Goal: Information Seeking & Learning: Check status

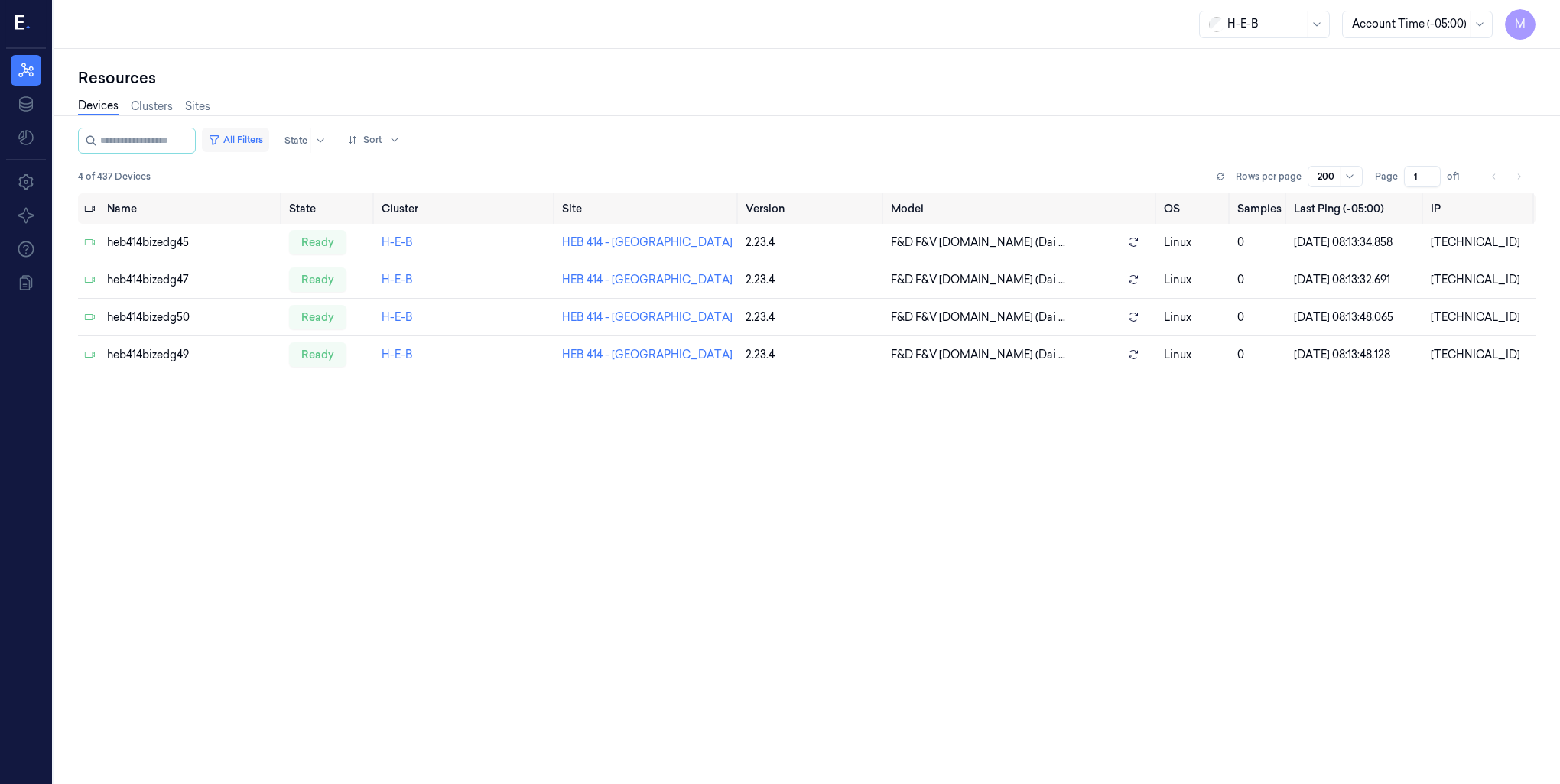
click at [246, 133] on button "All Filters" at bounding box center [235, 140] width 67 height 24
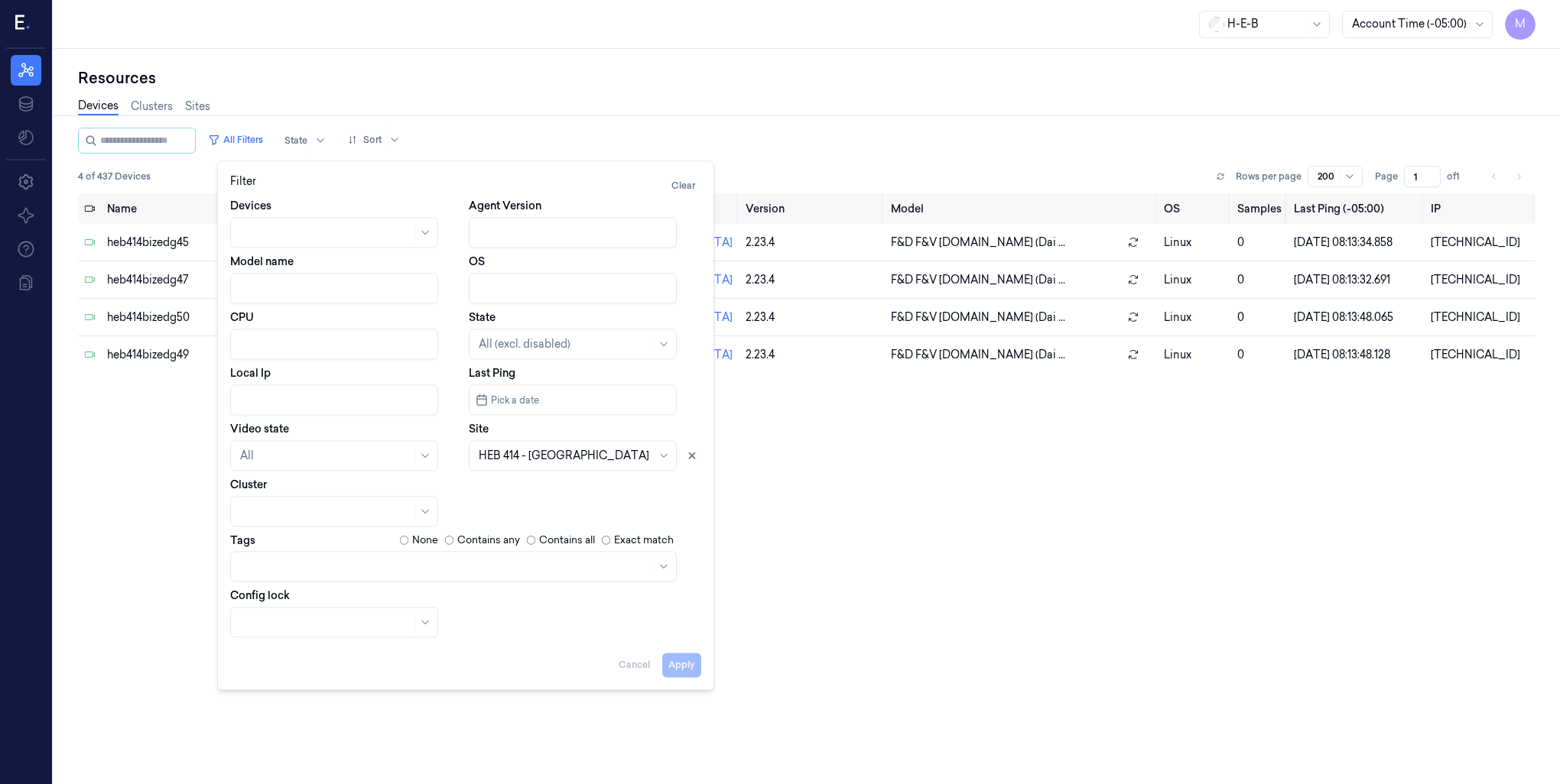
click at [254, 404] on input "Local Ip" at bounding box center [333, 400] width 208 height 31
click at [694, 452] on icon at bounding box center [692, 456] width 11 height 11
click at [684, 672] on button "Apply" at bounding box center [681, 665] width 39 height 24
type input "10.41.42"
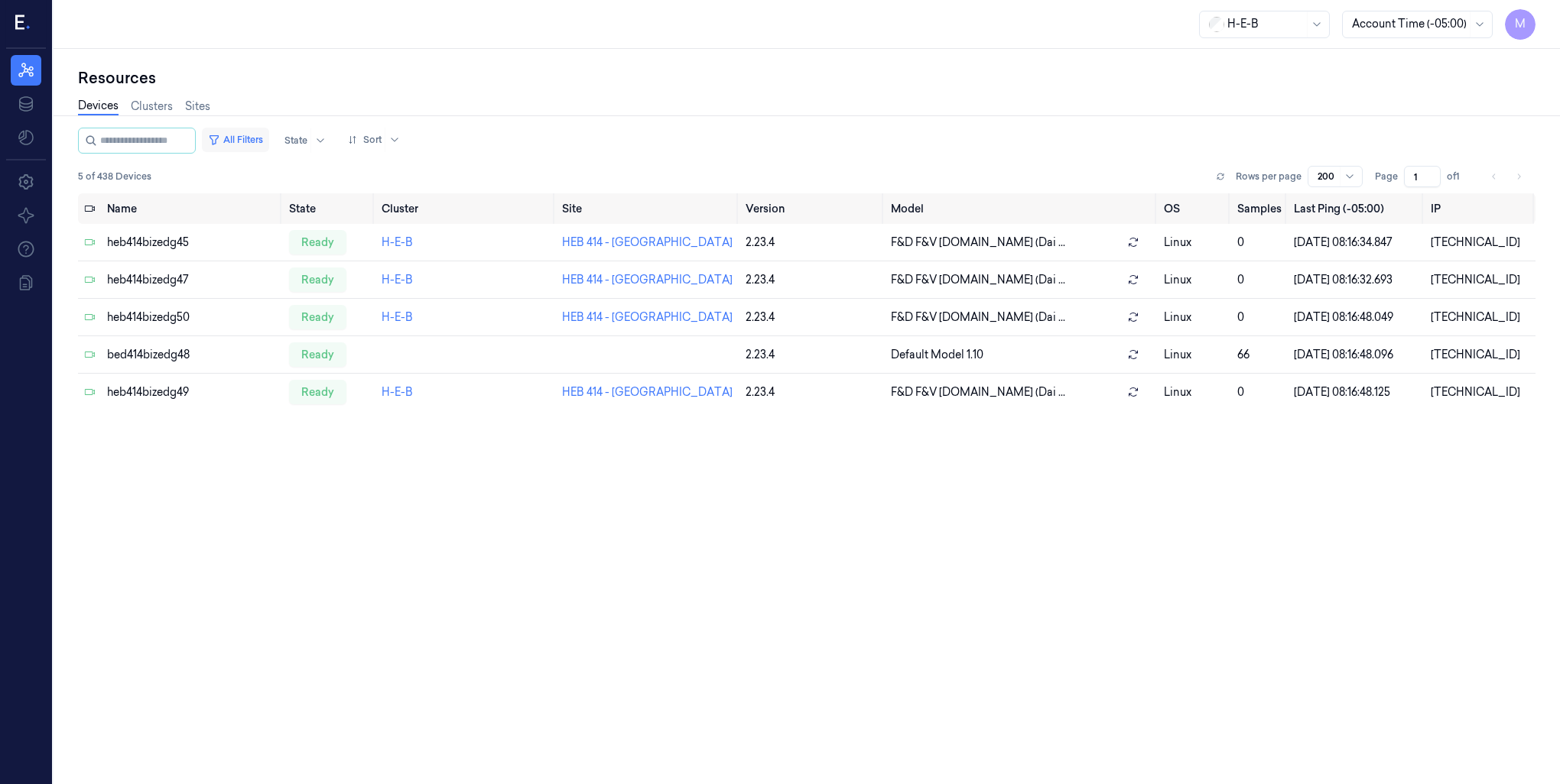
click at [260, 137] on button "All Filters" at bounding box center [235, 140] width 67 height 24
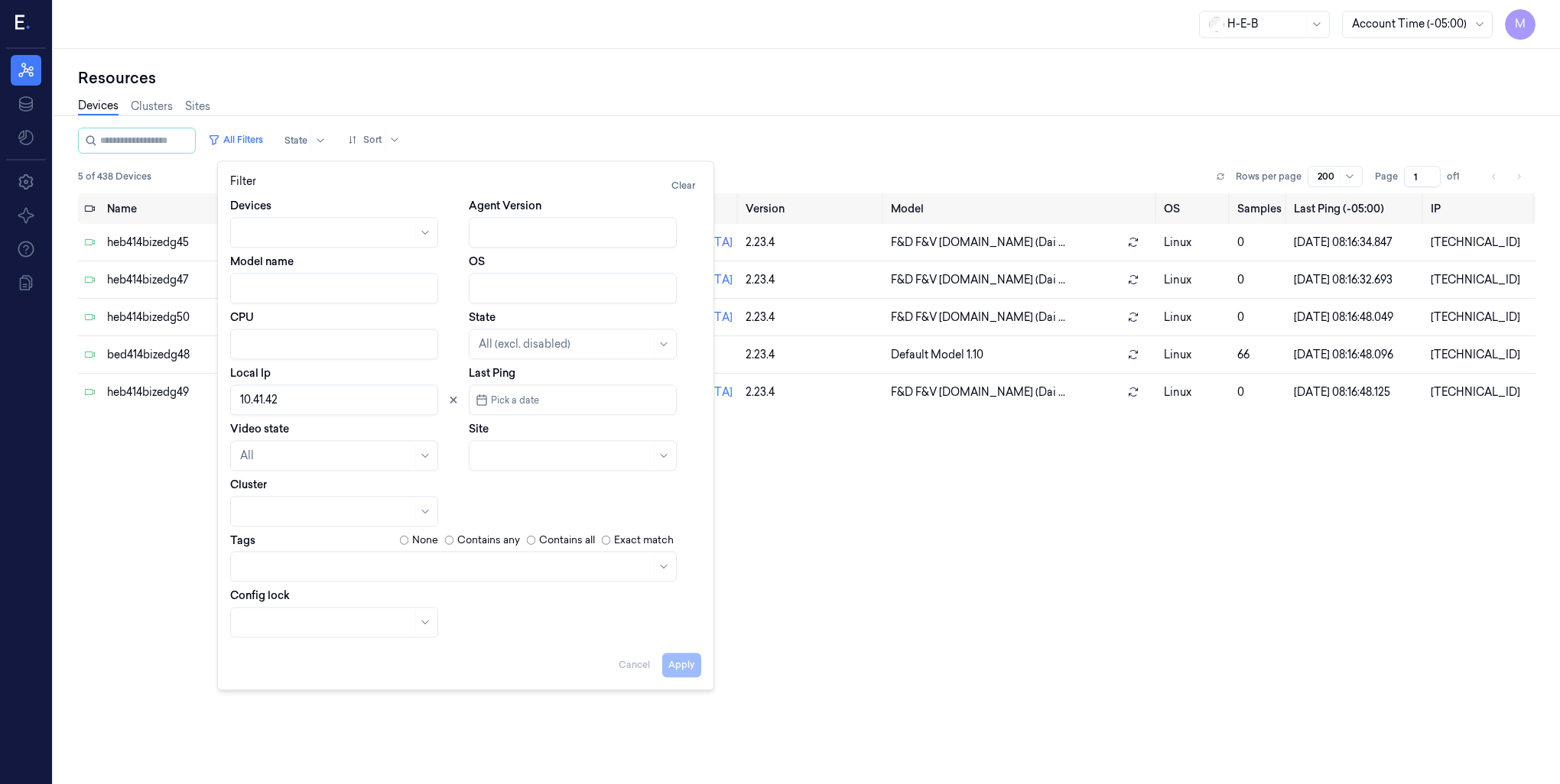
click at [296, 400] on input "Local Ip" at bounding box center [333, 400] width 208 height 31
type input "[DATE]"
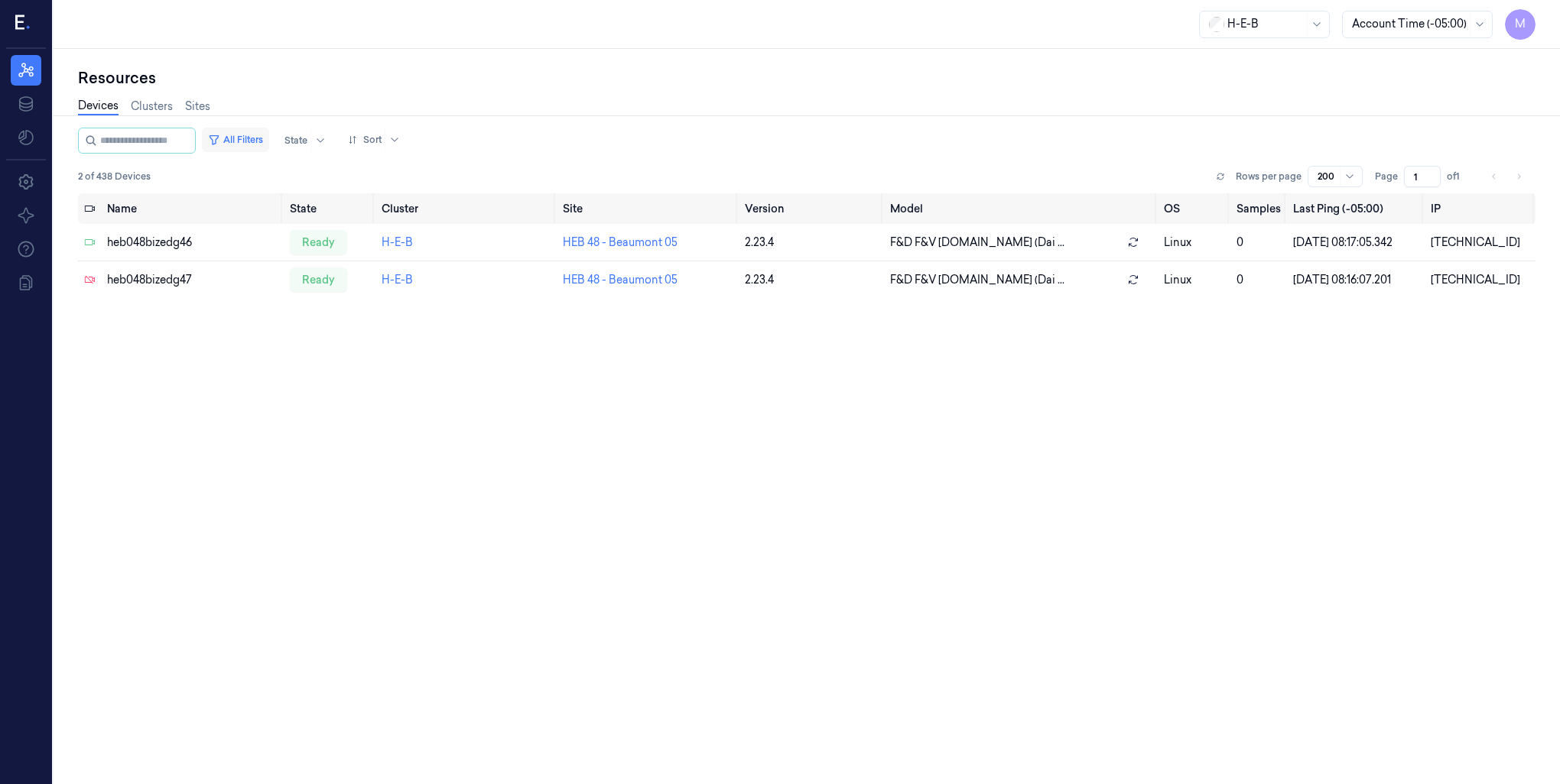
click at [243, 138] on button "All Filters" at bounding box center [235, 140] width 67 height 24
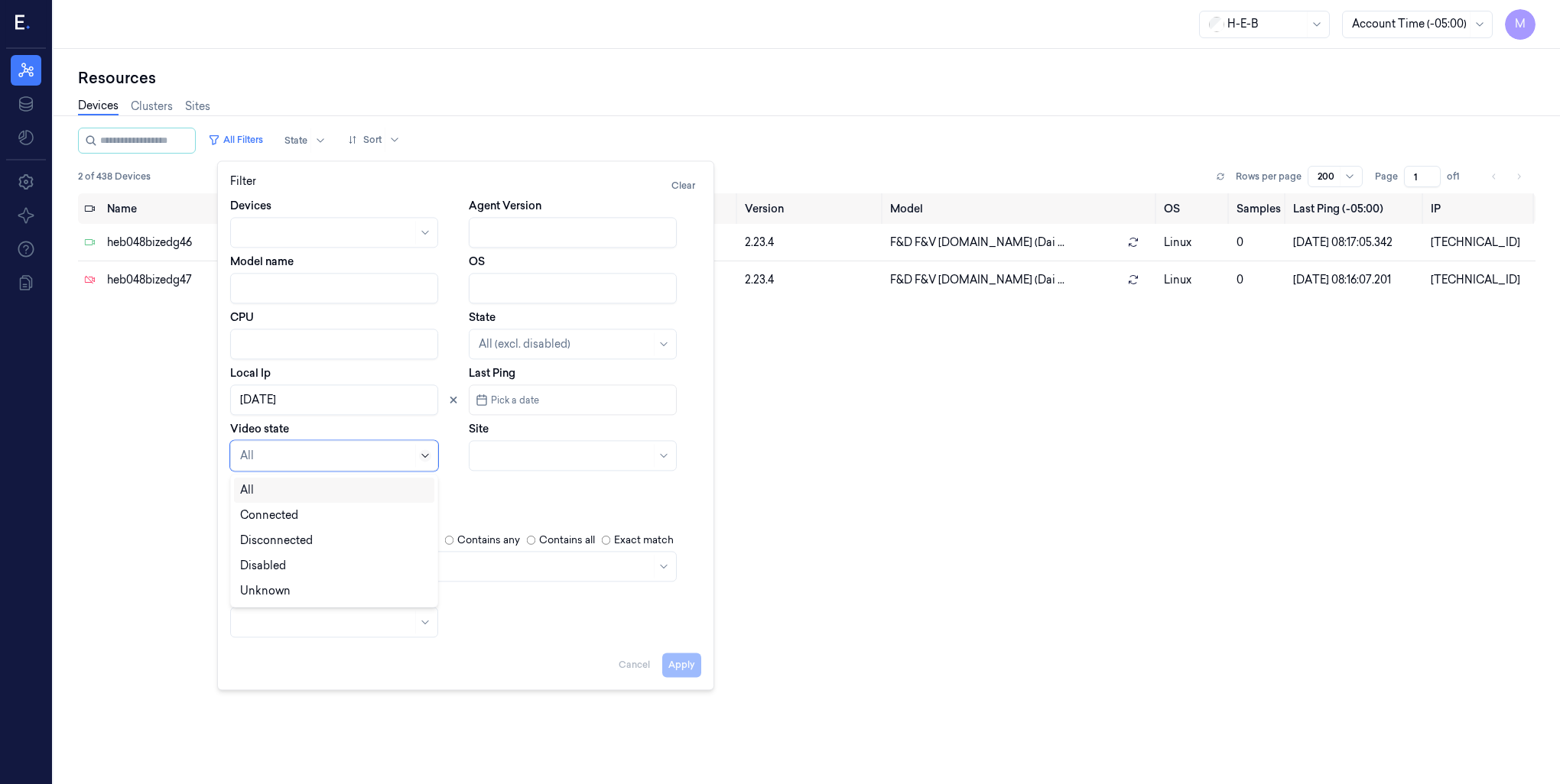
click at [423, 457] on icon at bounding box center [425, 455] width 12 height 12
click at [261, 544] on div "Disconnected" at bounding box center [276, 541] width 73 height 16
drag, startPoint x: 692, startPoint y: 670, endPoint x: 340, endPoint y: 610, distance: 357.1
click at [340, 610] on div "Filter Clear Devices Agent Version Model name OS CPU State All (excl. disabled)…" at bounding box center [465, 426] width 471 height 504
click at [451, 400] on icon at bounding box center [453, 400] width 11 height 11
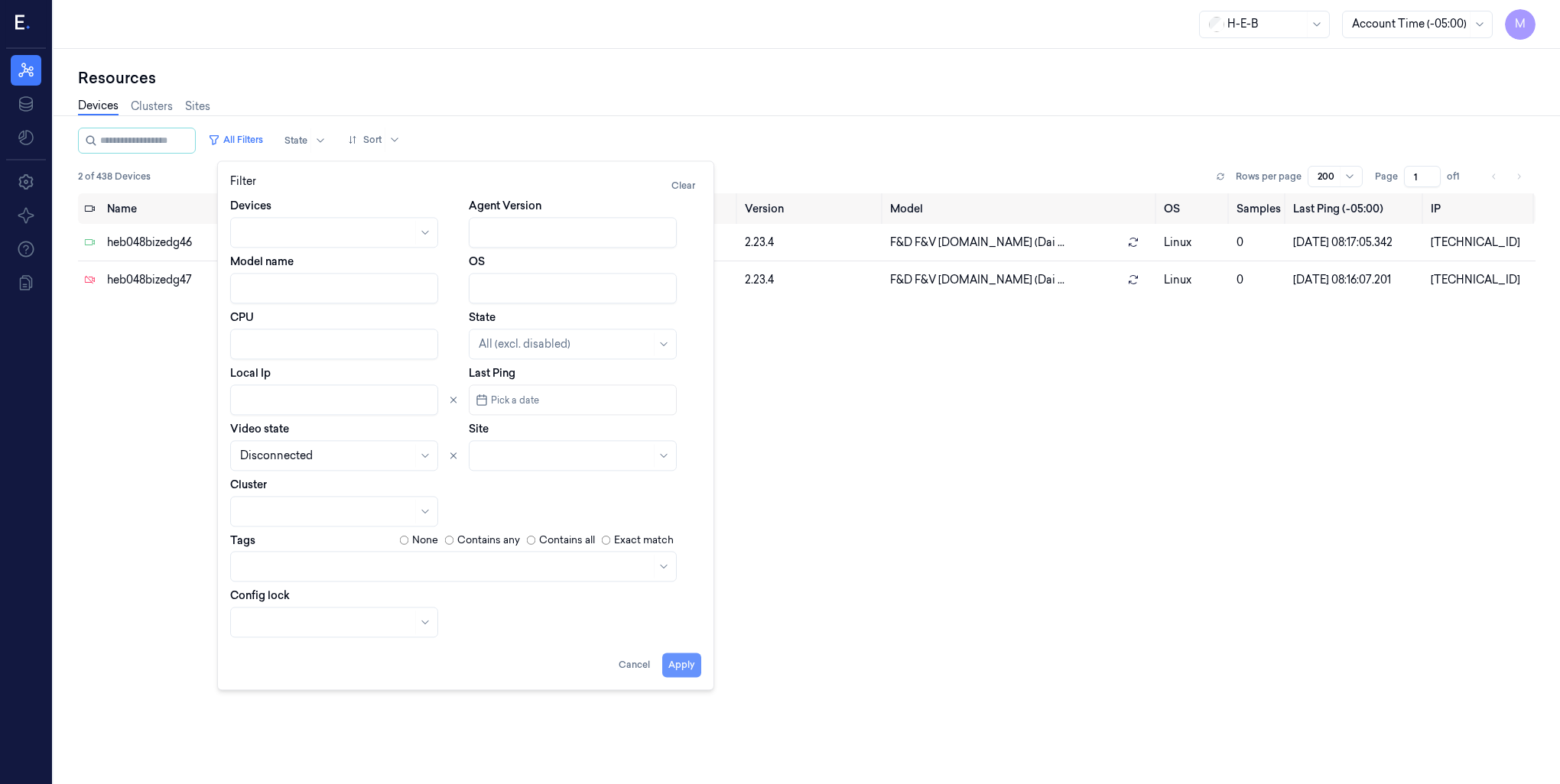
click at [684, 662] on button "Apply" at bounding box center [681, 665] width 39 height 24
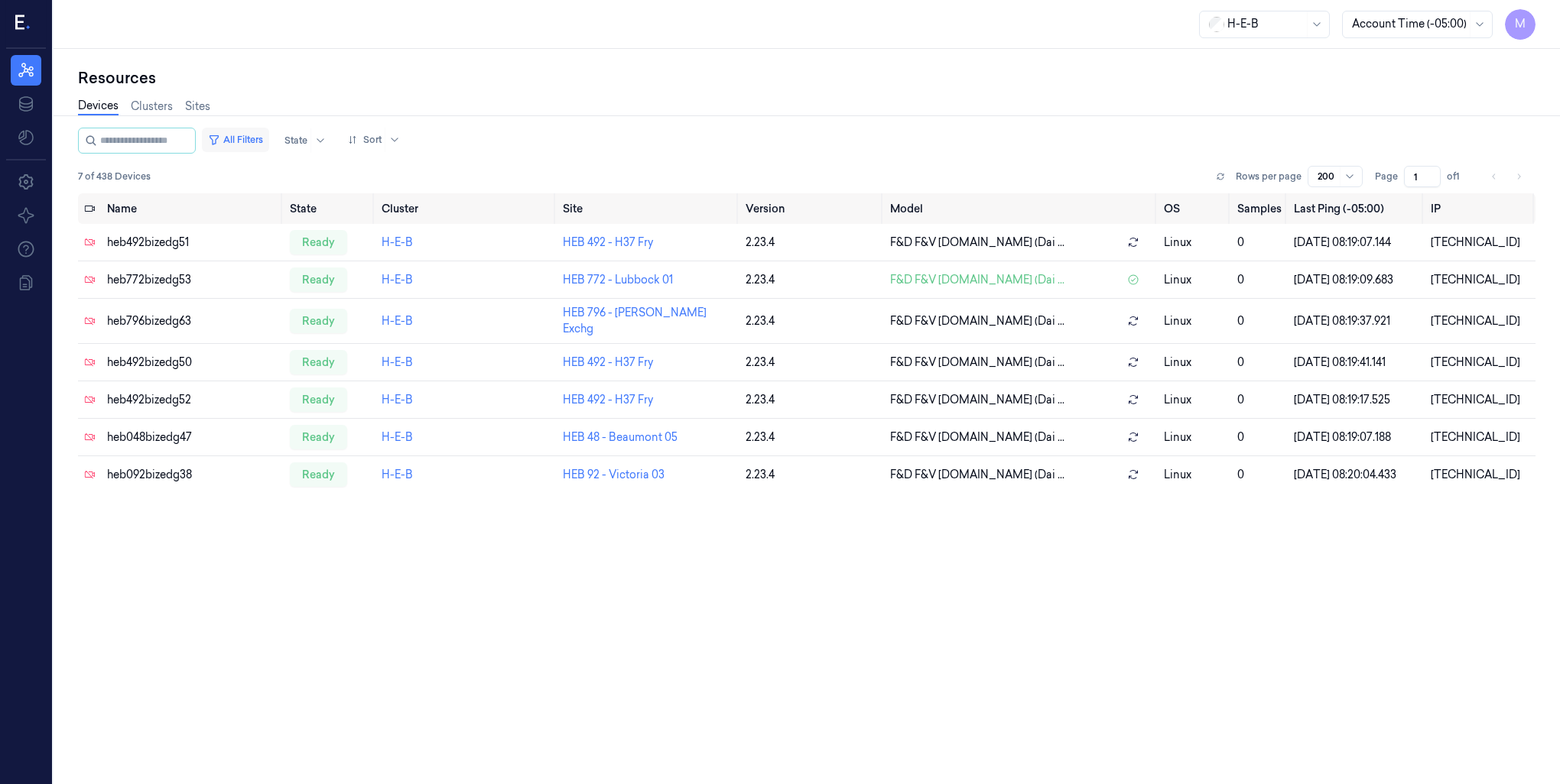
click at [268, 133] on button "All Filters" at bounding box center [235, 140] width 67 height 24
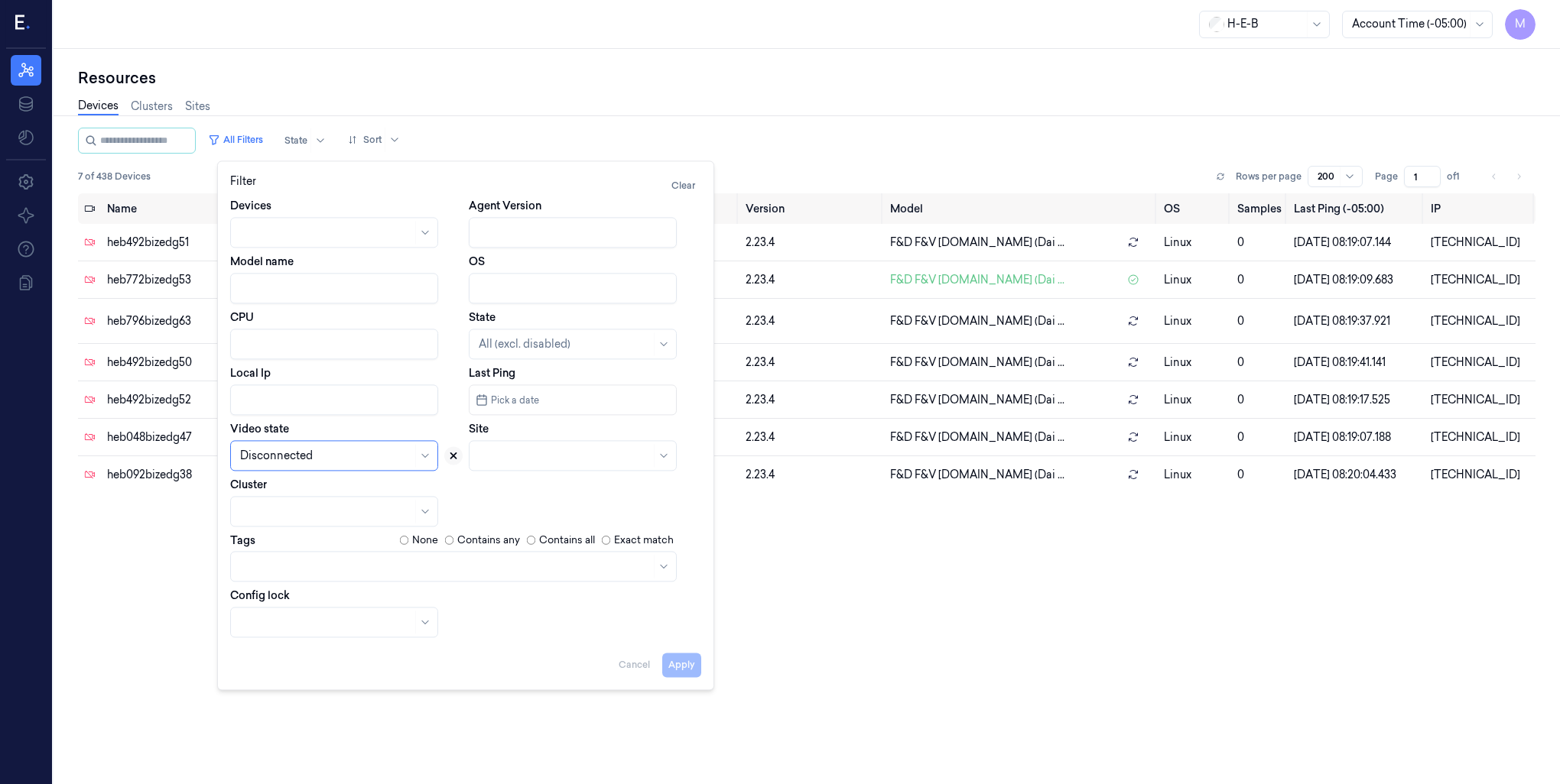
click at [449, 457] on icon at bounding box center [453, 456] width 11 height 11
click at [285, 401] on input "Local Ip" at bounding box center [333, 400] width 208 height 31
paste input "[TECHNICAL_ID]"
type input "10.41.42"
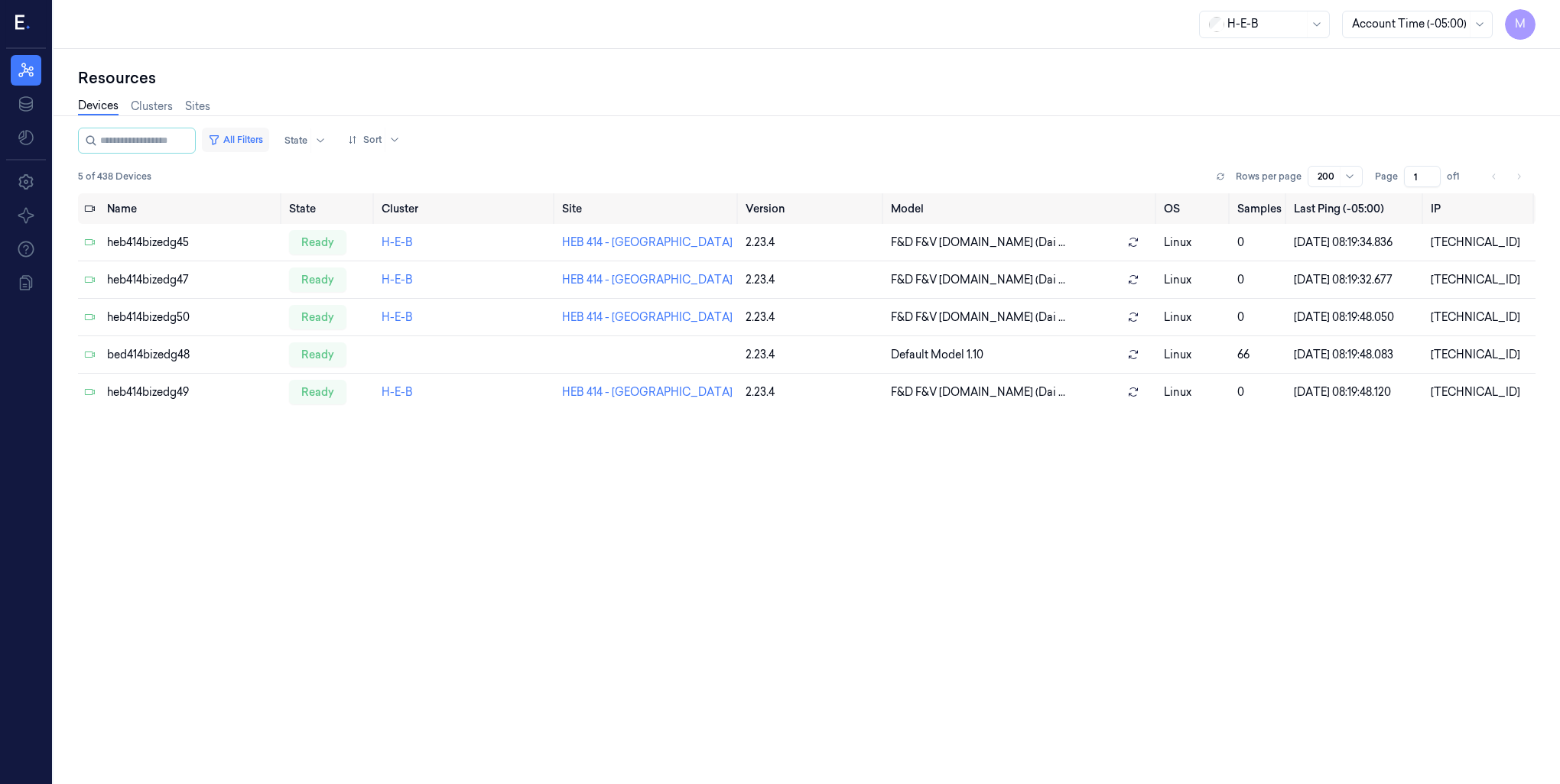
click at [251, 138] on button "All Filters" at bounding box center [235, 140] width 67 height 24
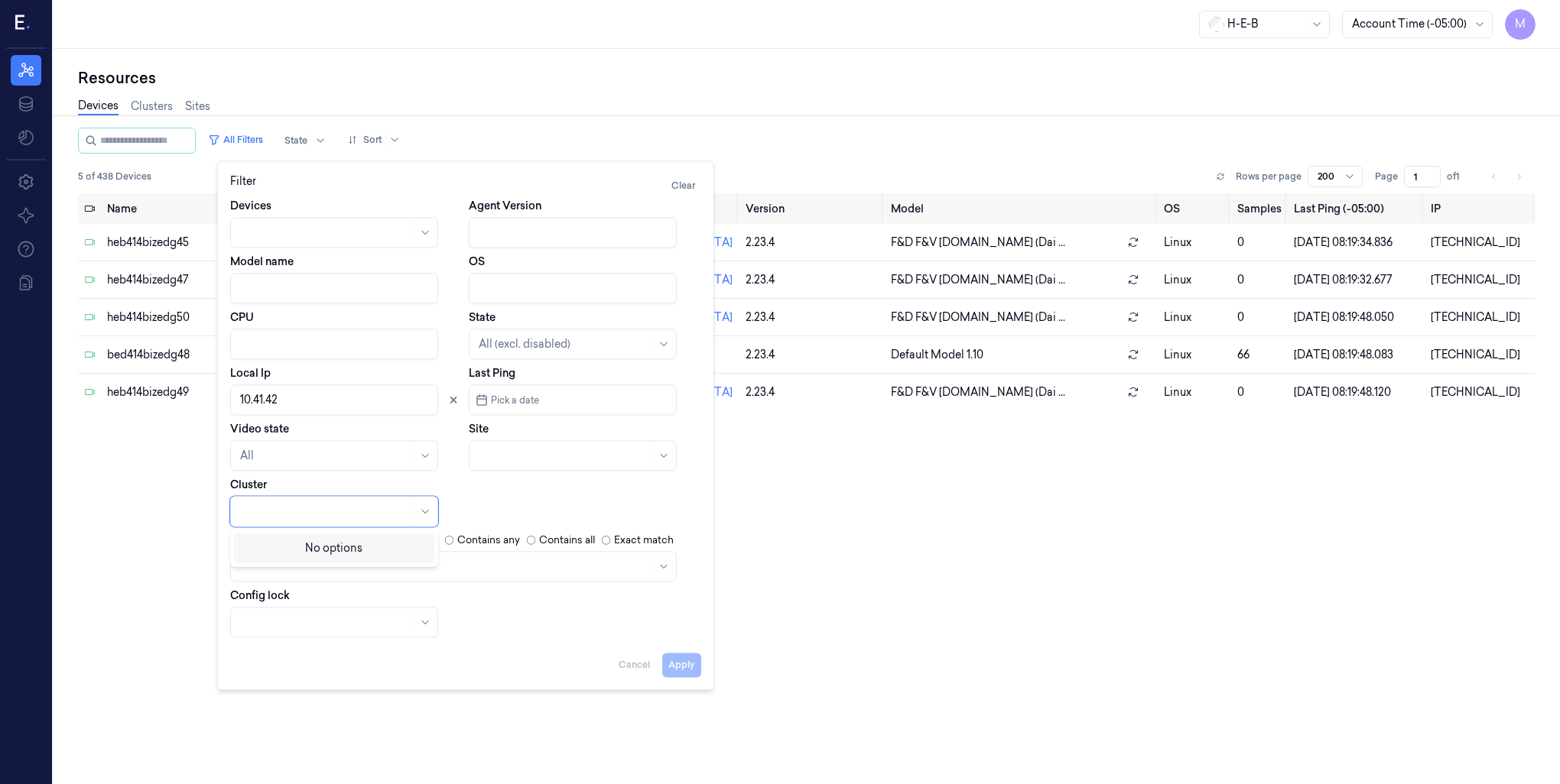
click at [276, 515] on div at bounding box center [326, 512] width 172 height 16
click at [627, 665] on div "Apply Cancel" at bounding box center [465, 658] width 471 height 36
click at [626, 665] on div "Apply Cancel" at bounding box center [465, 658] width 471 height 36
click at [879, 575] on div "Name State Cluster Site Version Model OS Samples Last Ping (-05:00) IP heb414bi…" at bounding box center [806, 483] width 1457 height 580
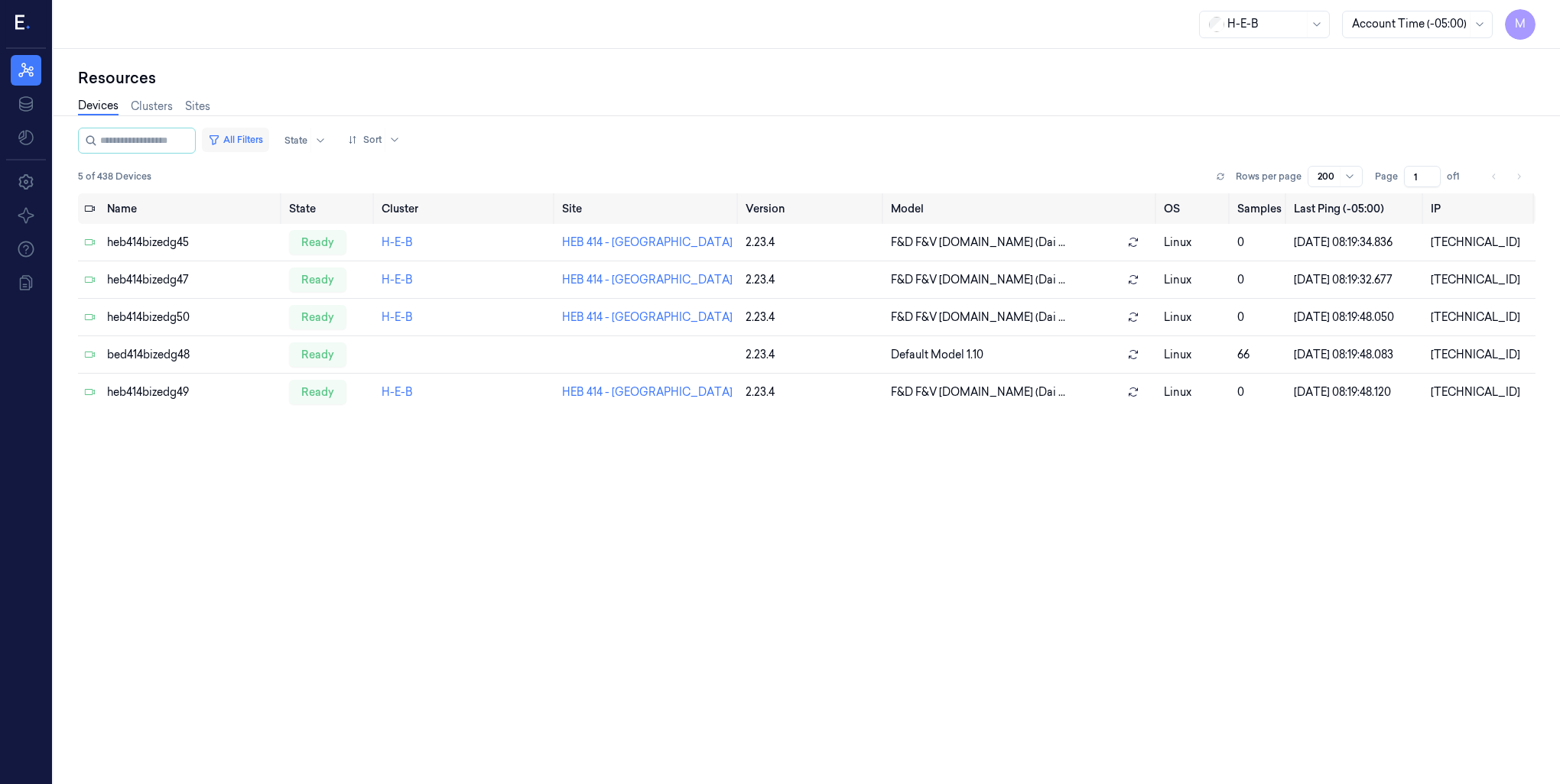
click at [269, 144] on button "All Filters" at bounding box center [235, 140] width 67 height 24
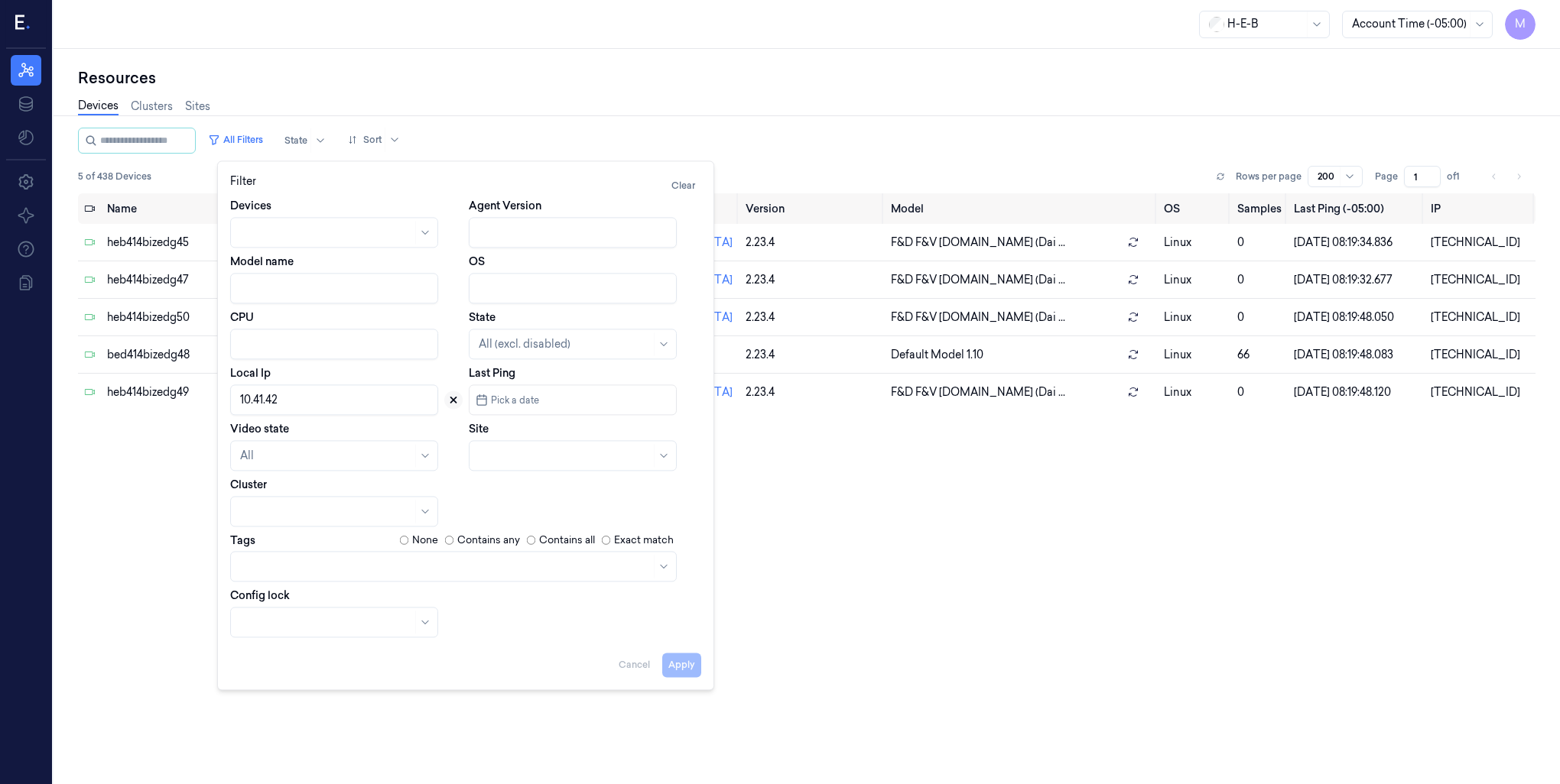
click at [457, 402] on icon at bounding box center [453, 400] width 11 height 11
click at [505, 457] on div at bounding box center [565, 456] width 172 height 16
type input "498"
click at [523, 497] on div "HEB 498 - Atascocita" at bounding box center [532, 490] width 107 height 16
click at [689, 666] on button "Apply" at bounding box center [681, 665] width 39 height 24
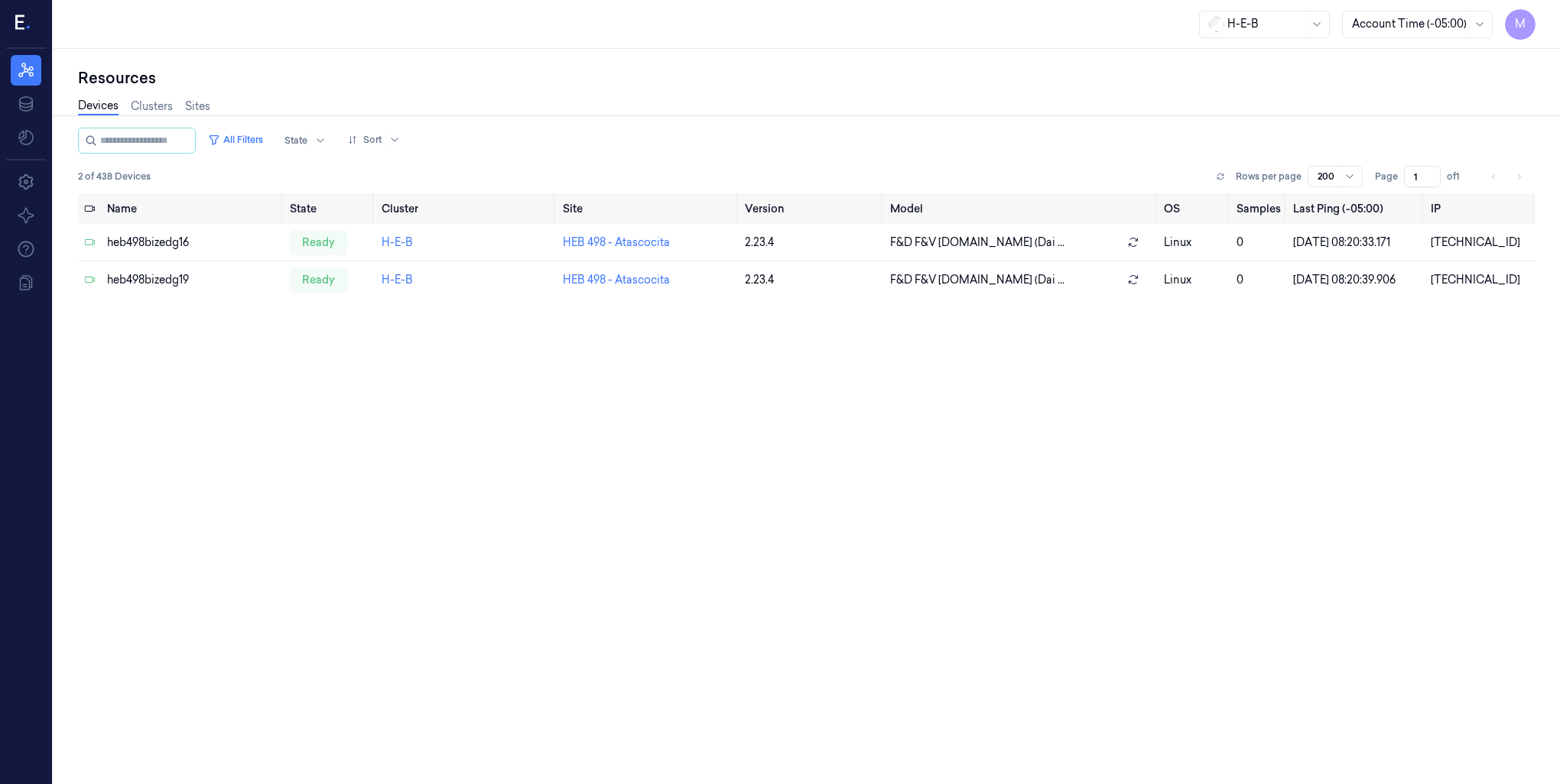
drag, startPoint x: 373, startPoint y: 72, endPoint x: 343, endPoint y: 167, distance: 99.6
click at [374, 62] on div "Resources Devices Clusters Sites All Filters State Sort 2 of 438 Devices Rows p…" at bounding box center [806, 416] width 1506 height 735
click at [266, 139] on button "All Filters" at bounding box center [235, 140] width 67 height 24
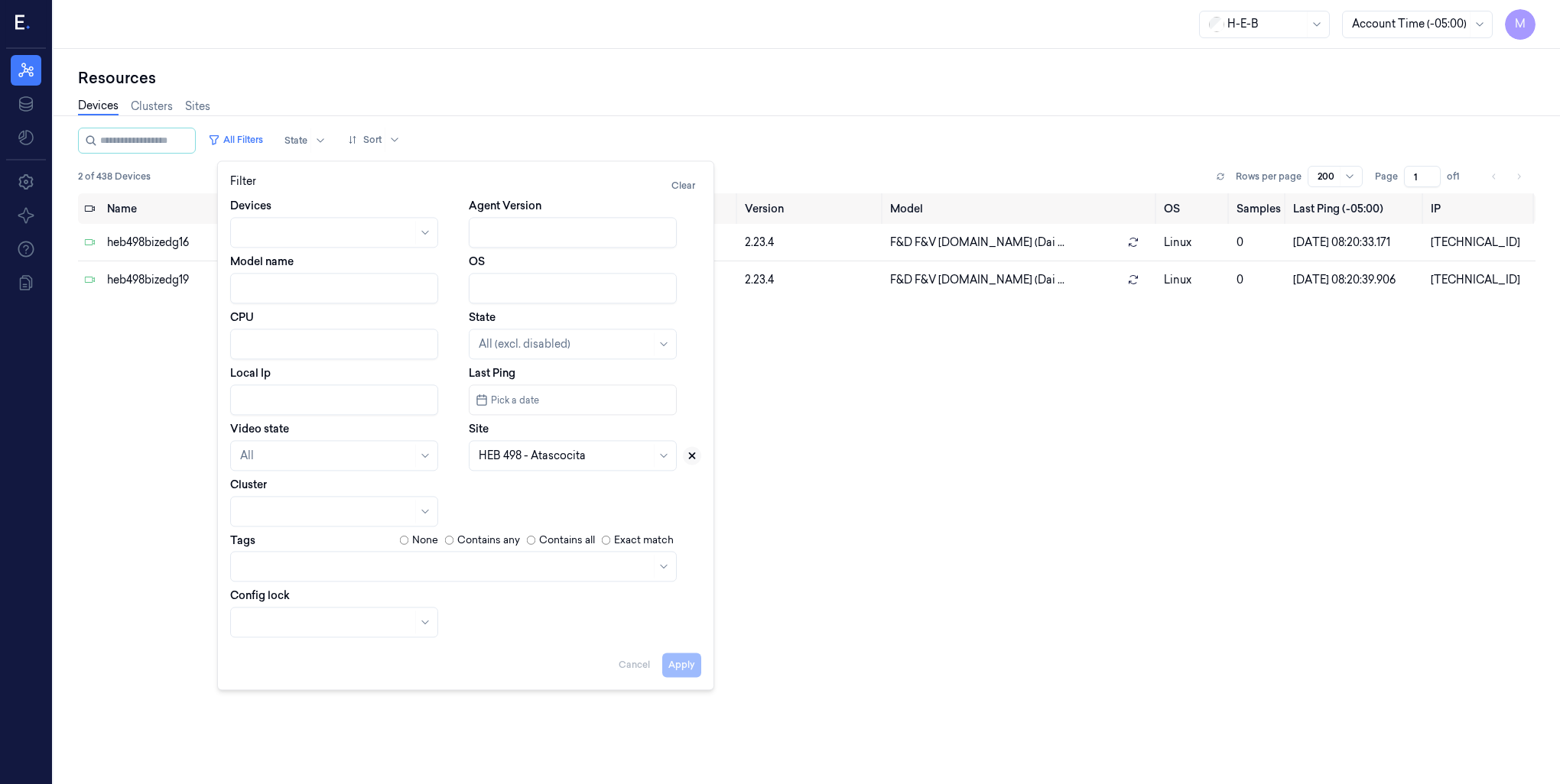
click at [690, 459] on icon at bounding box center [692, 456] width 11 height 11
click at [275, 396] on input "Local Ip" at bounding box center [333, 400] width 208 height 31
click at [675, 666] on button "Apply" at bounding box center [681, 665] width 39 height 24
type input "10.49.82"
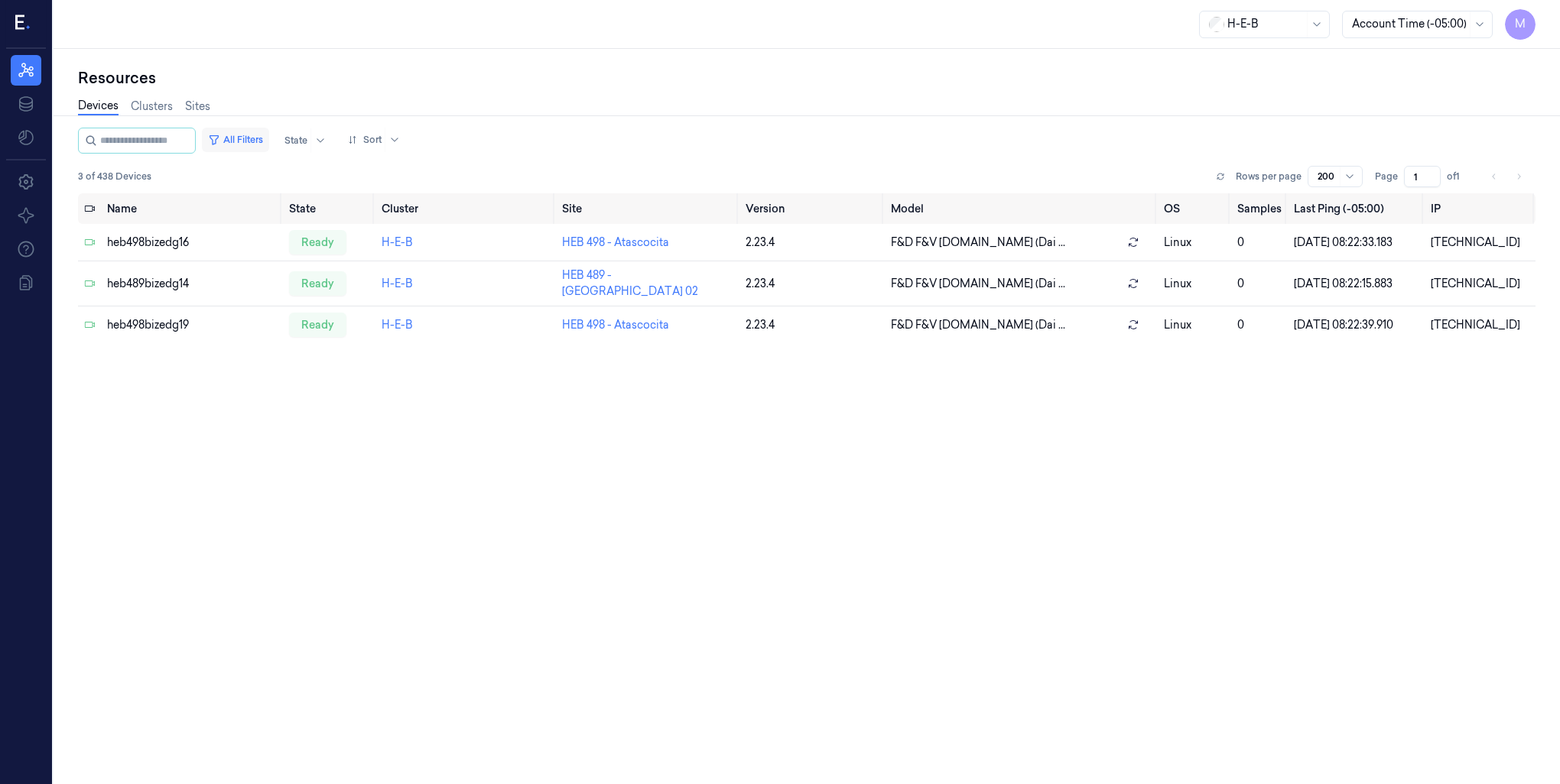
click at [257, 137] on button "All Filters" at bounding box center [235, 140] width 67 height 24
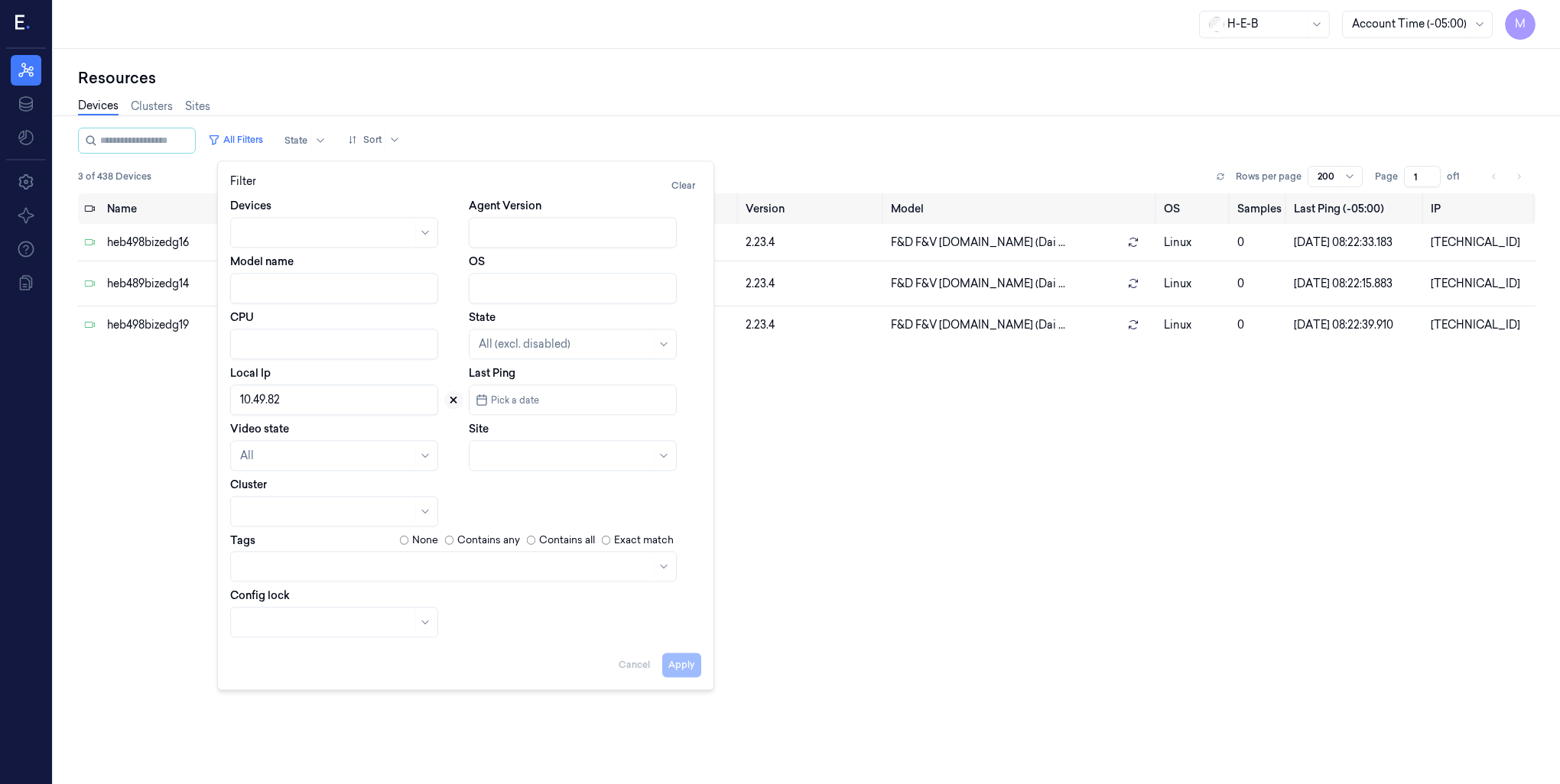
click at [451, 400] on icon at bounding box center [453, 400] width 11 height 11
click at [528, 400] on span "Pick a date" at bounding box center [513, 400] width 51 height 14
click at [528, 399] on input "string" at bounding box center [578, 400] width 182 height 24
click at [691, 418] on div "Devices Agent Version Model name OS CPU State All (excl. disabled) Local Ip Las…" at bounding box center [465, 418] width 471 height 440
click at [572, 456] on div at bounding box center [565, 456] width 172 height 16
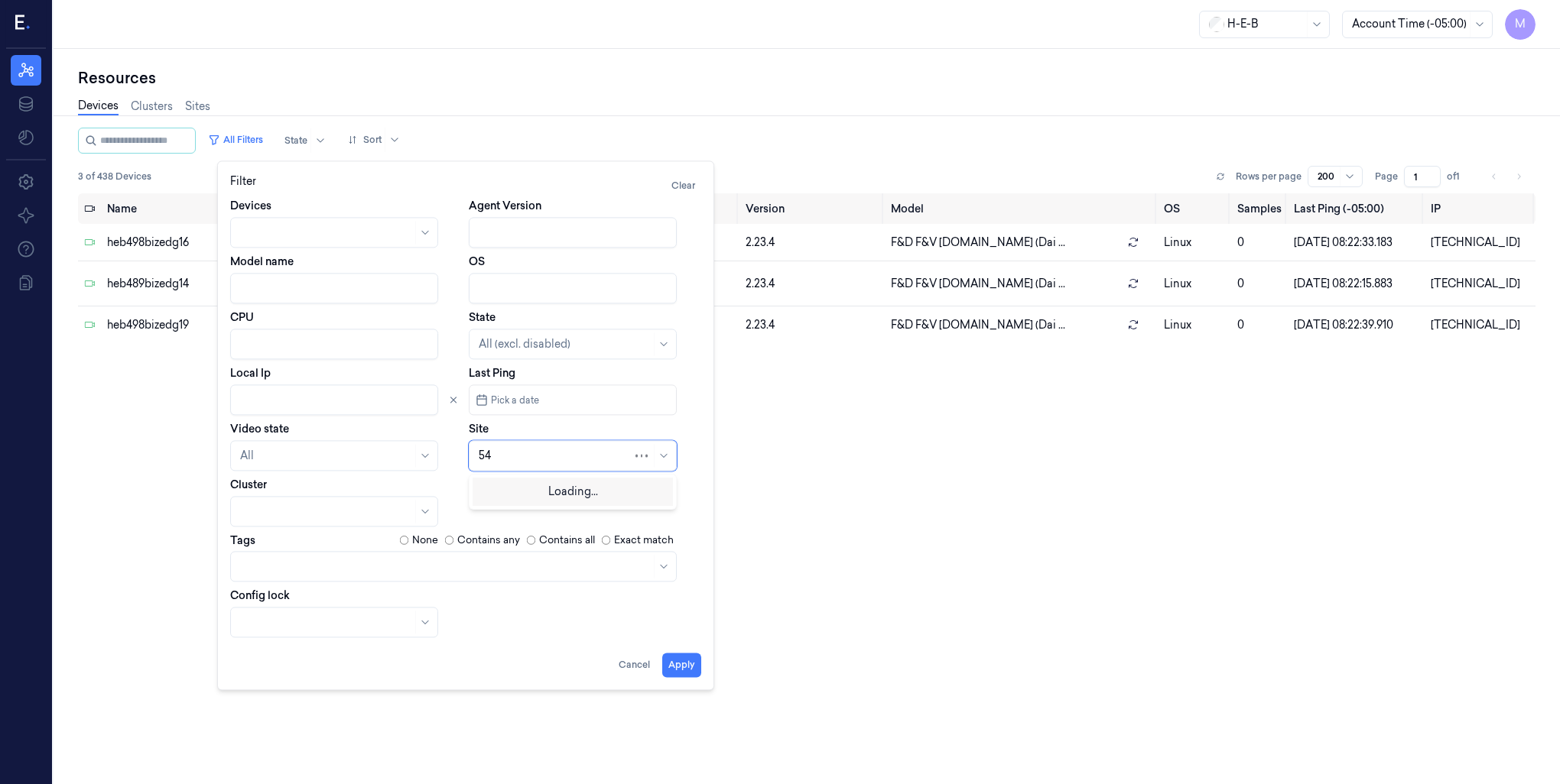
type input "540"
click at [522, 491] on div "HEB 540 - H42 Gulfgate" at bounding box center [539, 490] width 121 height 16
click at [687, 668] on button "Apply" at bounding box center [681, 665] width 39 height 24
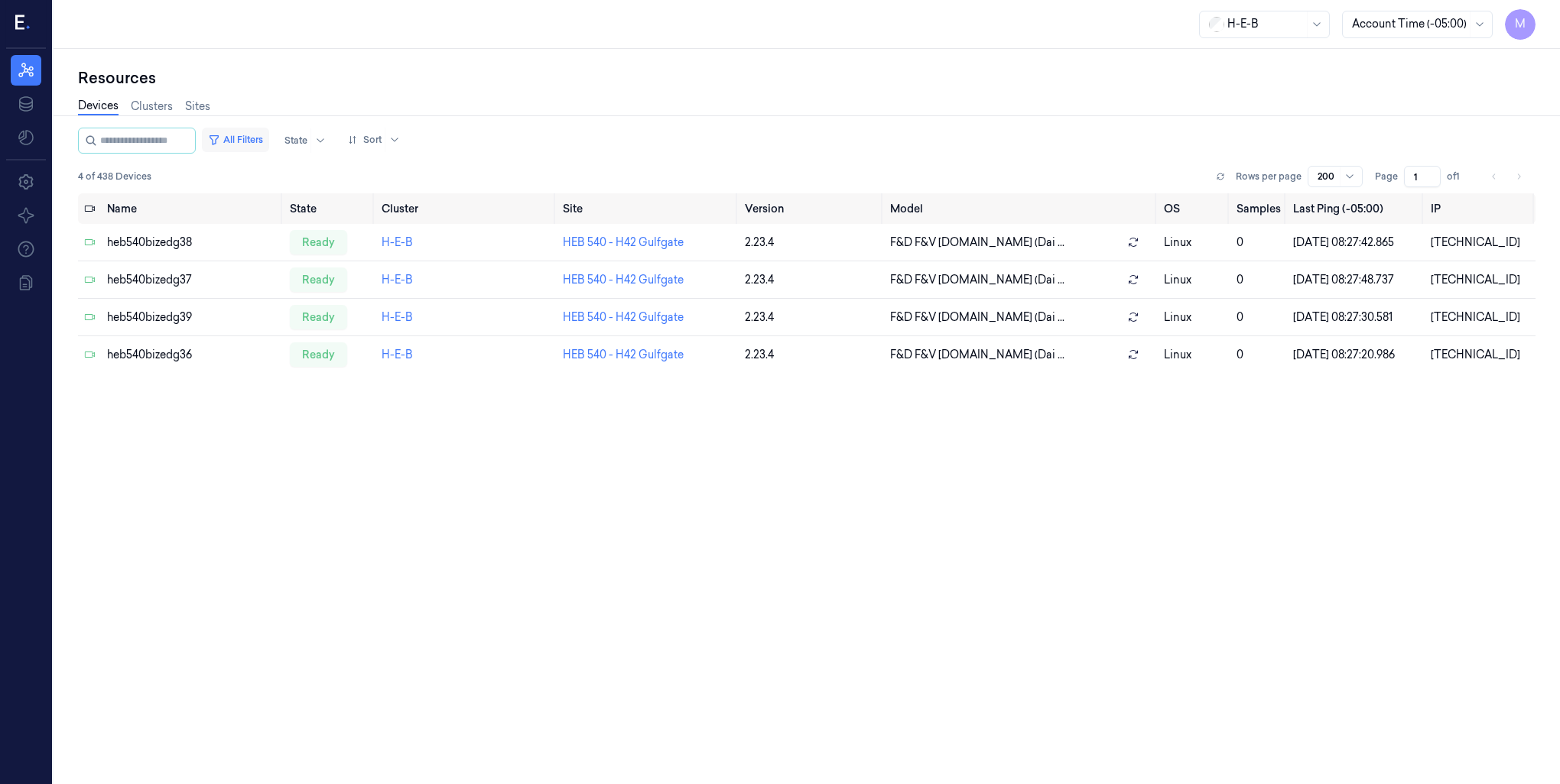
click at [255, 139] on button "All Filters" at bounding box center [235, 140] width 67 height 24
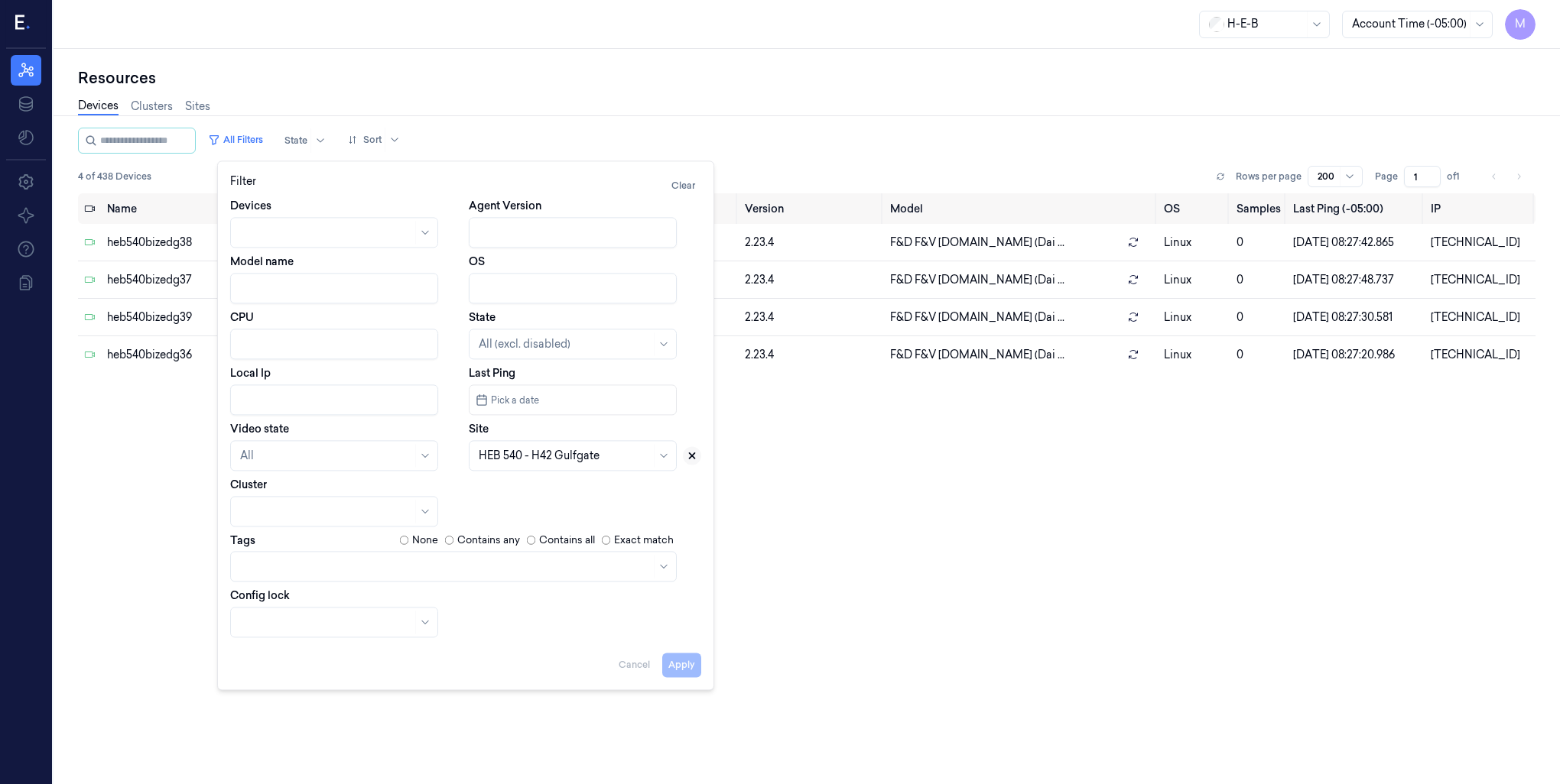
click at [694, 453] on icon at bounding box center [692, 456] width 6 height 6
click at [502, 460] on div at bounding box center [565, 456] width 172 height 16
type input "564"
click at [517, 495] on div "HEB 564 - [GEOGRAPHIC_DATA] 01" at bounding box center [571, 490] width 186 height 16
click at [695, 671] on button "Apply" at bounding box center [681, 665] width 39 height 24
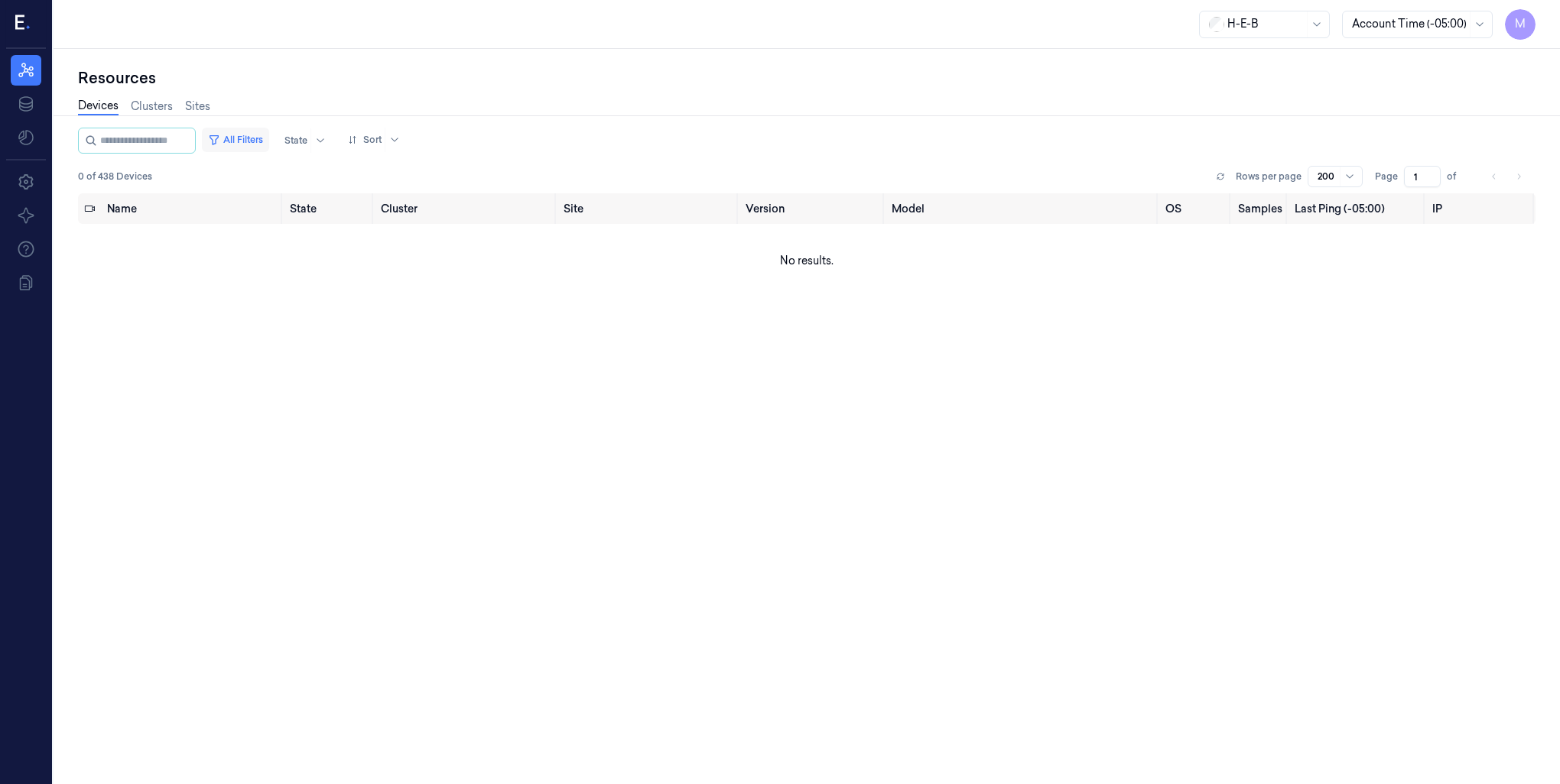
click at [266, 133] on button "All Filters" at bounding box center [235, 140] width 67 height 24
click at [269, 142] on button "All Filters" at bounding box center [235, 140] width 67 height 24
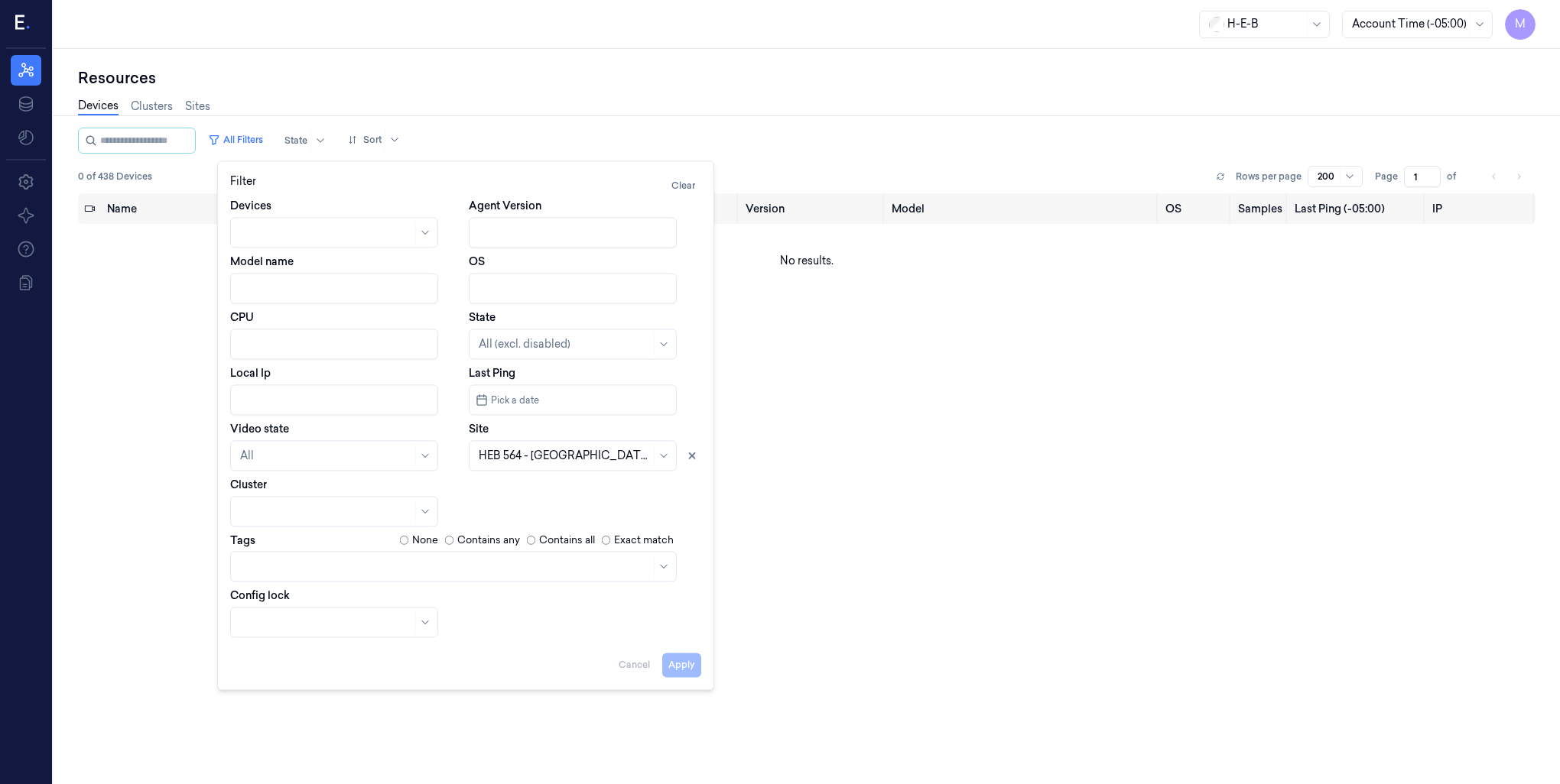
click at [314, 403] on input "Local Ip" at bounding box center [333, 400] width 208 height 31
click at [696, 456] on icon at bounding box center [692, 456] width 11 height 11
click at [686, 668] on button "Apply" at bounding box center [681, 665] width 39 height 24
type input "10.54.2"
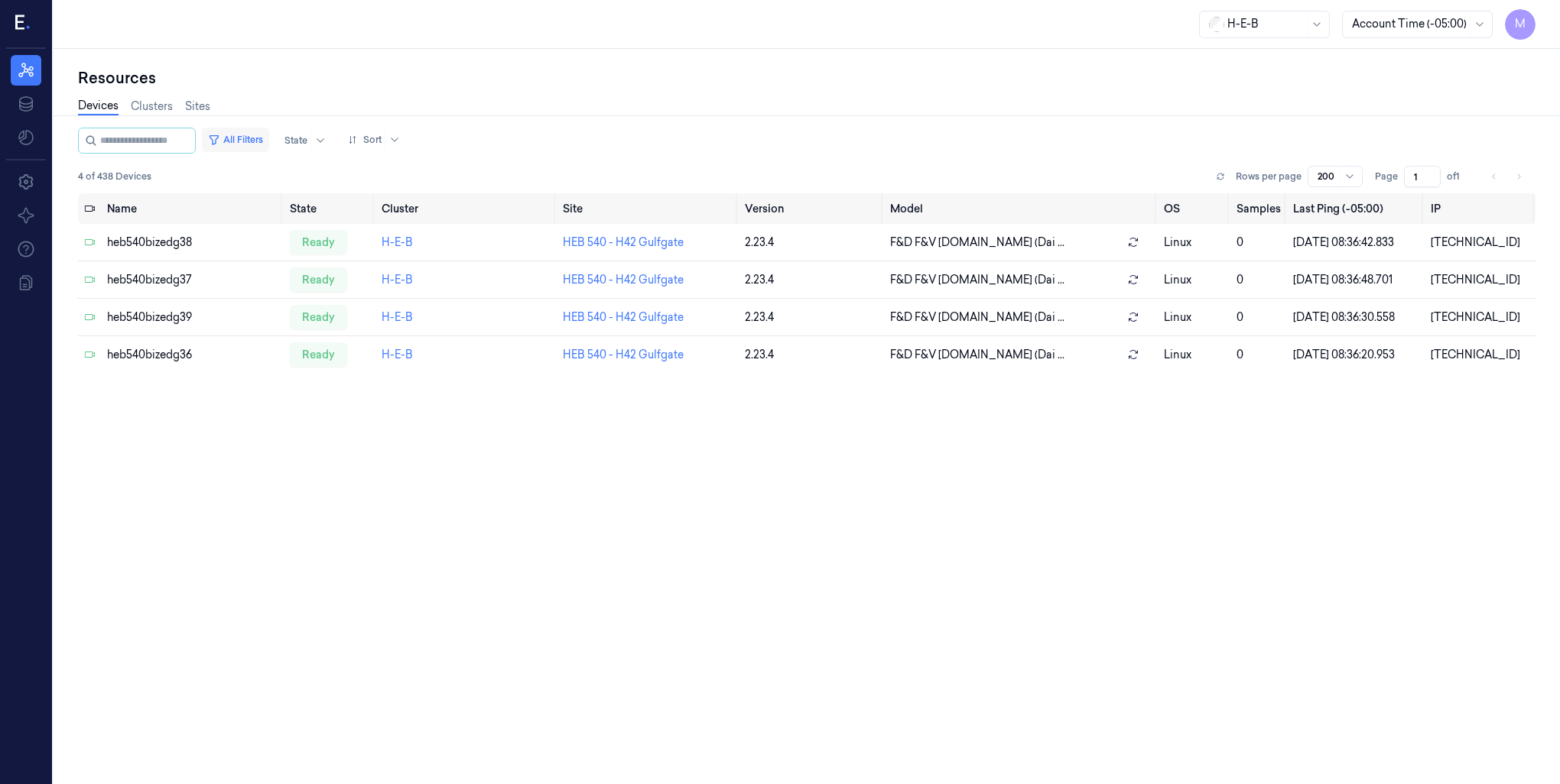
click at [256, 136] on button "All Filters" at bounding box center [235, 140] width 67 height 24
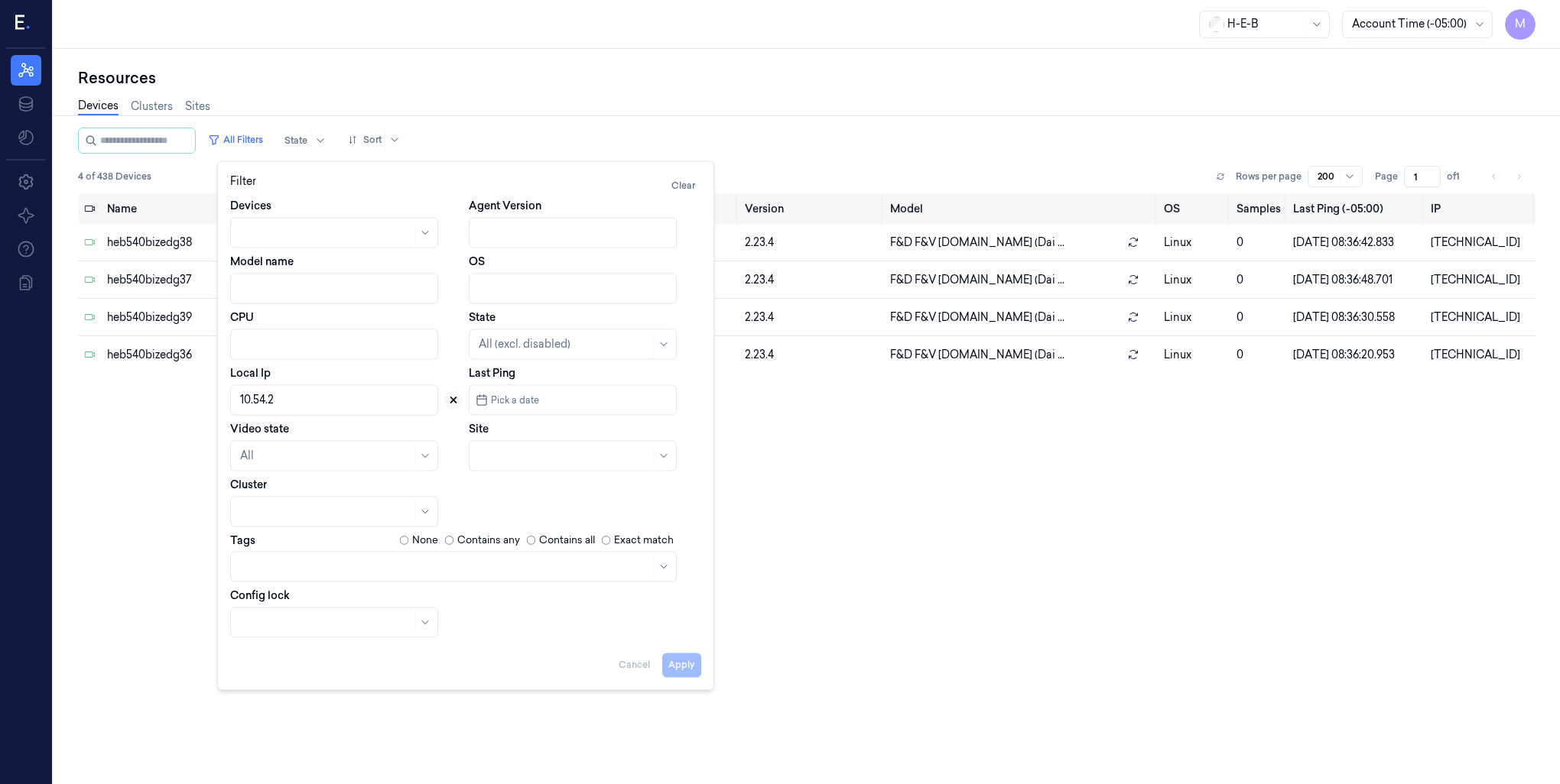
click at [452, 398] on icon at bounding box center [453, 400] width 11 height 11
click at [272, 398] on input "Local Ip" at bounding box center [333, 400] width 208 height 31
click at [685, 668] on button "Apply" at bounding box center [681, 665] width 39 height 24
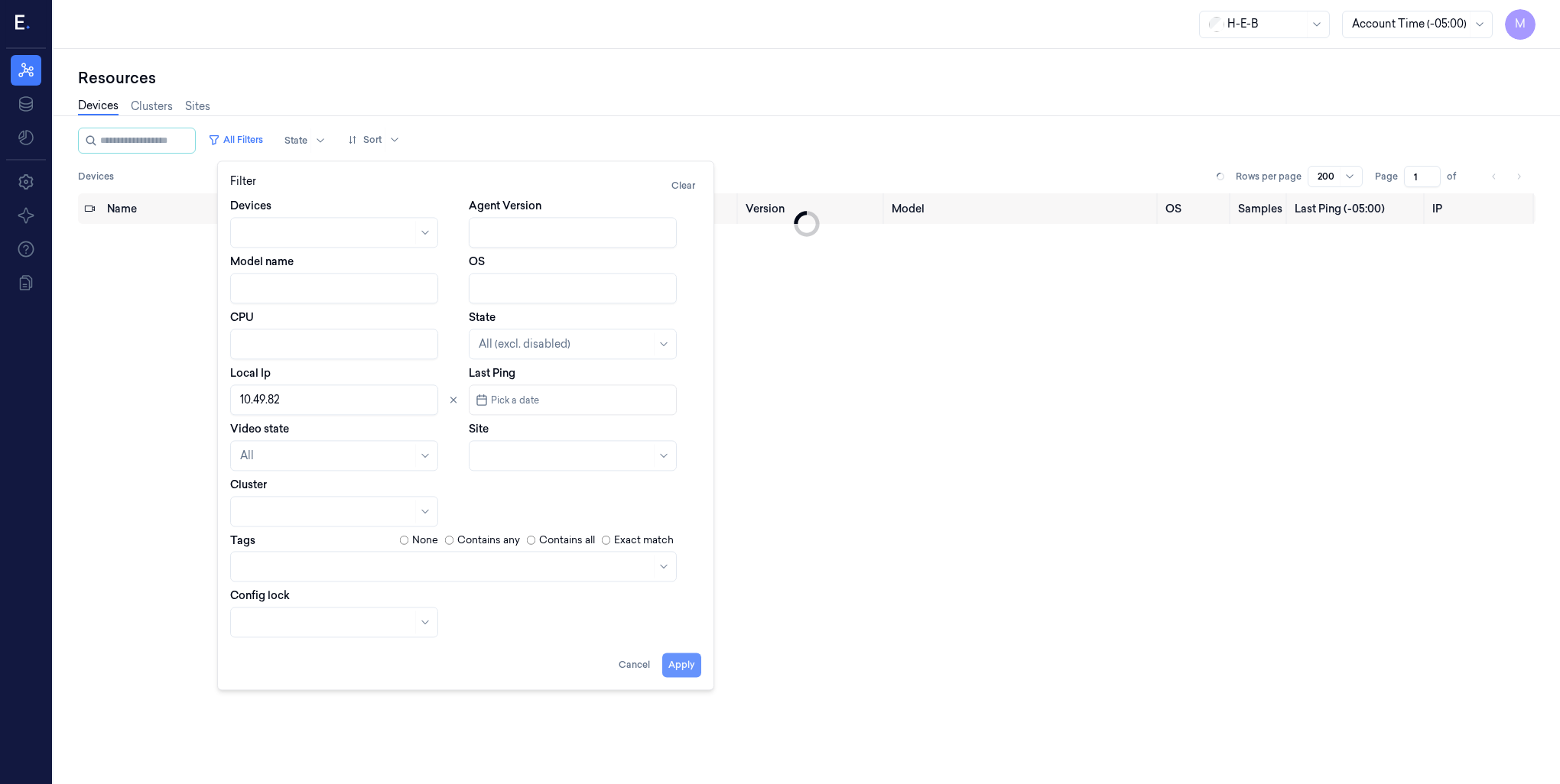
type input "10.49.82"
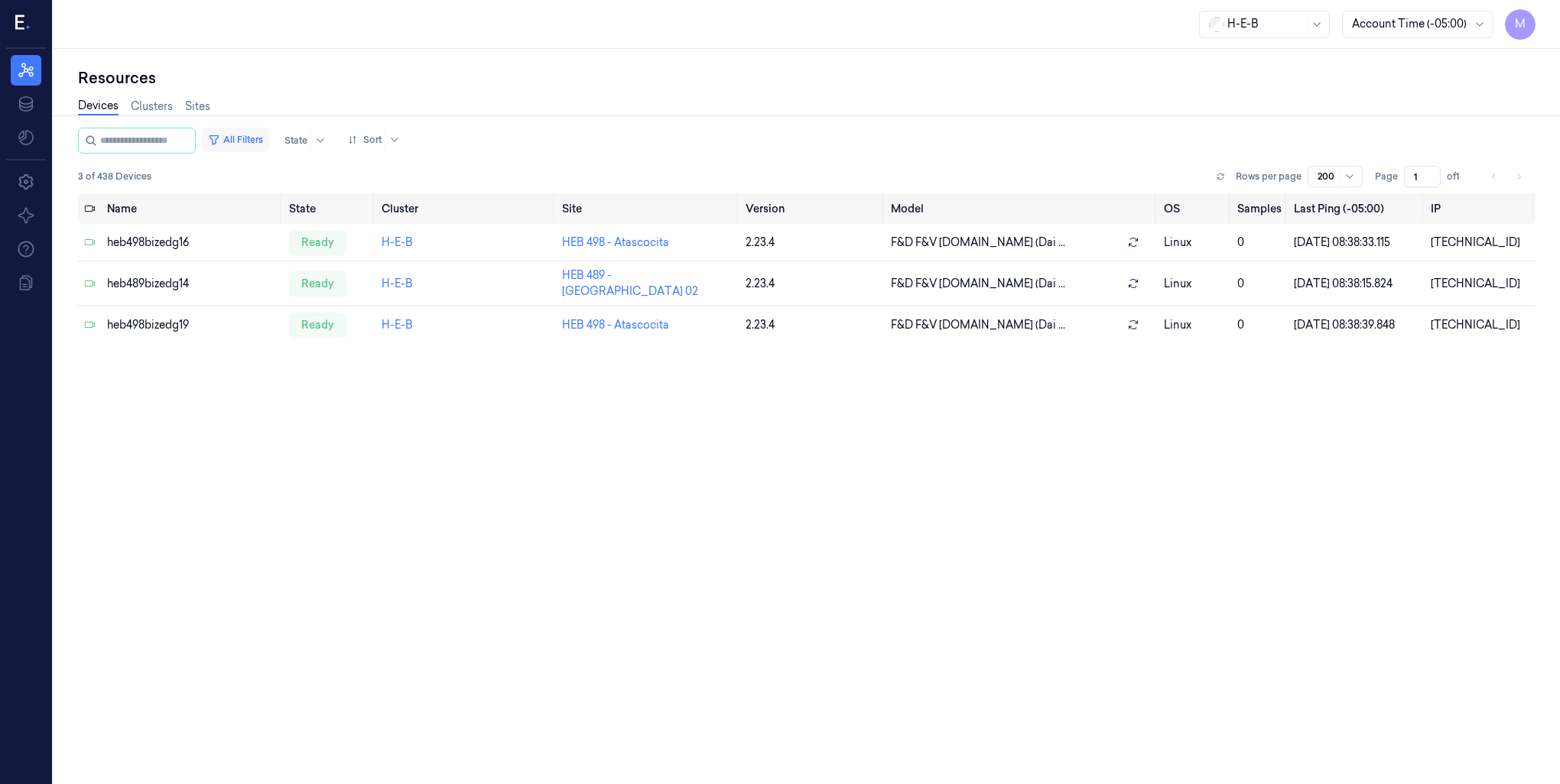
click at [250, 141] on button "All Filters" at bounding box center [235, 140] width 67 height 24
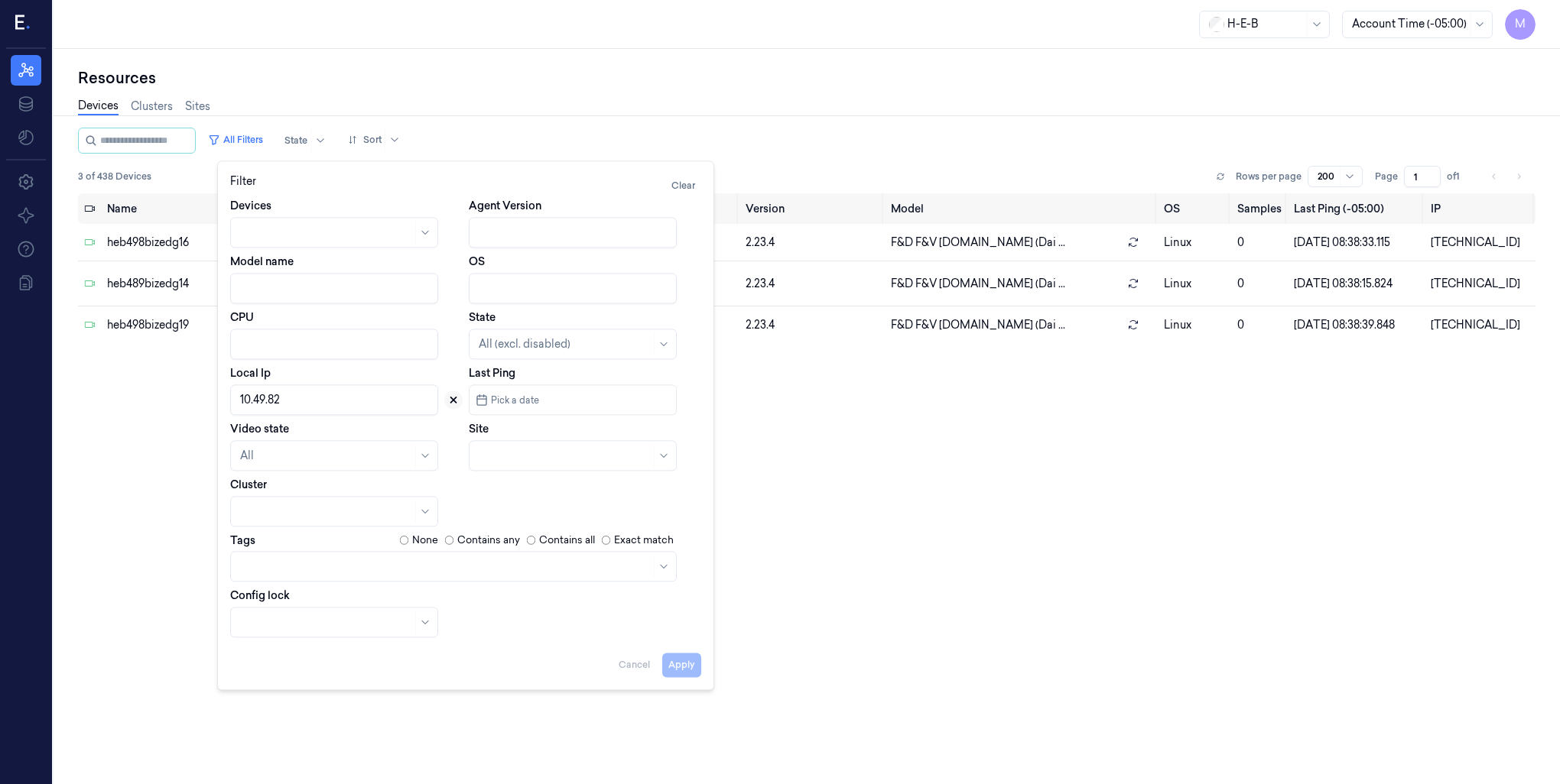
click at [453, 402] on icon at bounding box center [453, 400] width 11 height 11
click at [536, 462] on div at bounding box center [555, 456] width 154 height 16
type input "498"
click at [536, 486] on div "HEB 498 - Atascocita" at bounding box center [532, 490] width 107 height 16
click at [687, 667] on button "Apply" at bounding box center [681, 665] width 39 height 24
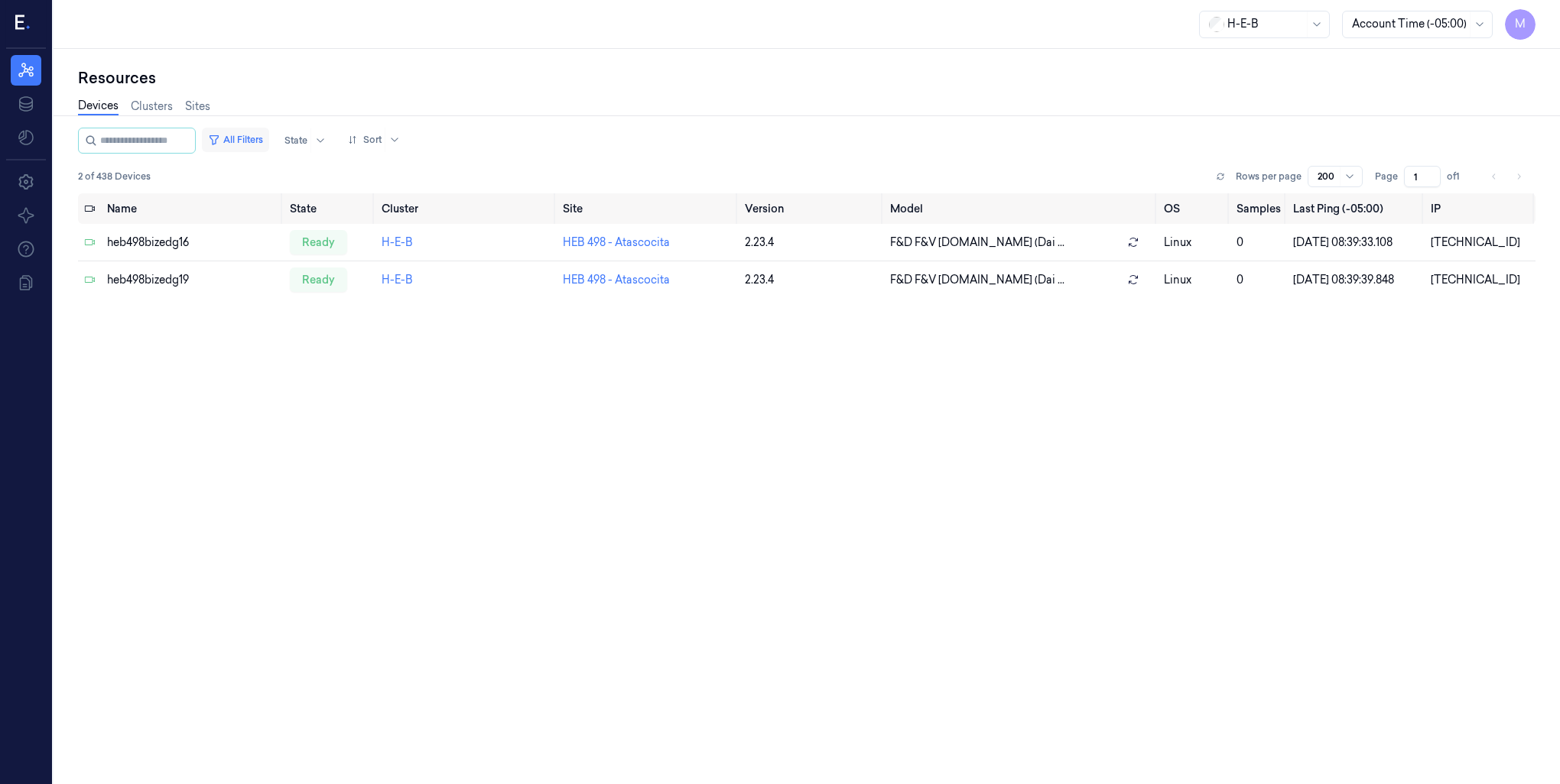
click at [266, 141] on button "All Filters" at bounding box center [235, 140] width 67 height 24
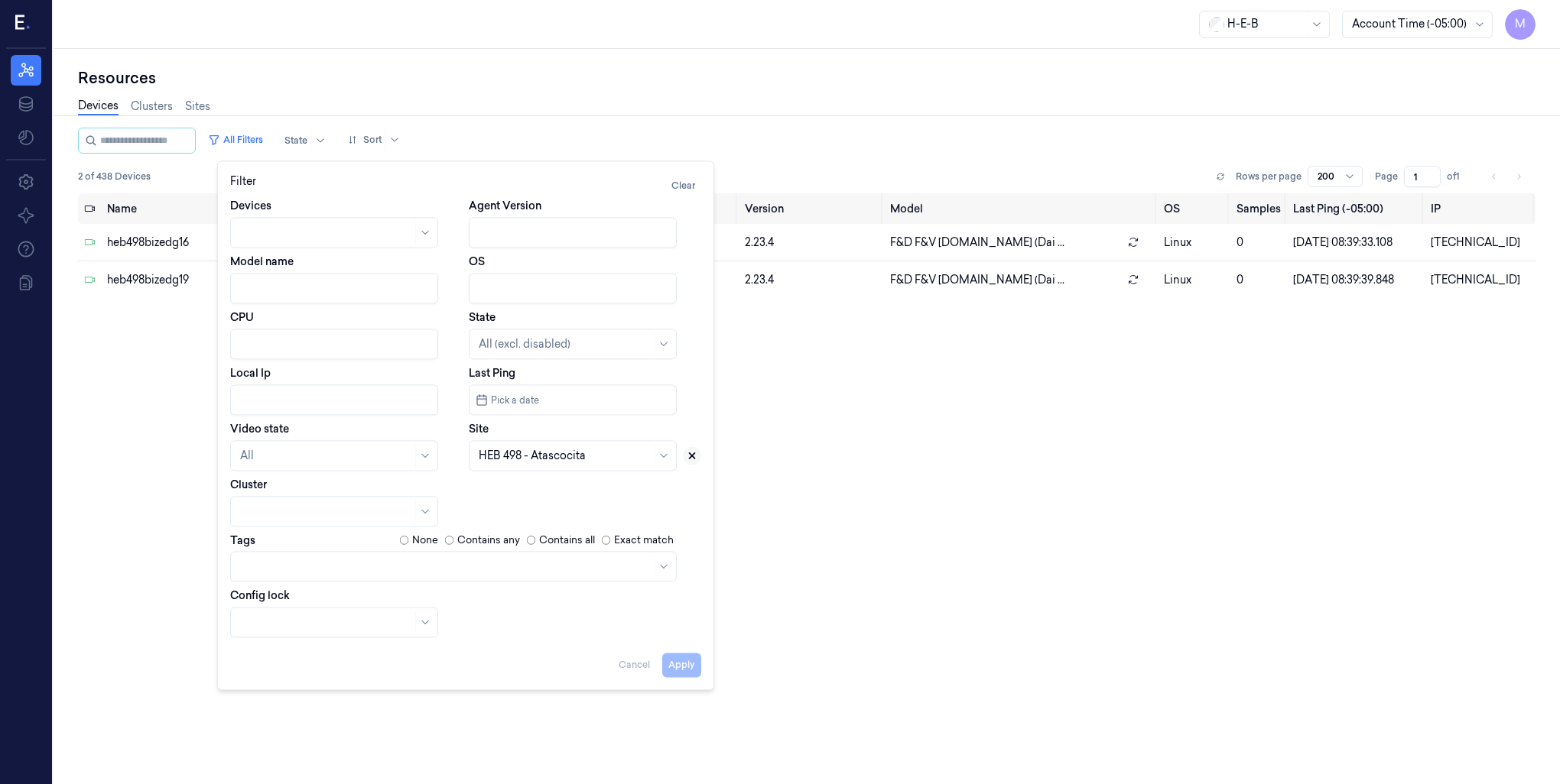
click at [694, 460] on icon at bounding box center [692, 456] width 11 height 11
click at [516, 457] on div at bounding box center [555, 456] width 154 height 16
type input "630"
click at [536, 492] on div "HEB 630 - H58 [US_STATE]" at bounding box center [549, 490] width 141 height 16
click at [691, 670] on button "Apply" at bounding box center [681, 665] width 39 height 24
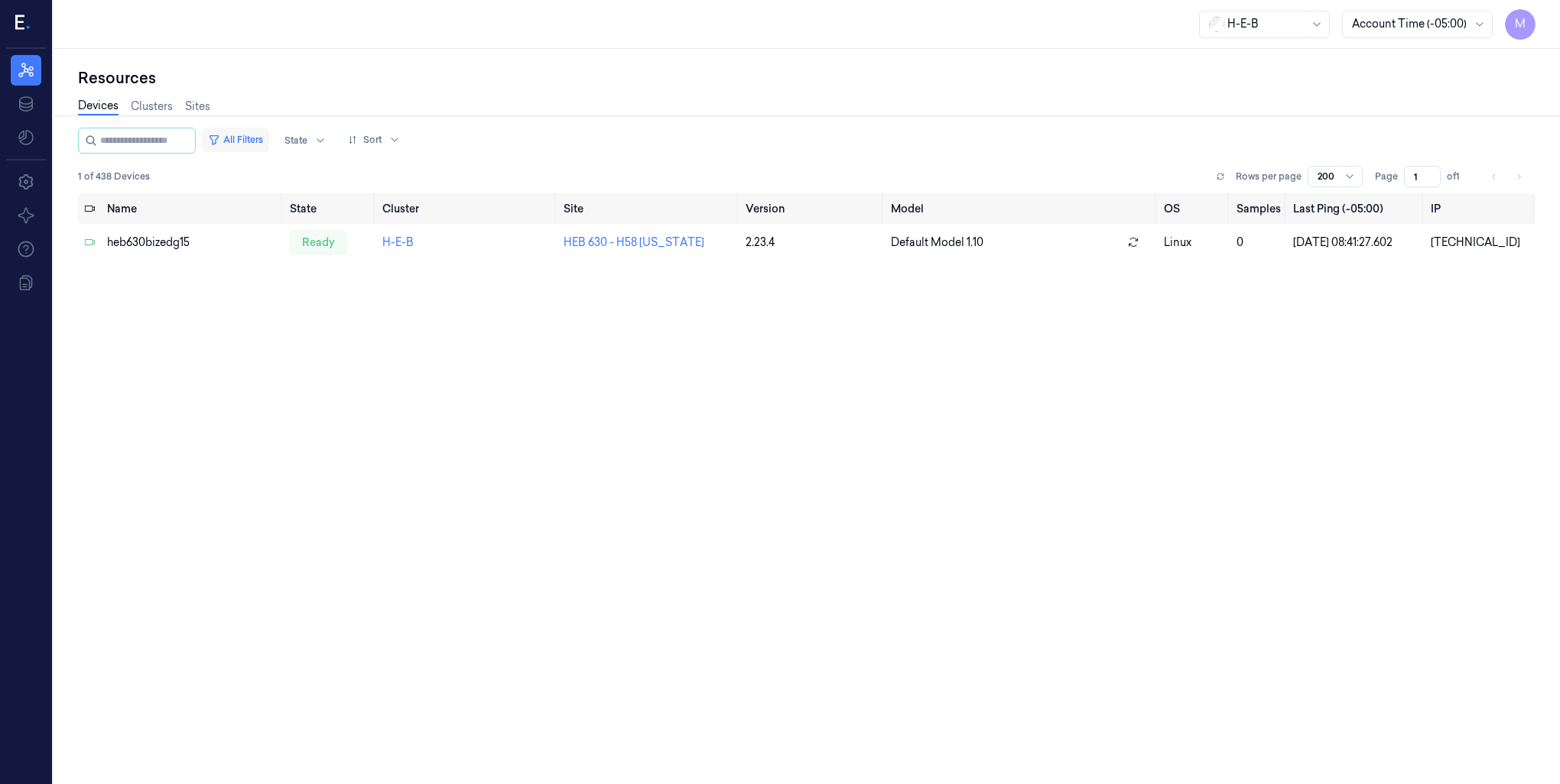
click at [269, 138] on button "All Filters" at bounding box center [235, 140] width 67 height 24
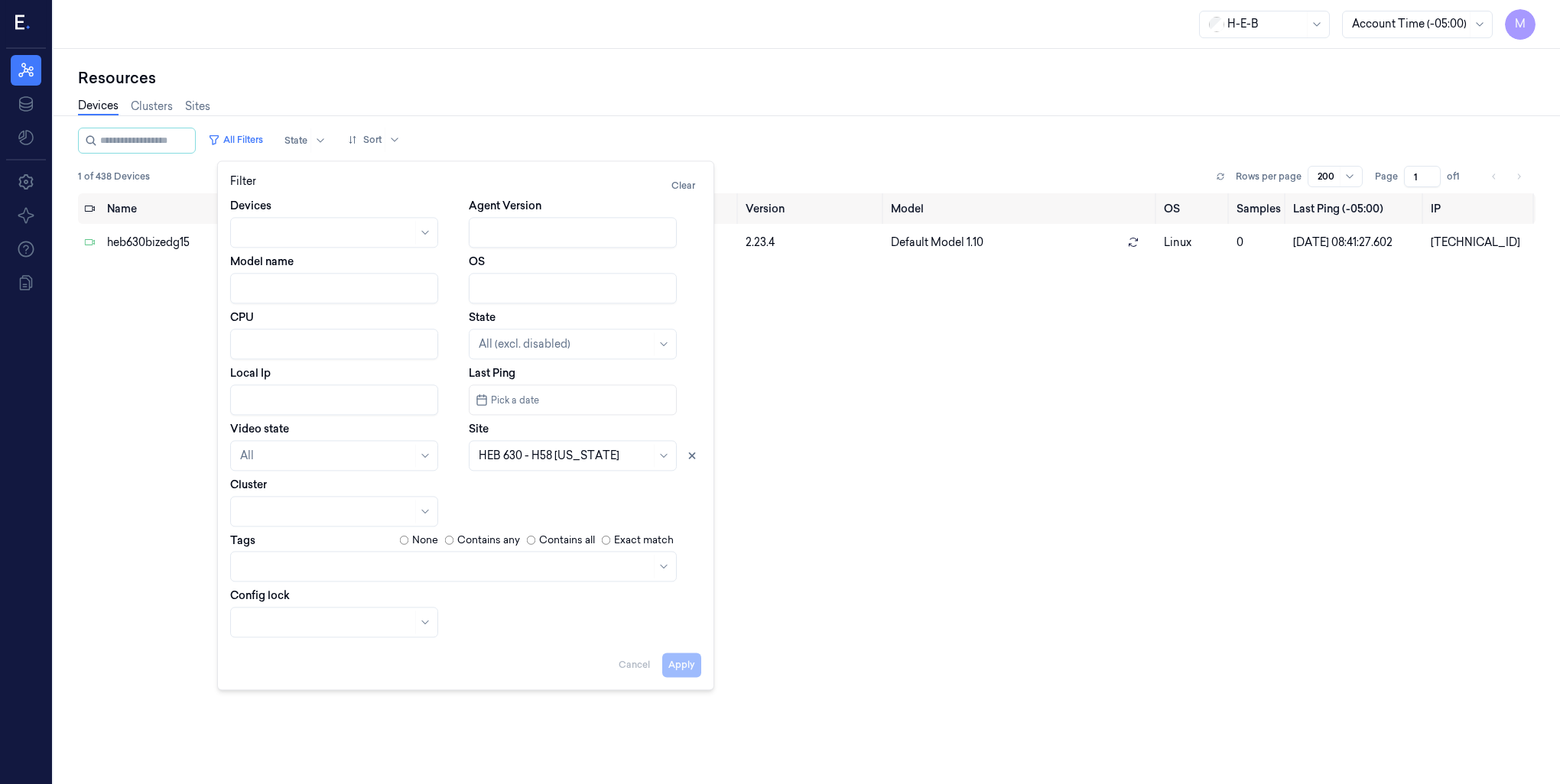
click at [263, 405] on input "Local Ip" at bounding box center [333, 400] width 208 height 31
click at [690, 452] on icon at bounding box center [692, 456] width 11 height 11
click at [685, 677] on div "Filter Clear Devices Agent Version Model name OS CPU State All (excl. disabled)…" at bounding box center [465, 425] width 497 height 530
click at [681, 667] on button "Apply" at bounding box center [681, 665] width 39 height 24
type input "10.63.2"
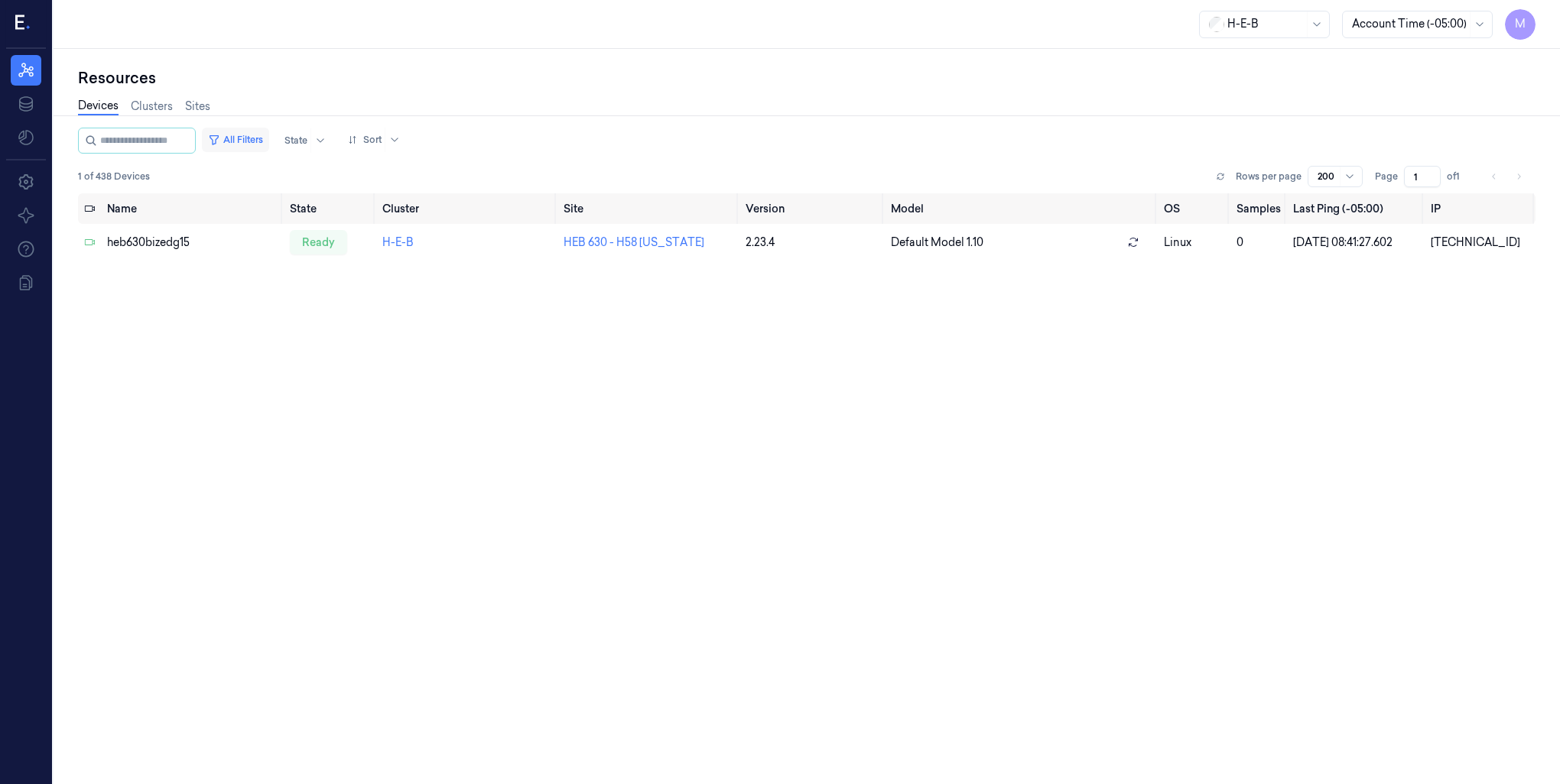
click at [257, 137] on button "All Filters" at bounding box center [235, 140] width 67 height 24
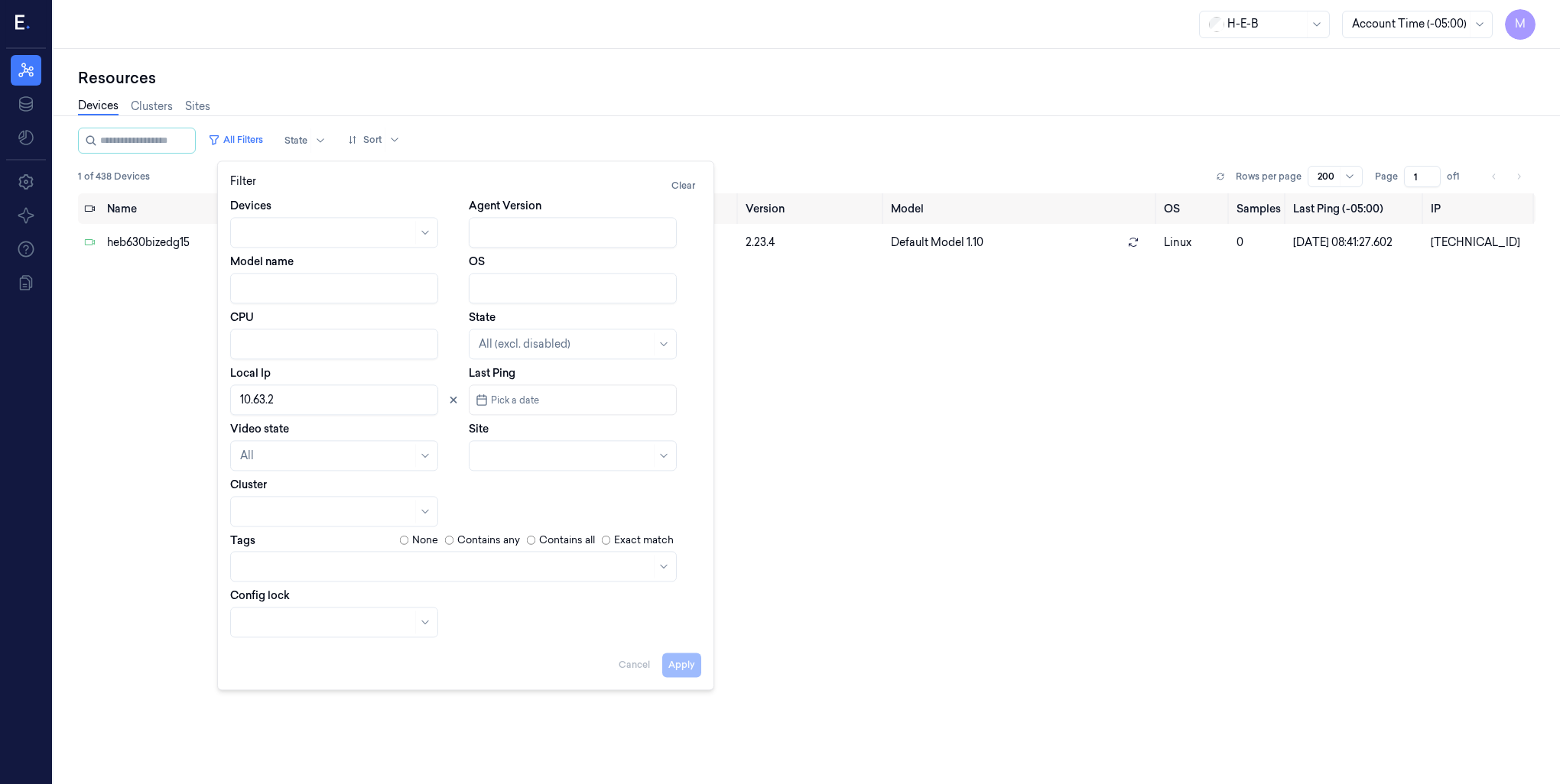
click at [256, 397] on input "Local Ip" at bounding box center [333, 400] width 208 height 31
click at [682, 669] on button "Apply" at bounding box center [681, 665] width 39 height 24
type input "10.56.42"
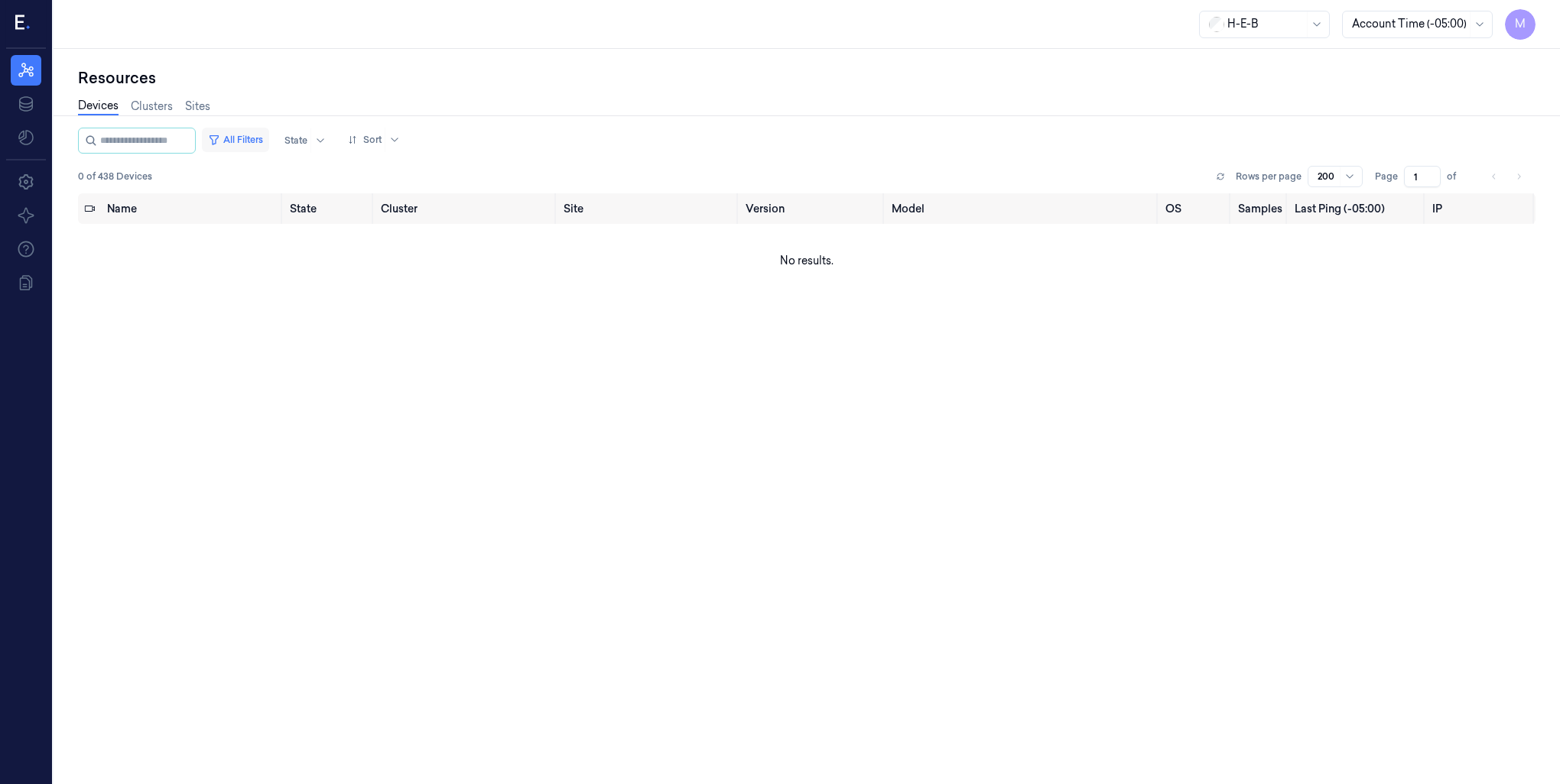
click at [249, 135] on button "All Filters" at bounding box center [235, 140] width 67 height 24
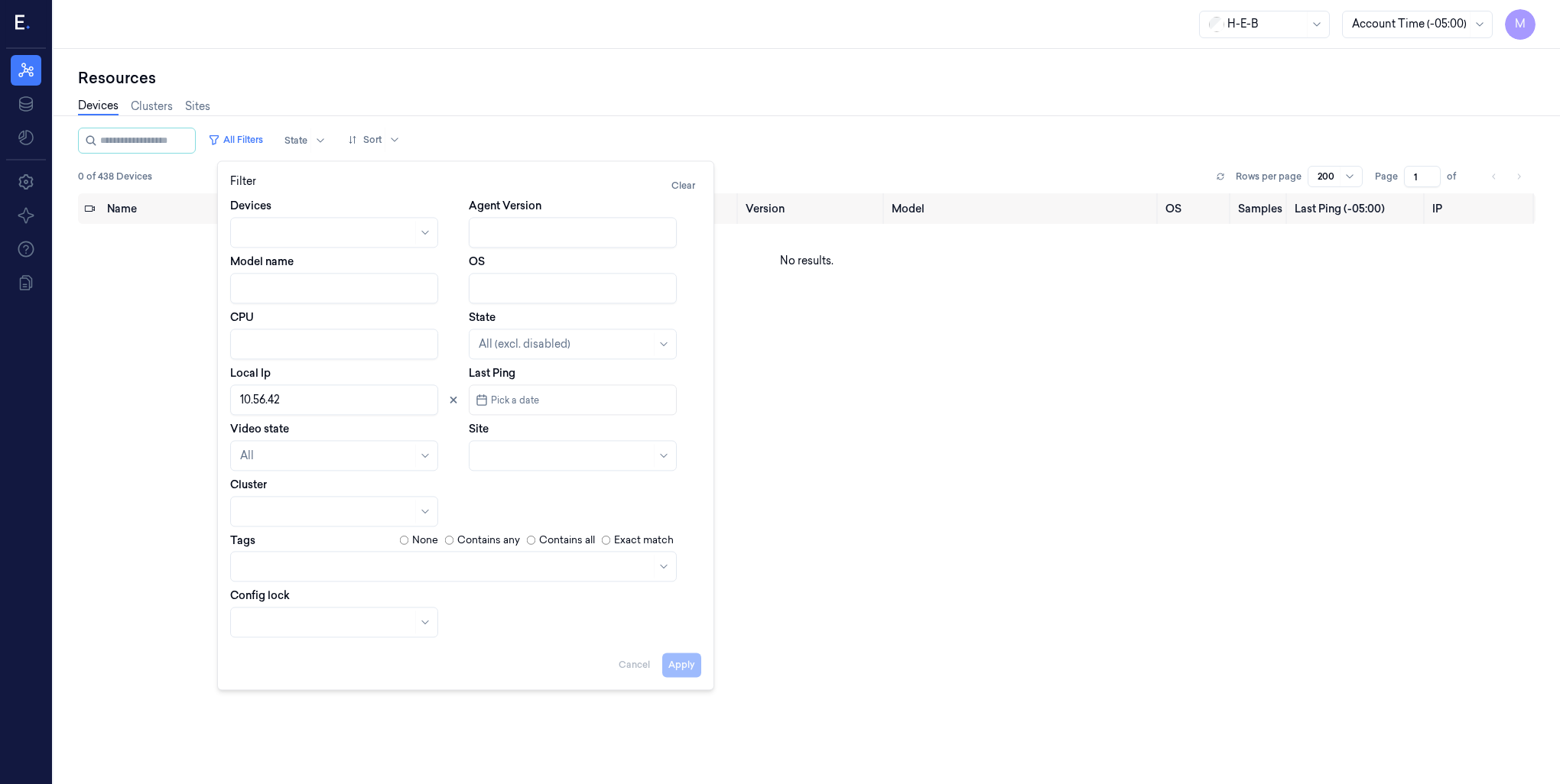
click at [260, 393] on input "Local Ip" at bounding box center [333, 400] width 208 height 31
type input "[TECHNICAL_ID]"
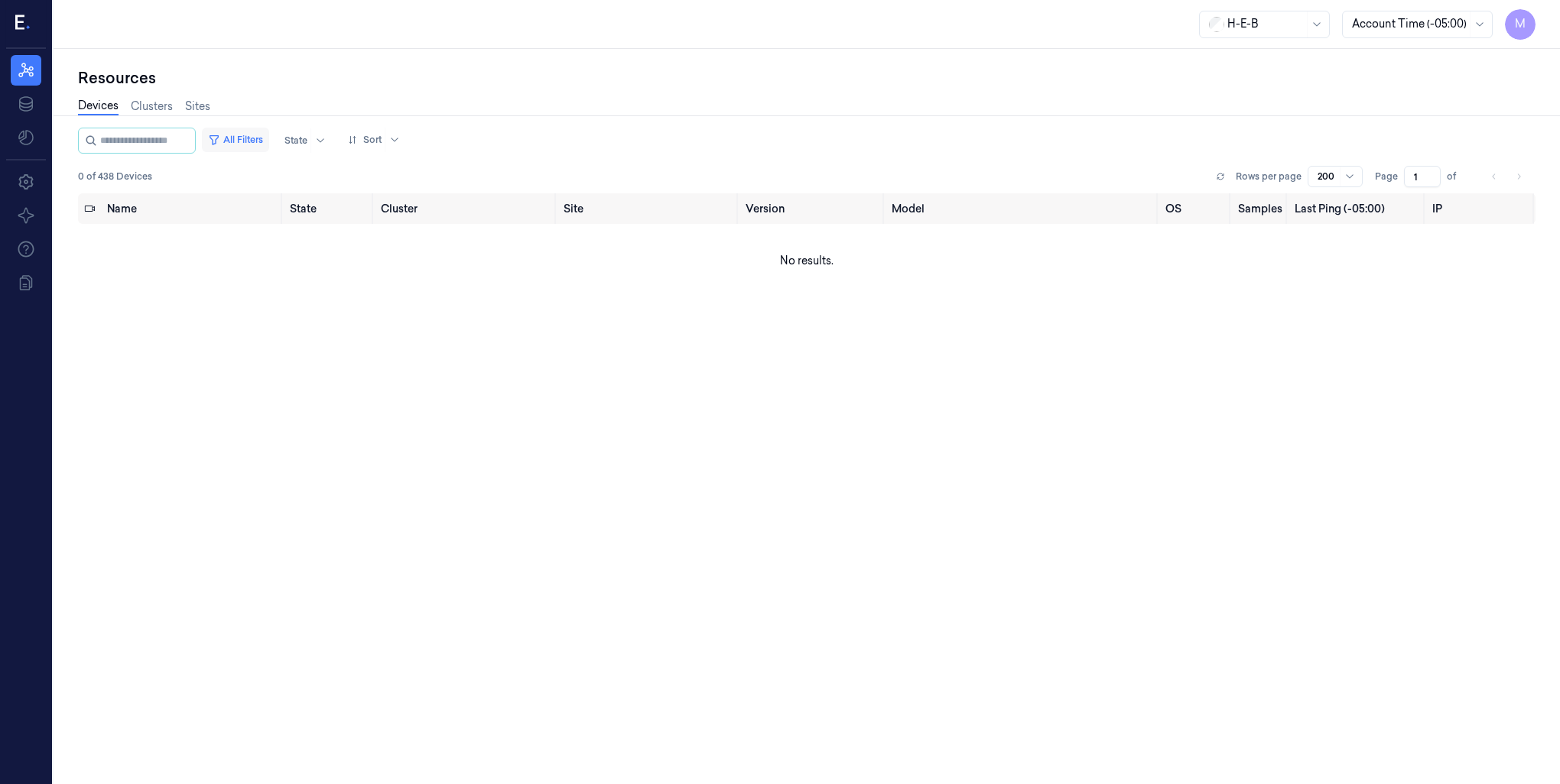
click at [259, 139] on button "All Filters" at bounding box center [235, 140] width 67 height 24
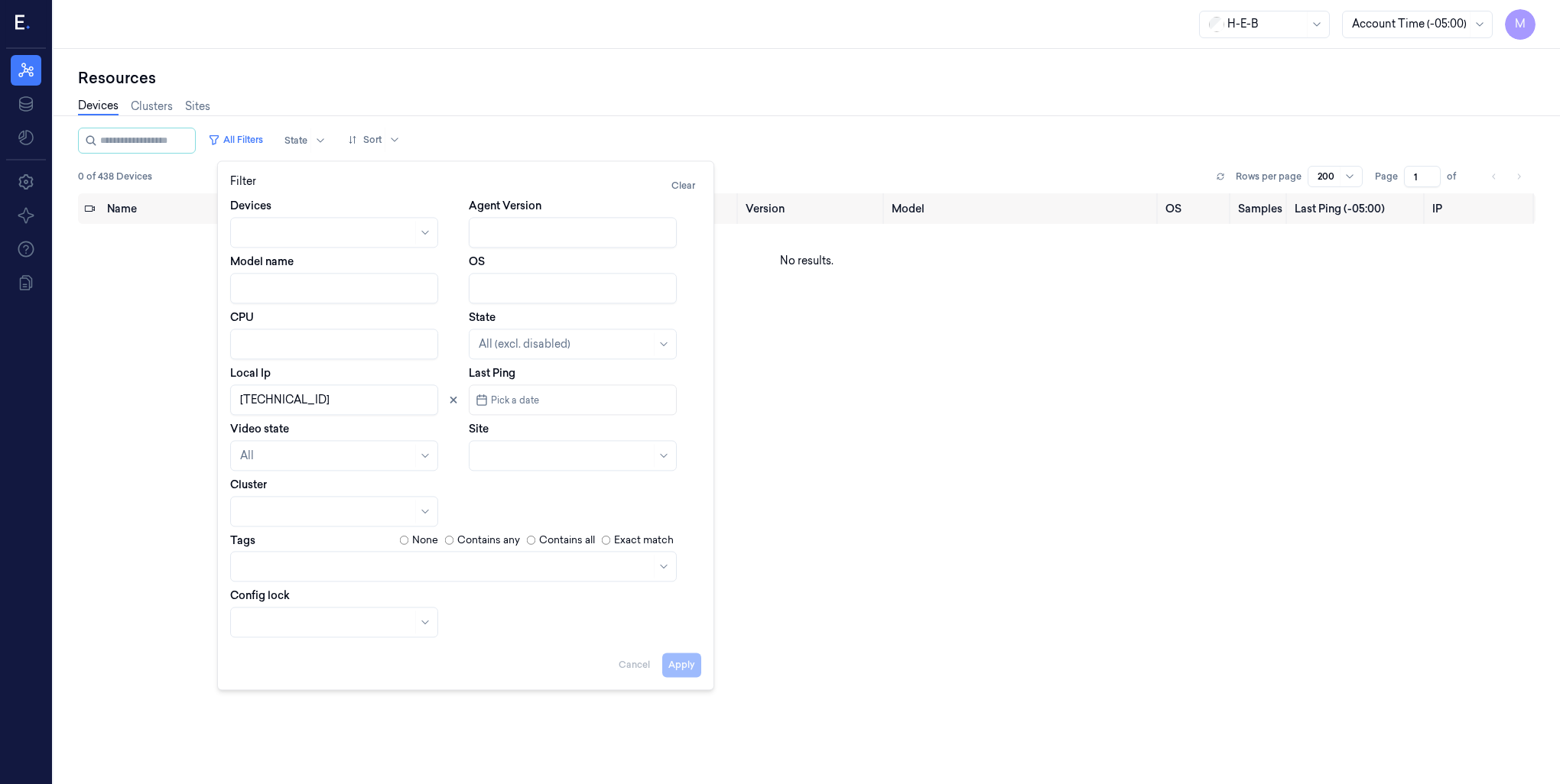
click at [255, 402] on input "Local Ip" at bounding box center [333, 400] width 208 height 31
type input "10.2.2"
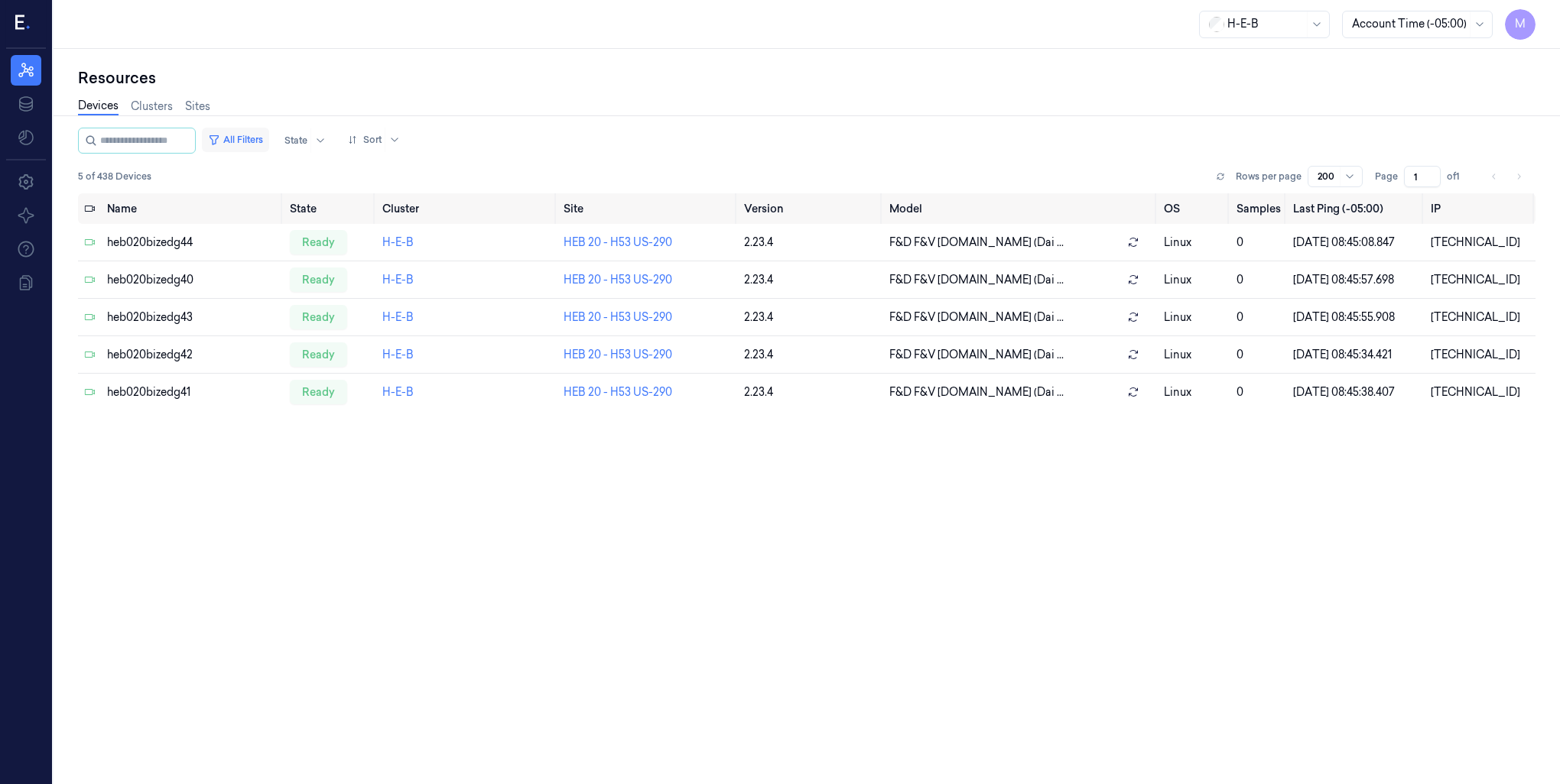
click at [257, 138] on button "All Filters" at bounding box center [235, 140] width 67 height 24
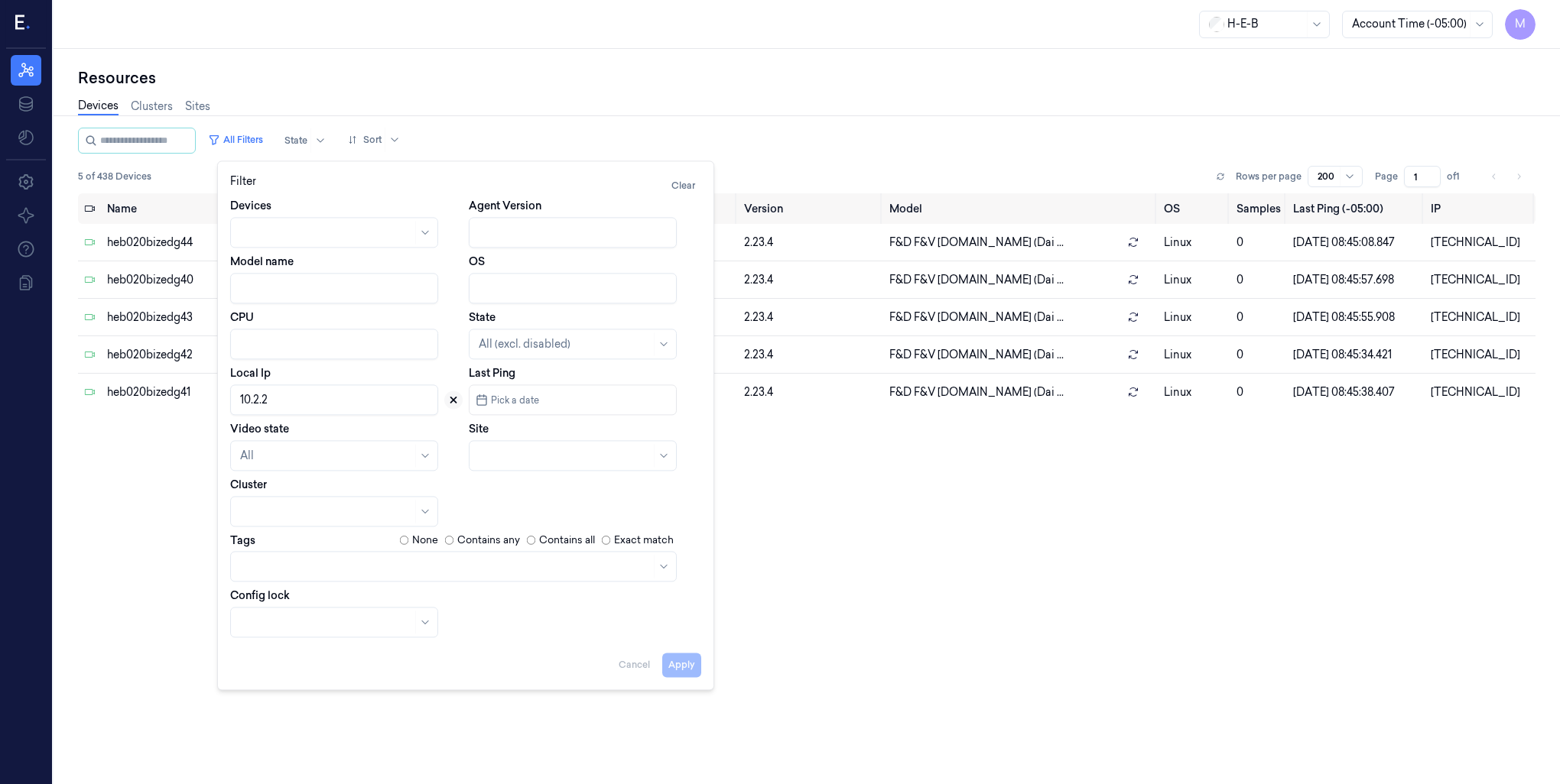
click at [457, 400] on icon at bounding box center [453, 400] width 11 height 11
click at [477, 452] on div at bounding box center [572, 456] width 208 height 31
type input "109"
click at [551, 490] on div "HEB 109 - H54 [GEOGRAPHIC_DATA]" at bounding box center [573, 498] width 188 height 32
click at [684, 674] on button "Apply" at bounding box center [681, 665] width 39 height 24
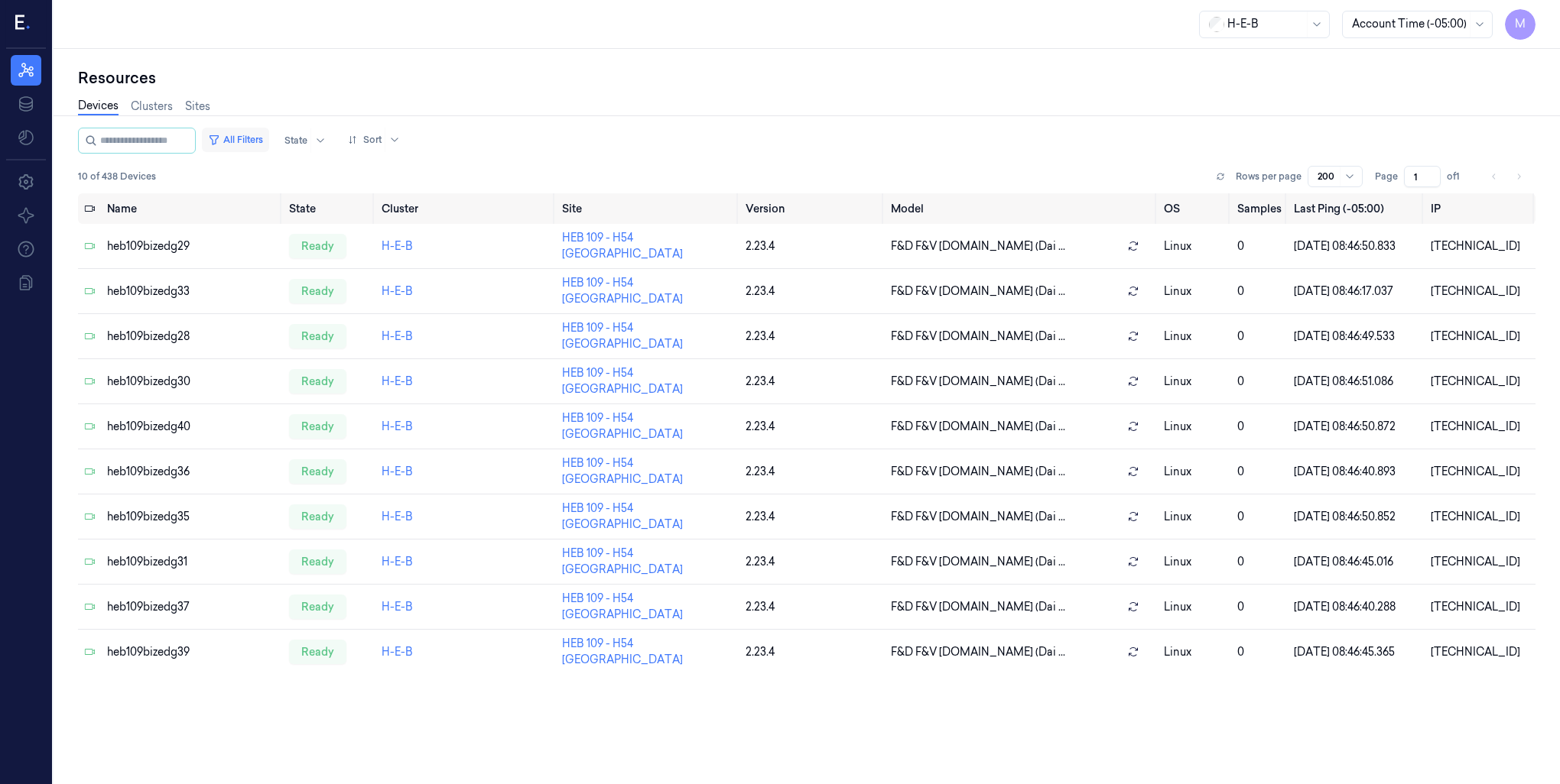
click at [260, 137] on button "All Filters" at bounding box center [235, 140] width 67 height 24
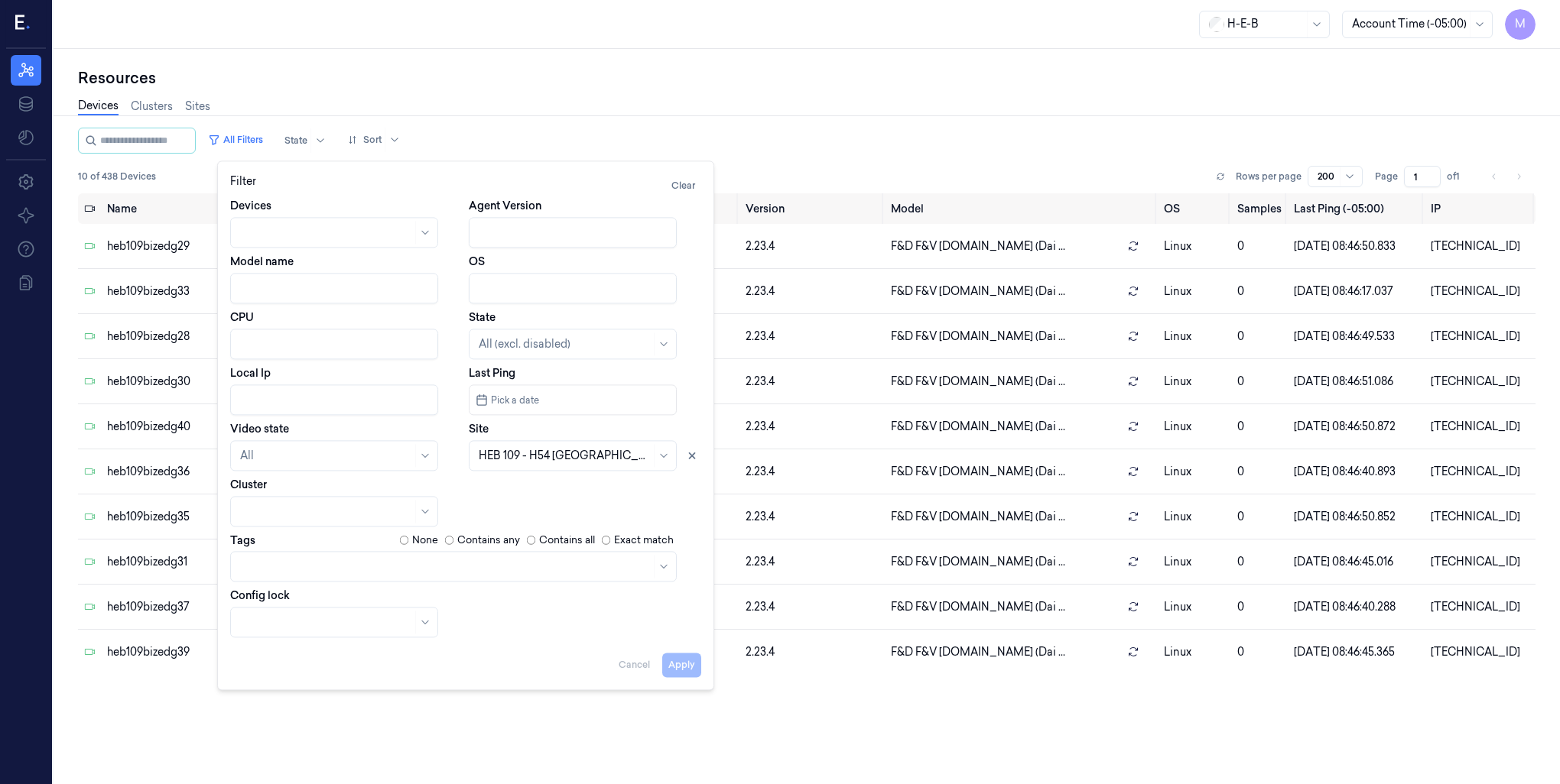
click at [254, 400] on input "Local Ip" at bounding box center [333, 400] width 208 height 31
click at [683, 667] on button "Apply" at bounding box center [681, 665] width 39 height 24
type input "[DATE]"
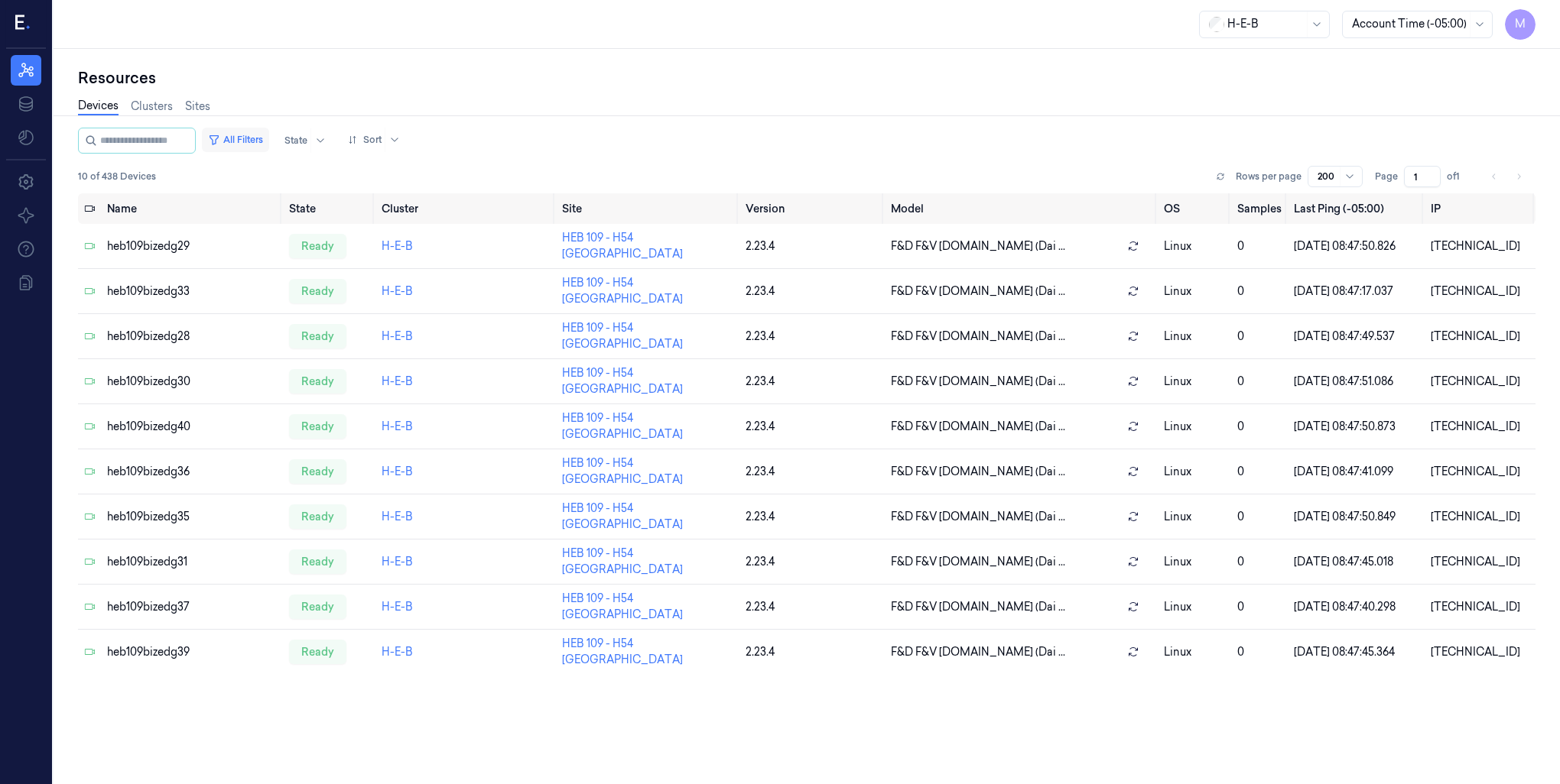
click at [257, 138] on button "All Filters" at bounding box center [235, 140] width 67 height 24
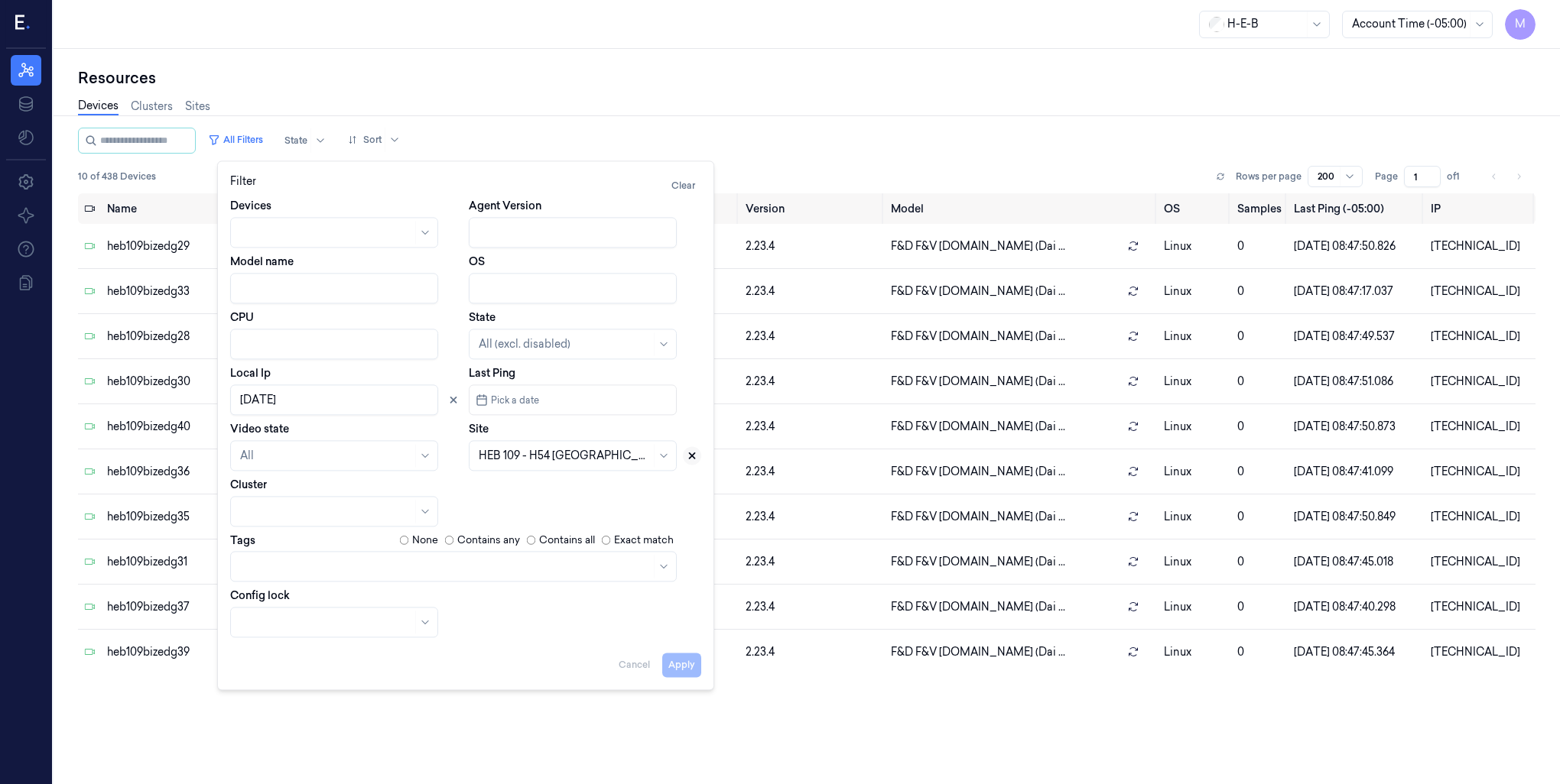
click at [690, 456] on icon at bounding box center [692, 456] width 11 height 11
click at [682, 662] on button "Apply" at bounding box center [681, 665] width 39 height 24
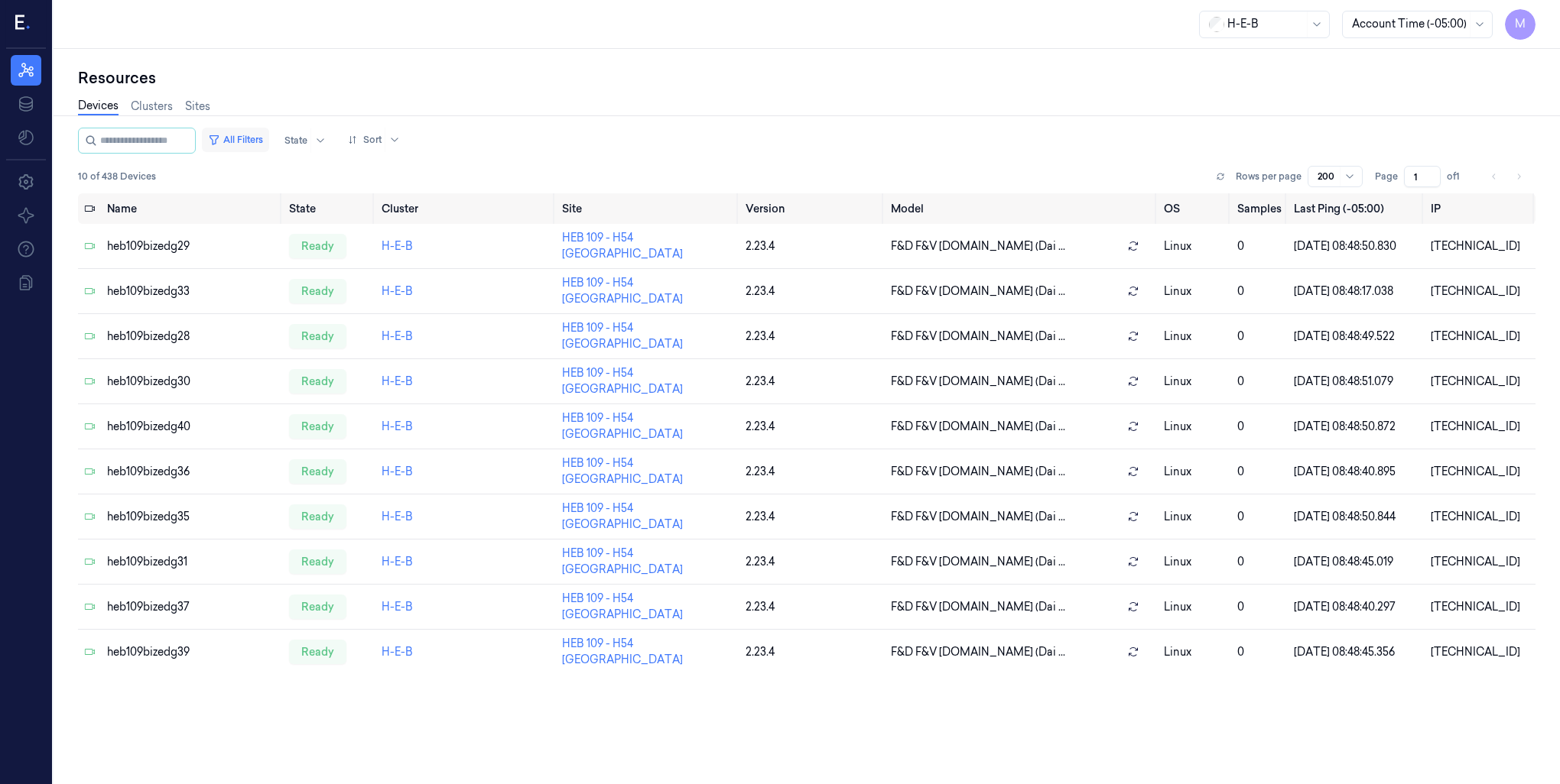
click at [267, 142] on button "All Filters" at bounding box center [235, 140] width 67 height 24
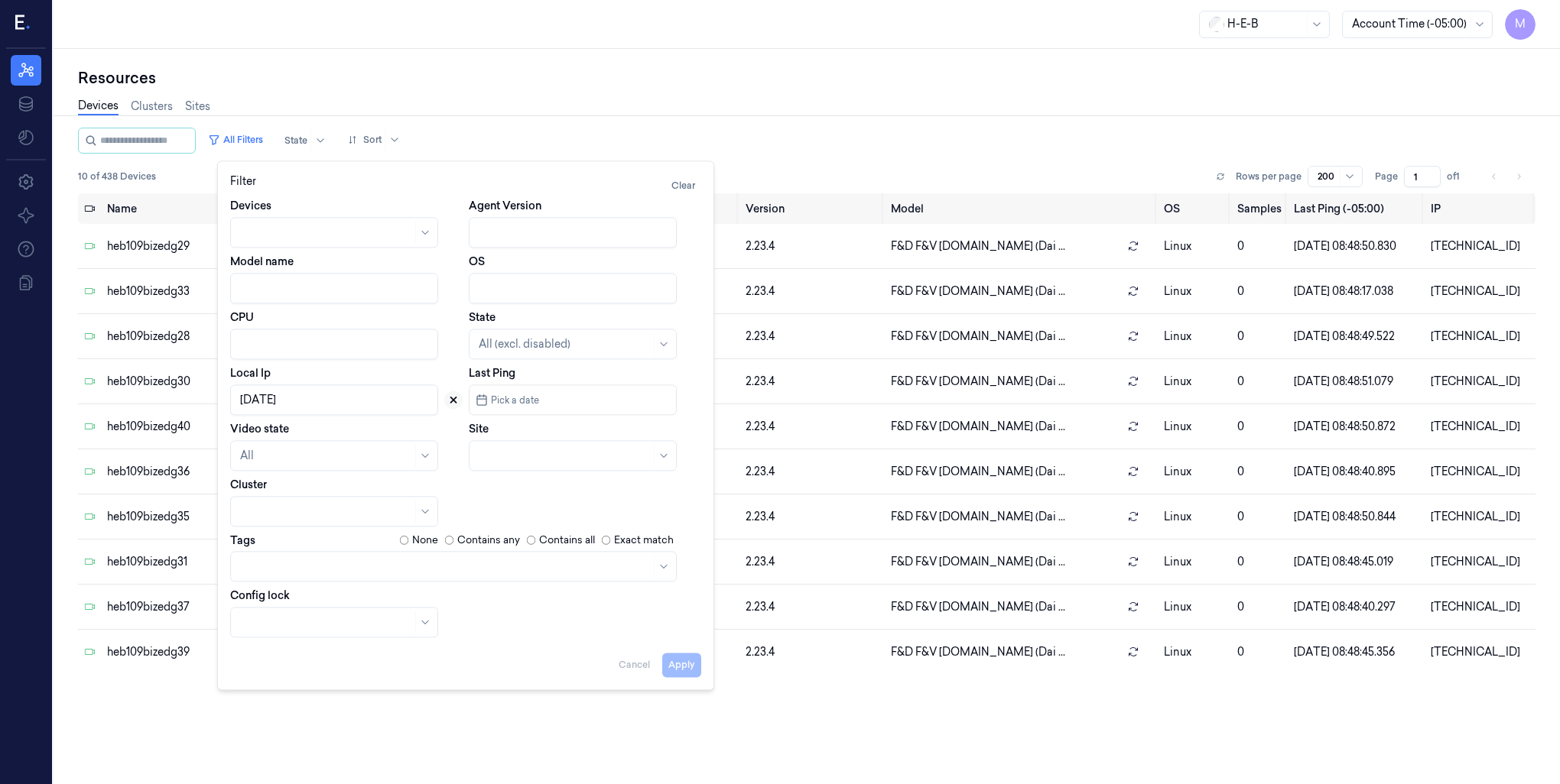
click at [448, 397] on icon at bounding box center [453, 400] width 11 height 11
click at [488, 444] on div at bounding box center [572, 456] width 208 height 31
type input "109"
click at [505, 491] on div "HEB 109 - H54 [GEOGRAPHIC_DATA]" at bounding box center [573, 498] width 188 height 32
click at [676, 673] on button "Apply" at bounding box center [681, 665] width 39 height 24
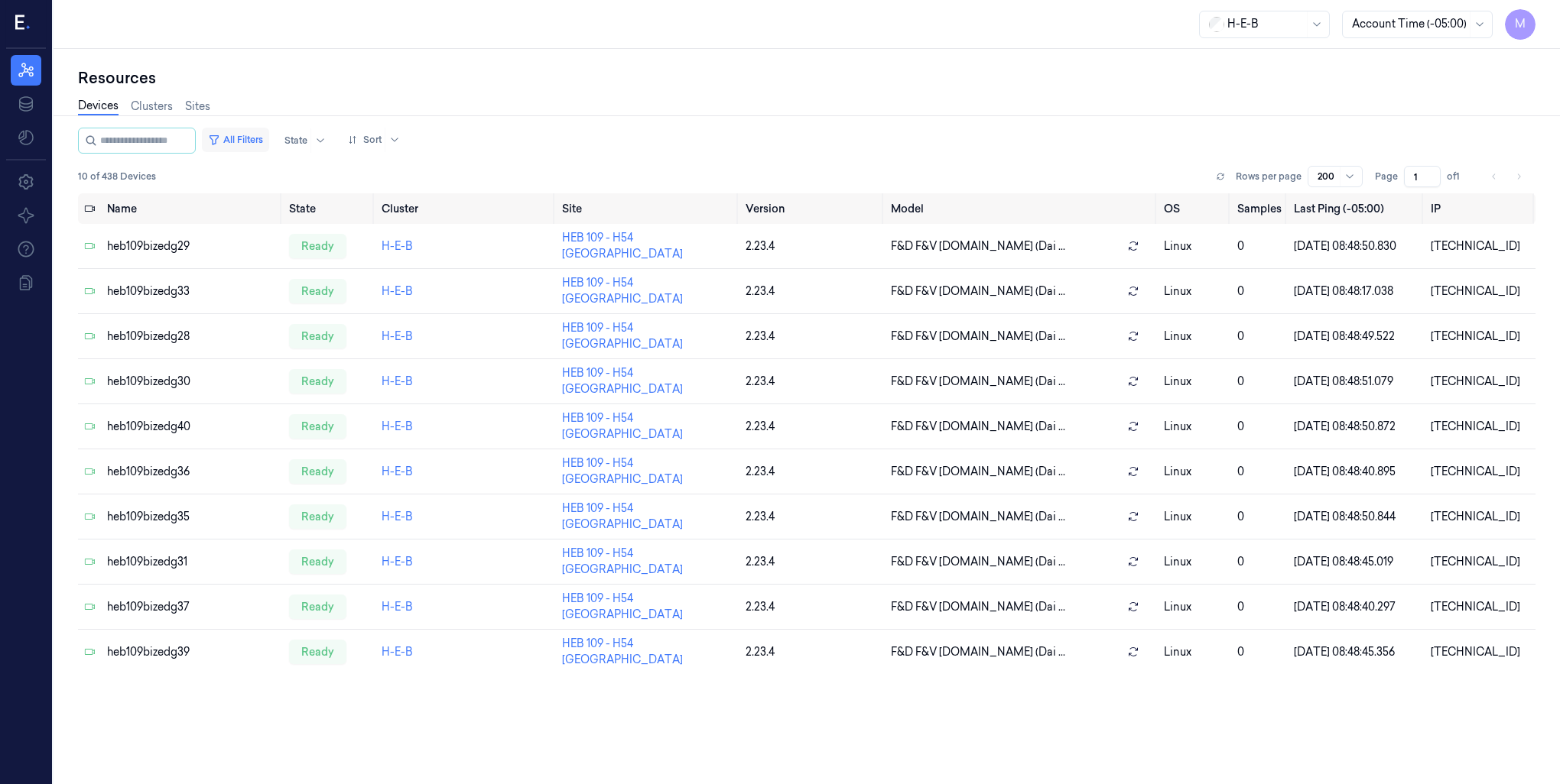
click at [269, 134] on button "All Filters" at bounding box center [235, 140] width 67 height 24
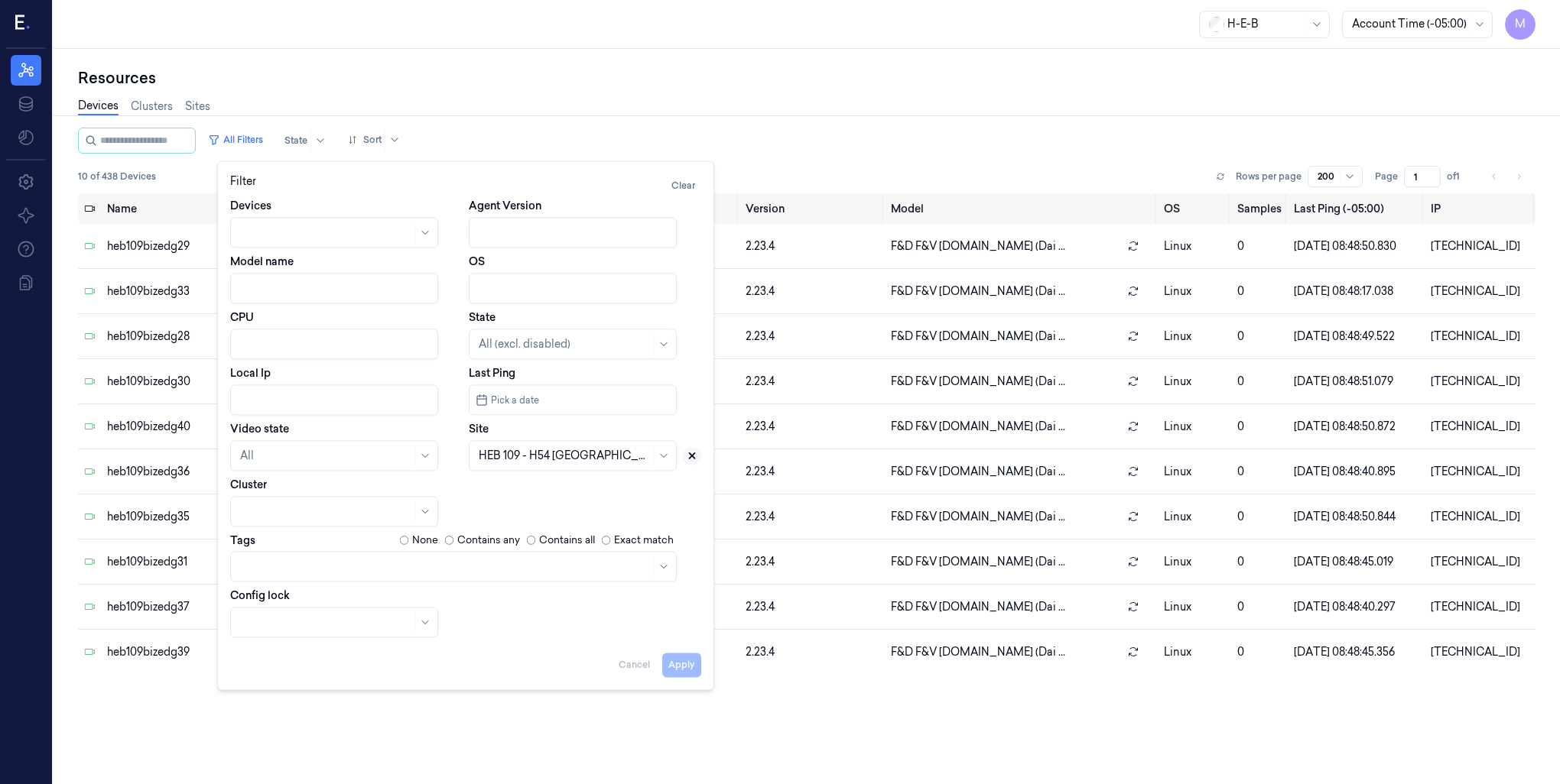
click at [692, 454] on icon at bounding box center [692, 456] width 11 height 11
click at [547, 458] on div at bounding box center [555, 456] width 154 height 16
type input "798"
click at [539, 497] on div "HEB 798 - Madera" at bounding box center [524, 490] width 92 height 16
click at [688, 670] on button "Apply" at bounding box center [681, 665] width 39 height 24
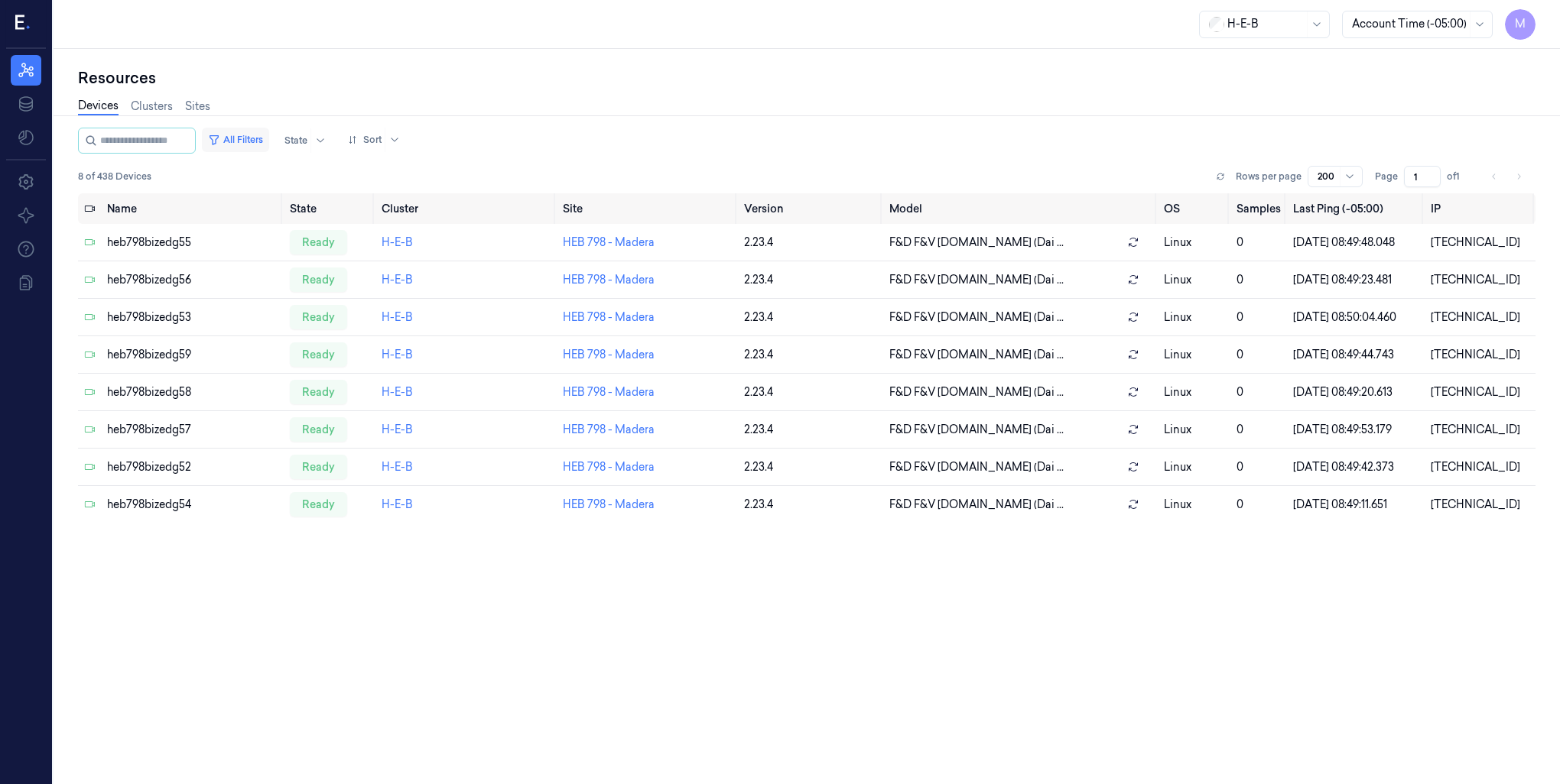
click at [266, 137] on button "All Filters" at bounding box center [235, 140] width 67 height 24
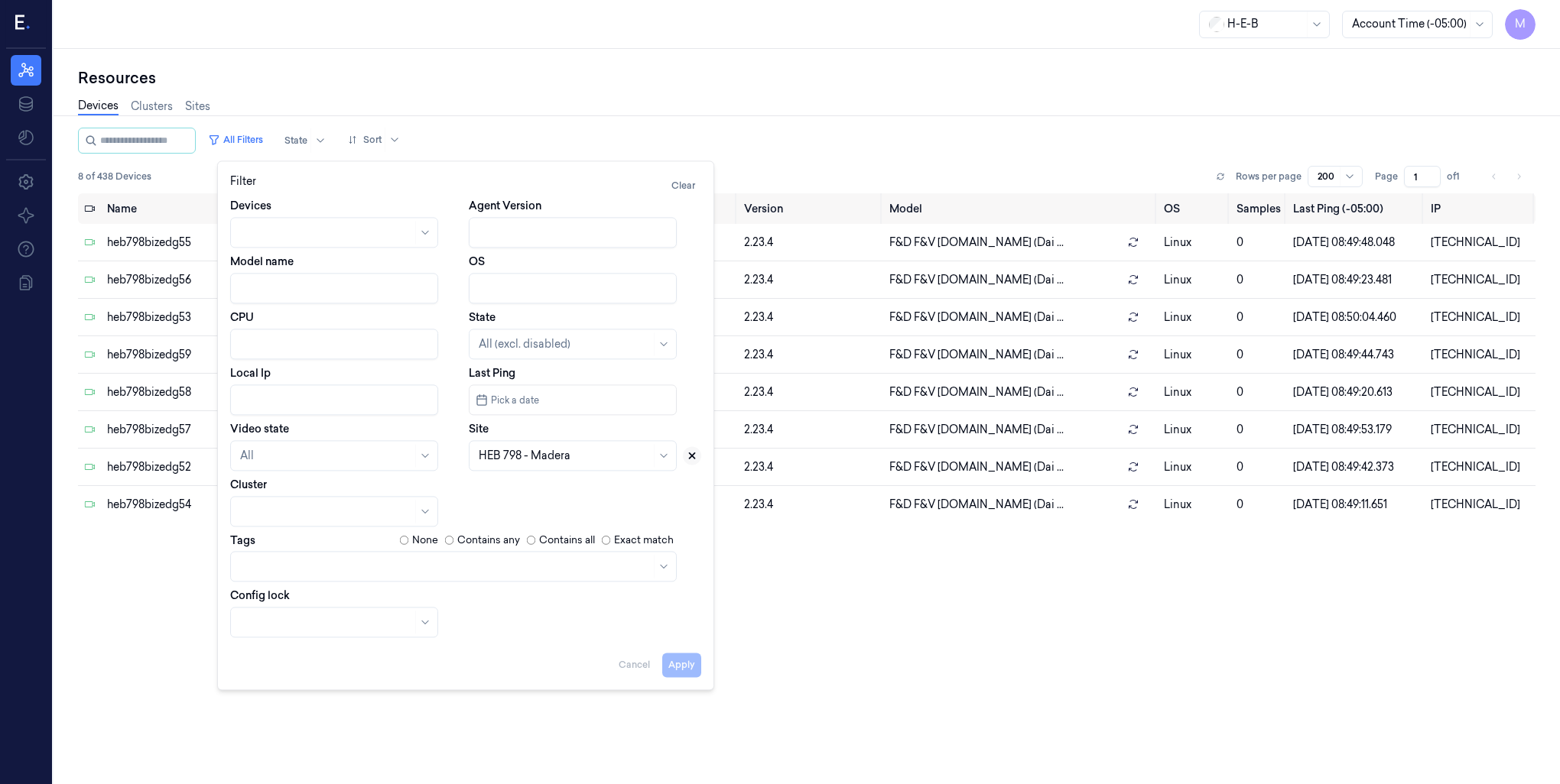
click at [690, 456] on icon at bounding box center [692, 456] width 11 height 11
click at [569, 454] on div at bounding box center [555, 456] width 154 height 16
type input "794"
click at [547, 488] on div "HEB 794 - [PERSON_NAME]" at bounding box center [551, 490] width 144 height 16
click at [677, 665] on button "Apply" at bounding box center [681, 665] width 39 height 24
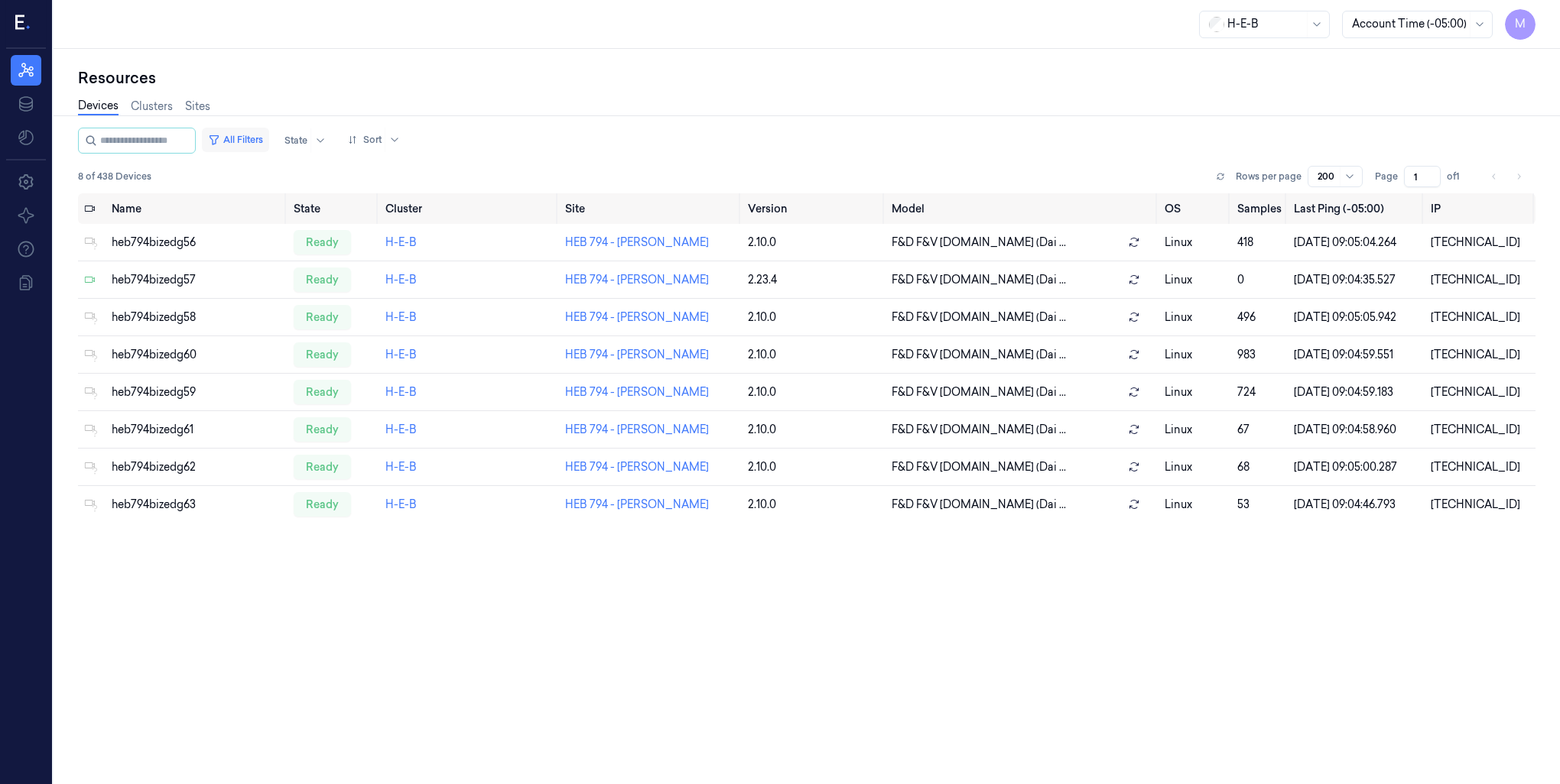
click at [269, 141] on button "All Filters" at bounding box center [235, 140] width 67 height 24
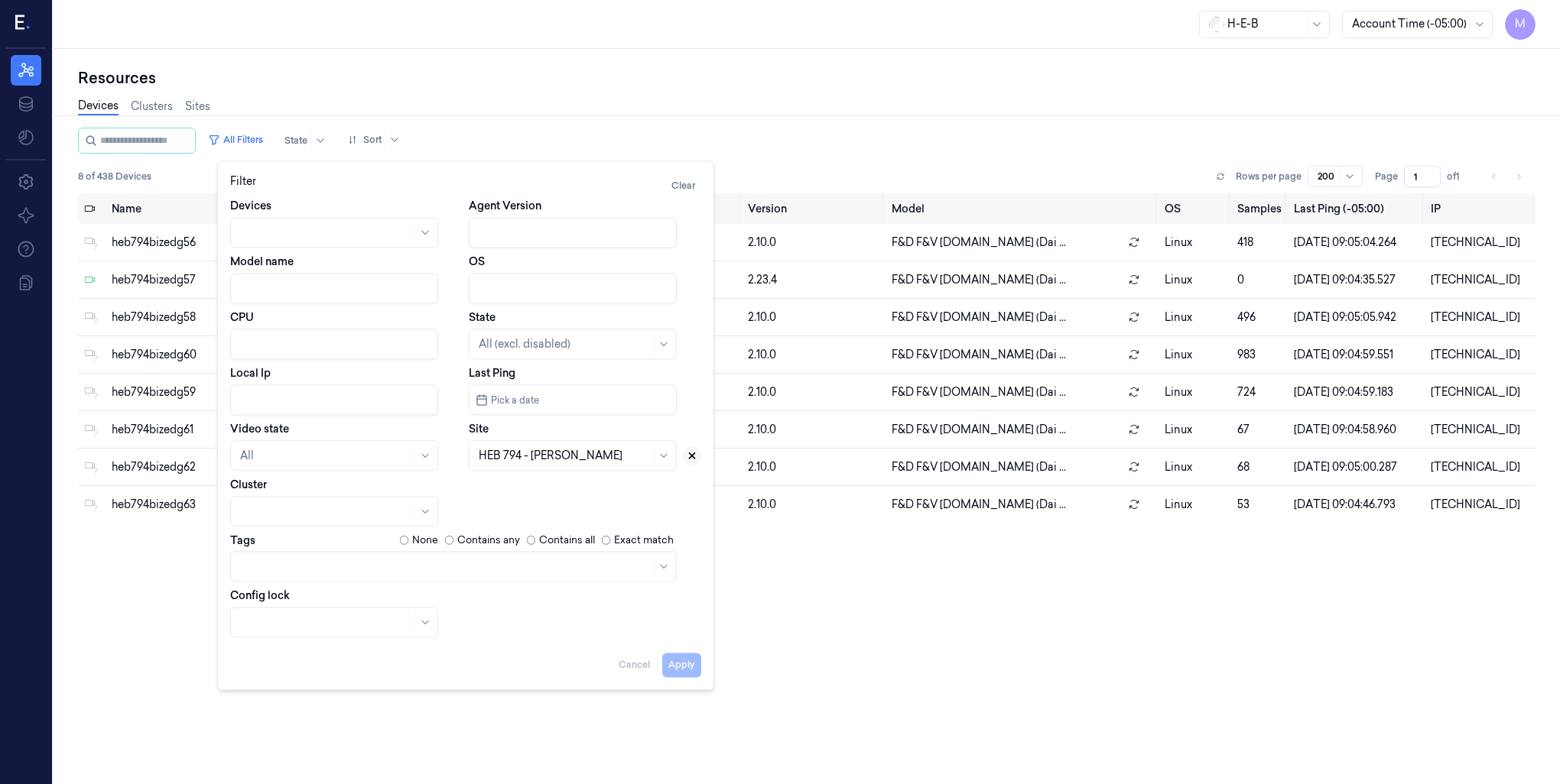
click at [687, 463] on button at bounding box center [692, 455] width 18 height 18
click at [579, 456] on div at bounding box center [555, 456] width 154 height 16
type input "109"
click at [562, 485] on div "HEB 109 - H54 [GEOGRAPHIC_DATA]" at bounding box center [573, 498] width 188 height 32
click at [691, 670] on button "Apply" at bounding box center [681, 665] width 39 height 24
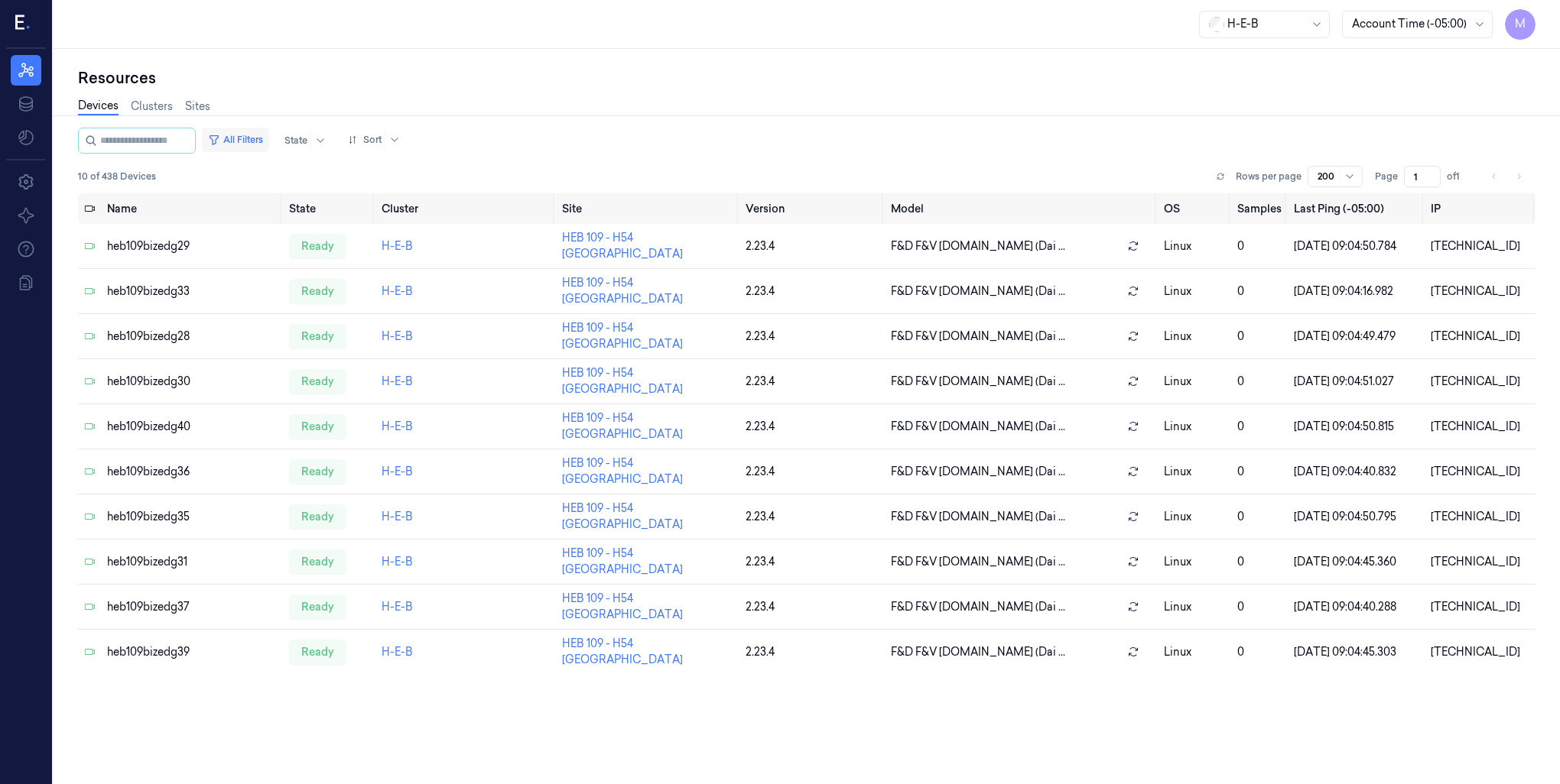
click at [269, 136] on button "All Filters" at bounding box center [235, 140] width 67 height 24
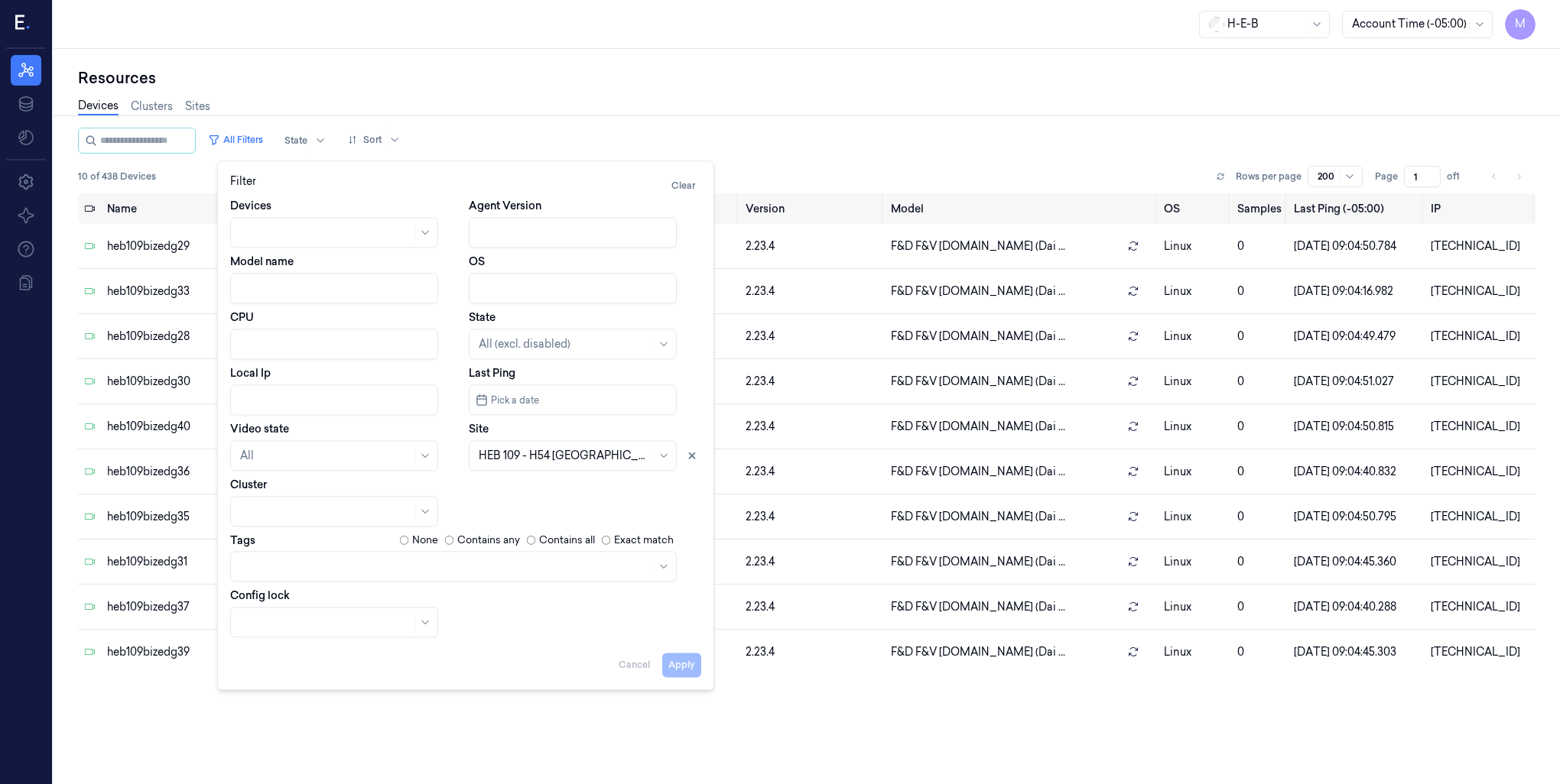
click at [289, 407] on input "Local Ip" at bounding box center [333, 400] width 208 height 31
click at [692, 461] on button at bounding box center [692, 455] width 18 height 18
click at [682, 668] on button "Apply" at bounding box center [681, 665] width 39 height 24
type input "[DATE]"
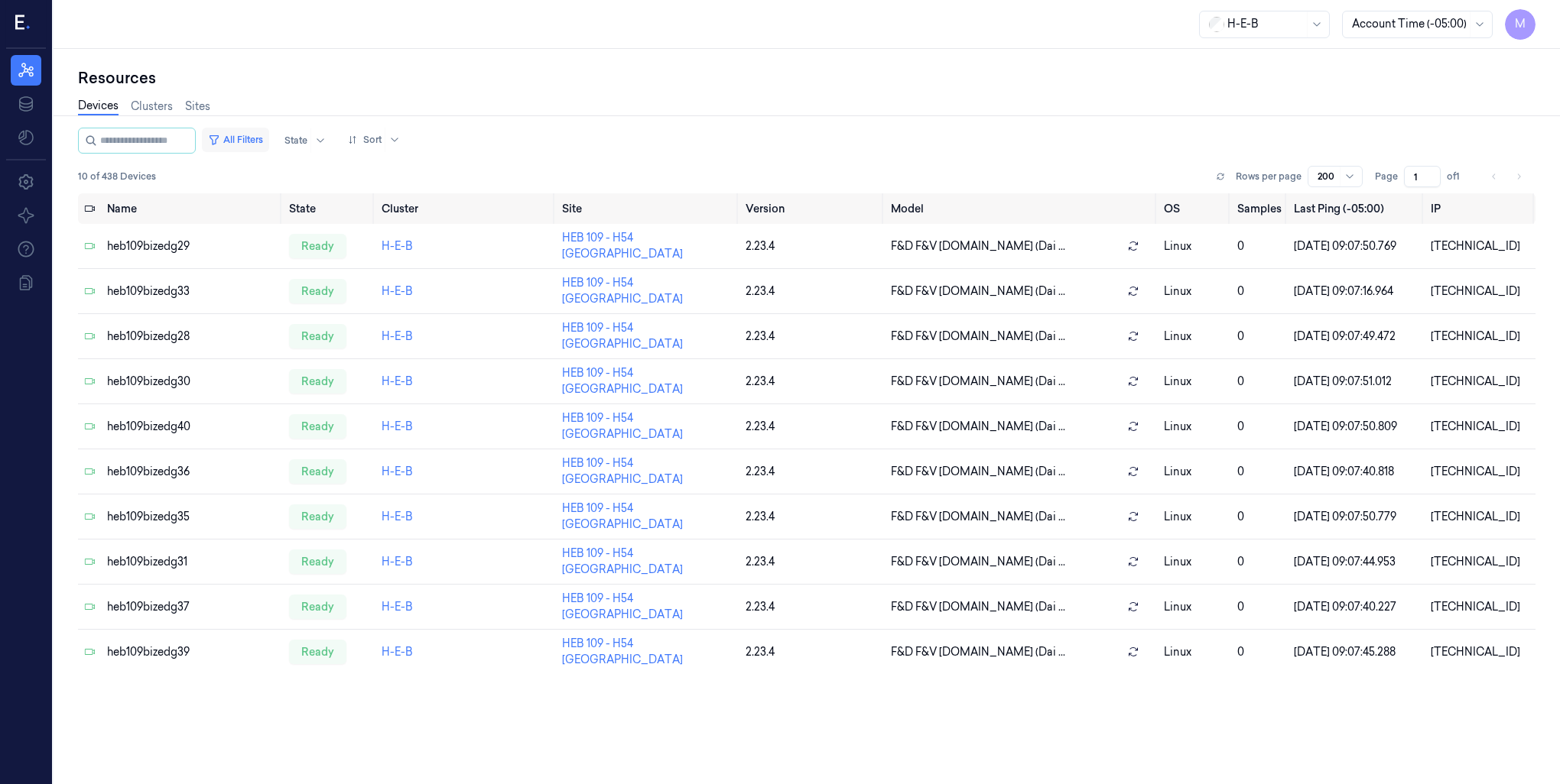
click at [257, 134] on button "All Filters" at bounding box center [235, 140] width 67 height 24
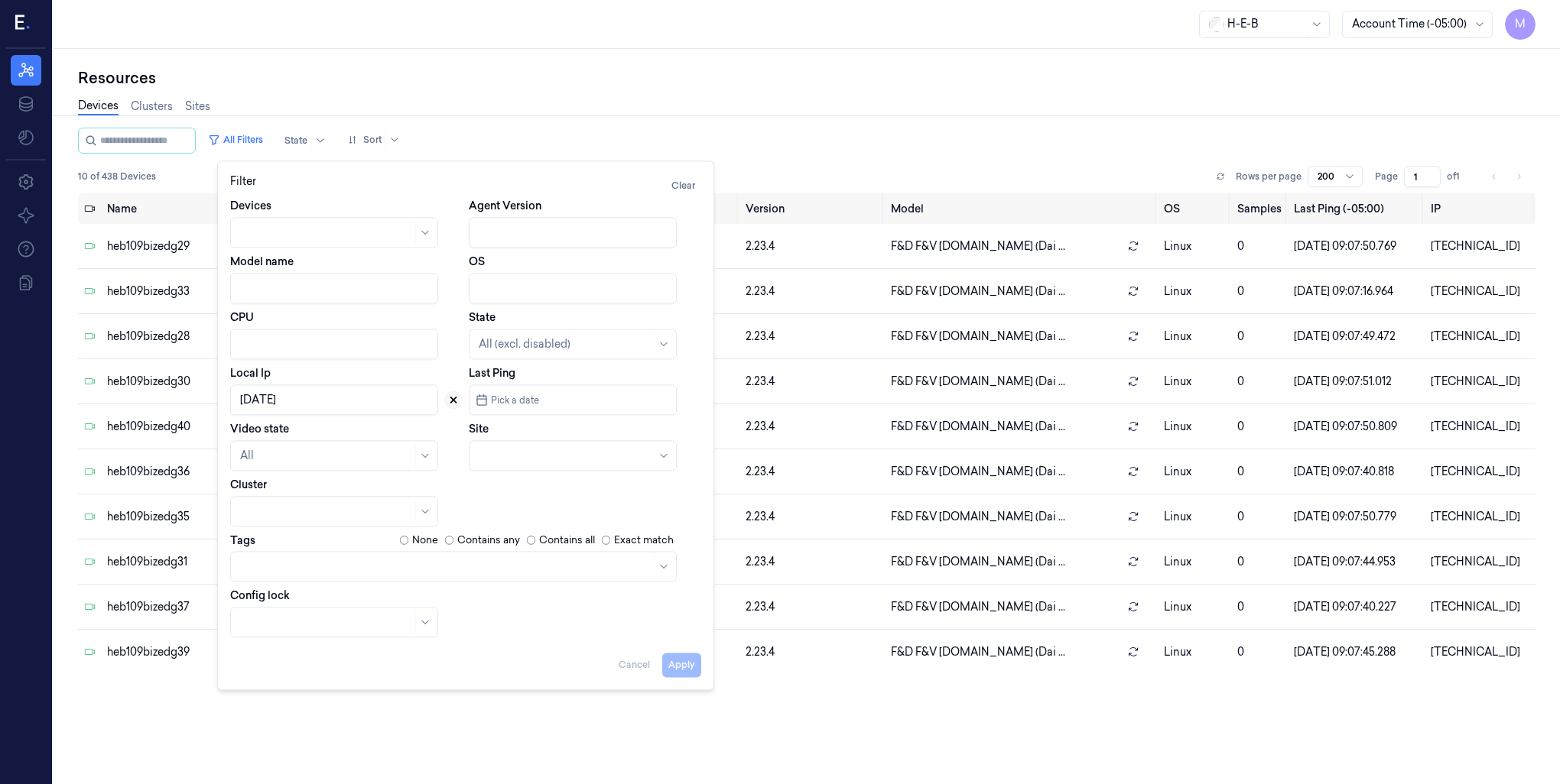
click at [450, 401] on icon at bounding box center [453, 400] width 11 height 11
click at [354, 406] on input "Local Ip" at bounding box center [333, 400] width 208 height 31
drag, startPoint x: 307, startPoint y: 401, endPoint x: 228, endPoint y: 402, distance: 79.0
click at [231, 402] on input "Local Ip" at bounding box center [333, 400] width 208 height 31
paste input "[TECHNICAL_ID]"
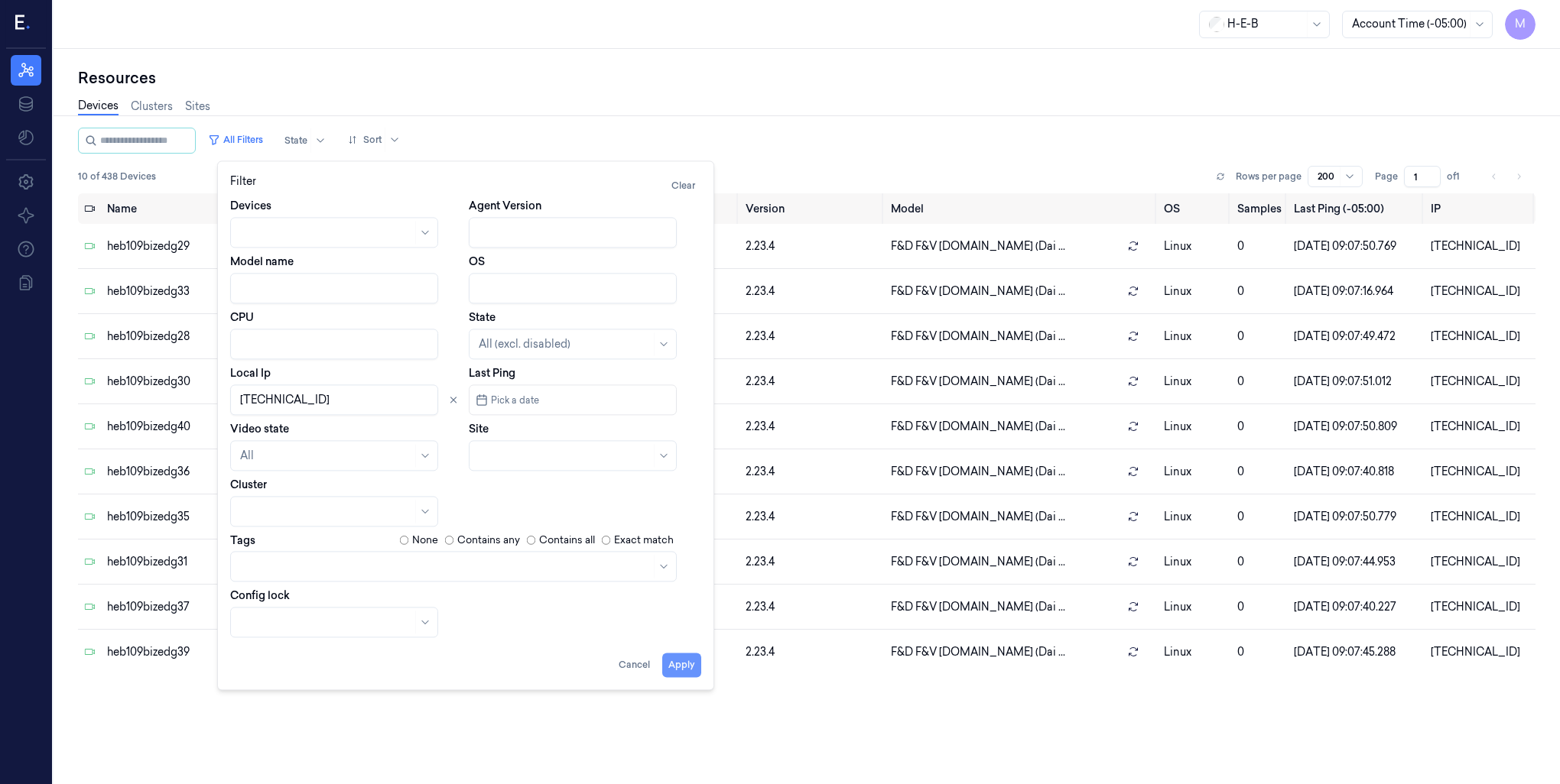
click at [672, 666] on button "Apply" at bounding box center [681, 665] width 39 height 24
type input "[TECHNICAL_ID]"
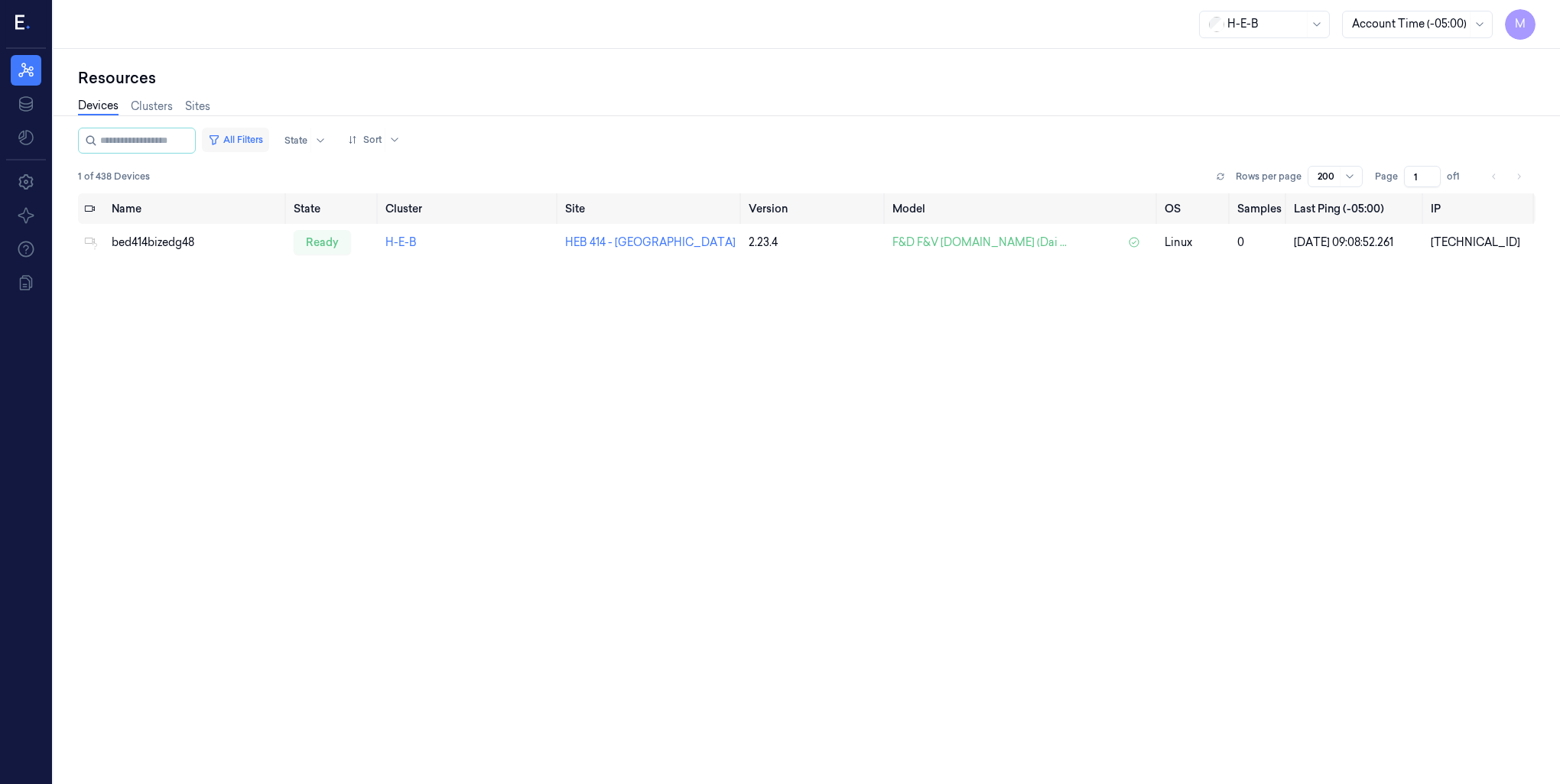
click at [255, 139] on button "All Filters" at bounding box center [235, 140] width 67 height 24
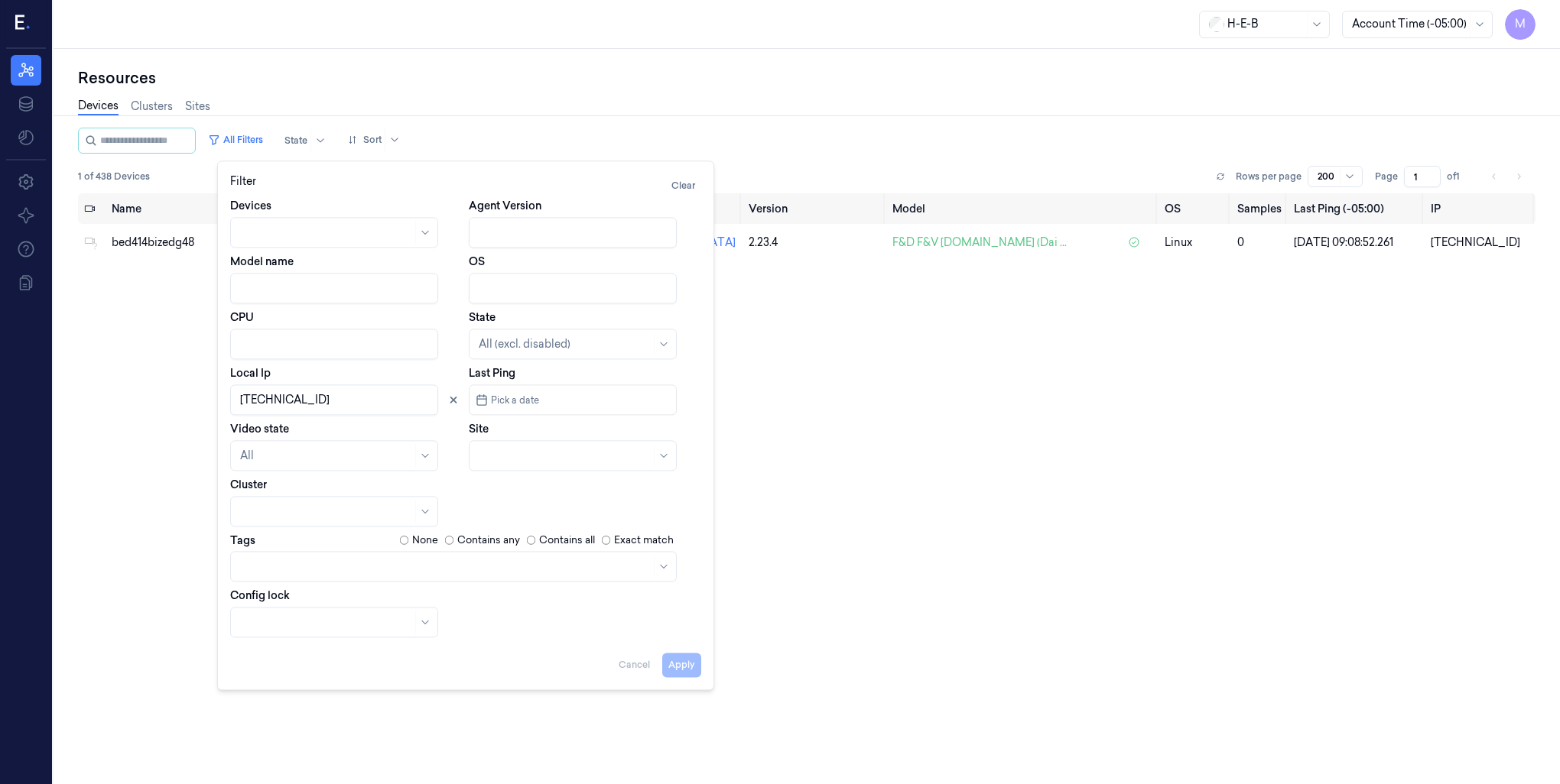
drag, startPoint x: 321, startPoint y: 402, endPoint x: 215, endPoint y: 390, distance: 106.7
click at [215, 393] on body "M Resources Data Settings About Support Documentation H-E-B Account Time (-05:0…" at bounding box center [780, 392] width 1560 height 784
drag, startPoint x: 306, startPoint y: 393, endPoint x: 238, endPoint y: 408, distance: 69.6
click at [238, 408] on input "Local Ip" at bounding box center [333, 400] width 208 height 31
click at [491, 454] on div at bounding box center [565, 456] width 172 height 16
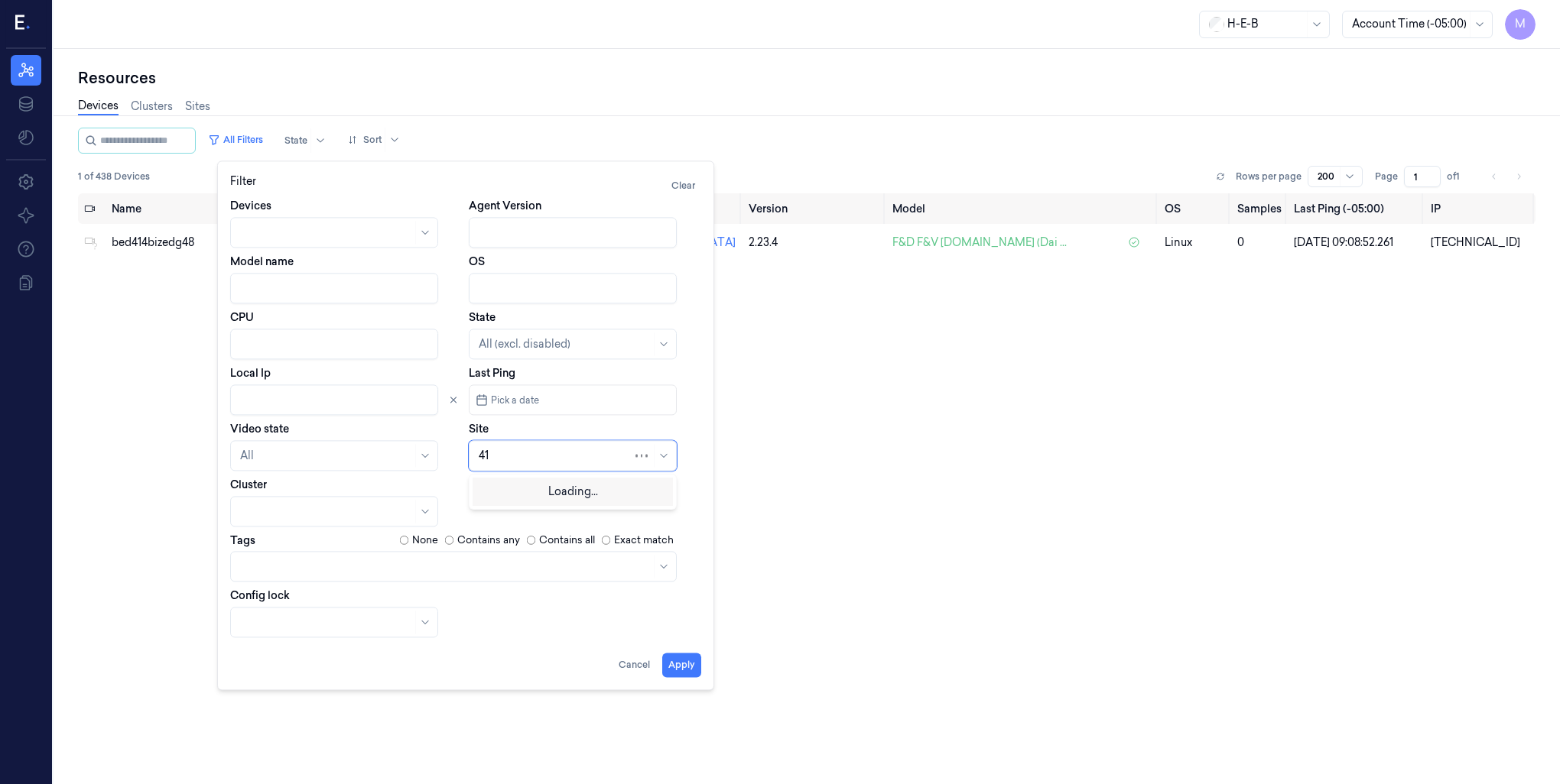
type input "414"
click at [511, 493] on div "HEB 414 - [GEOGRAPHIC_DATA]" at bounding box center [564, 490] width 171 height 16
click at [686, 671] on button "Apply" at bounding box center [681, 665] width 39 height 24
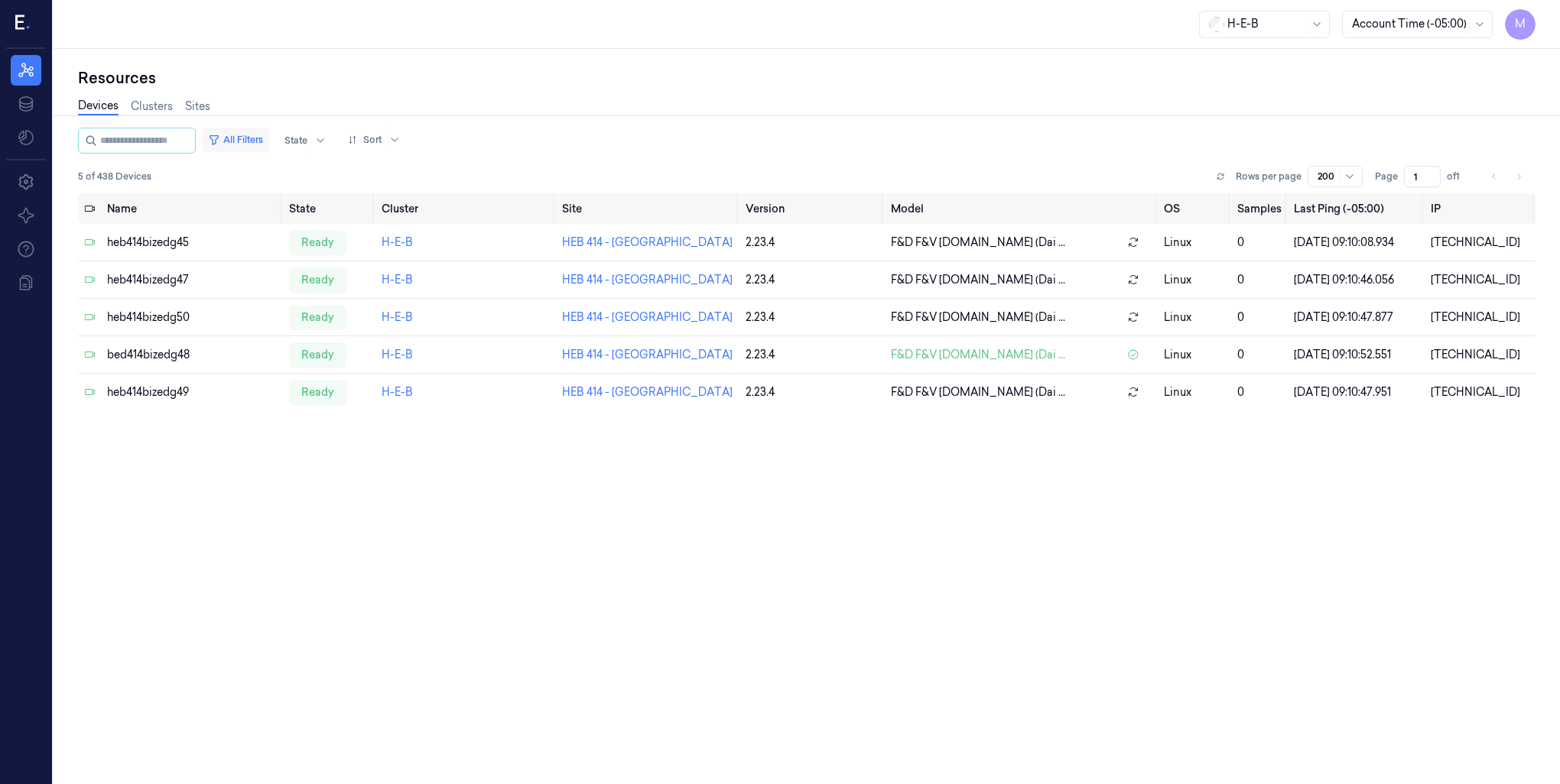
click at [261, 136] on button "All Filters" at bounding box center [235, 140] width 67 height 24
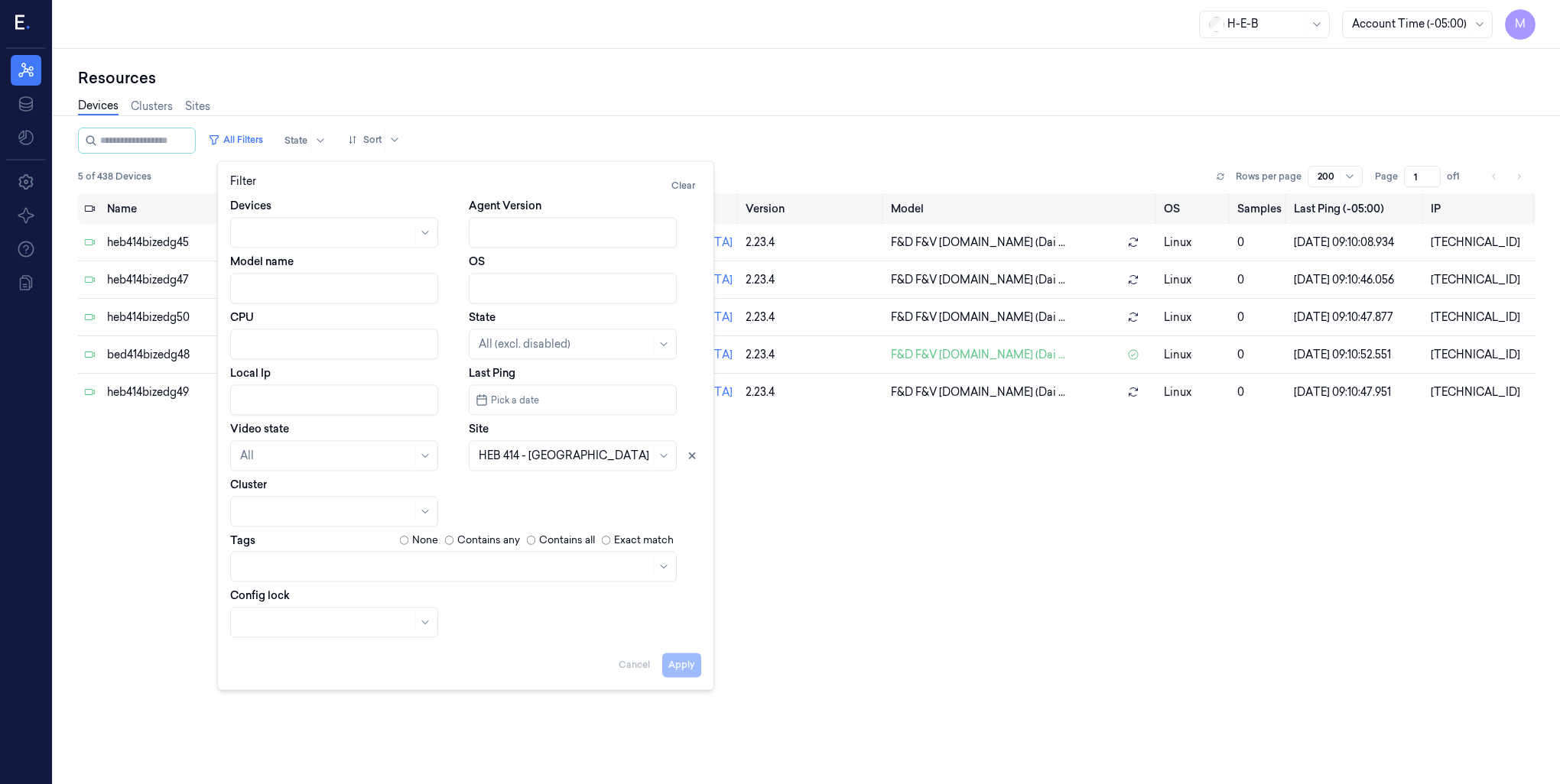
click at [306, 398] on input "Local Ip" at bounding box center [333, 400] width 208 height 31
paste input "10.49.82."
click at [692, 456] on icon at bounding box center [692, 456] width 6 height 6
click at [691, 666] on button "Apply" at bounding box center [681, 665] width 39 height 24
type input "10.49.82."
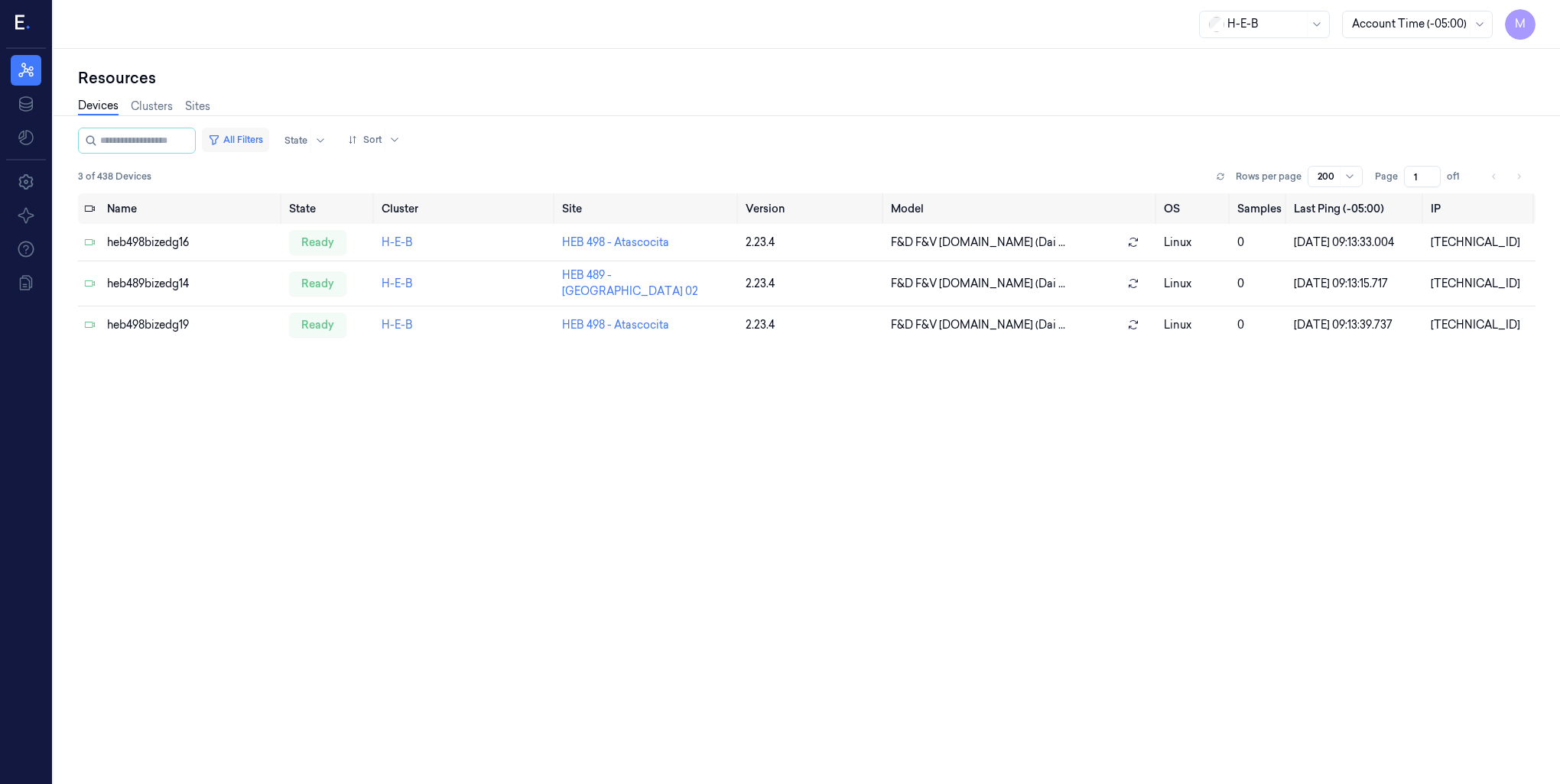
click at [251, 142] on button "All Filters" at bounding box center [235, 140] width 67 height 24
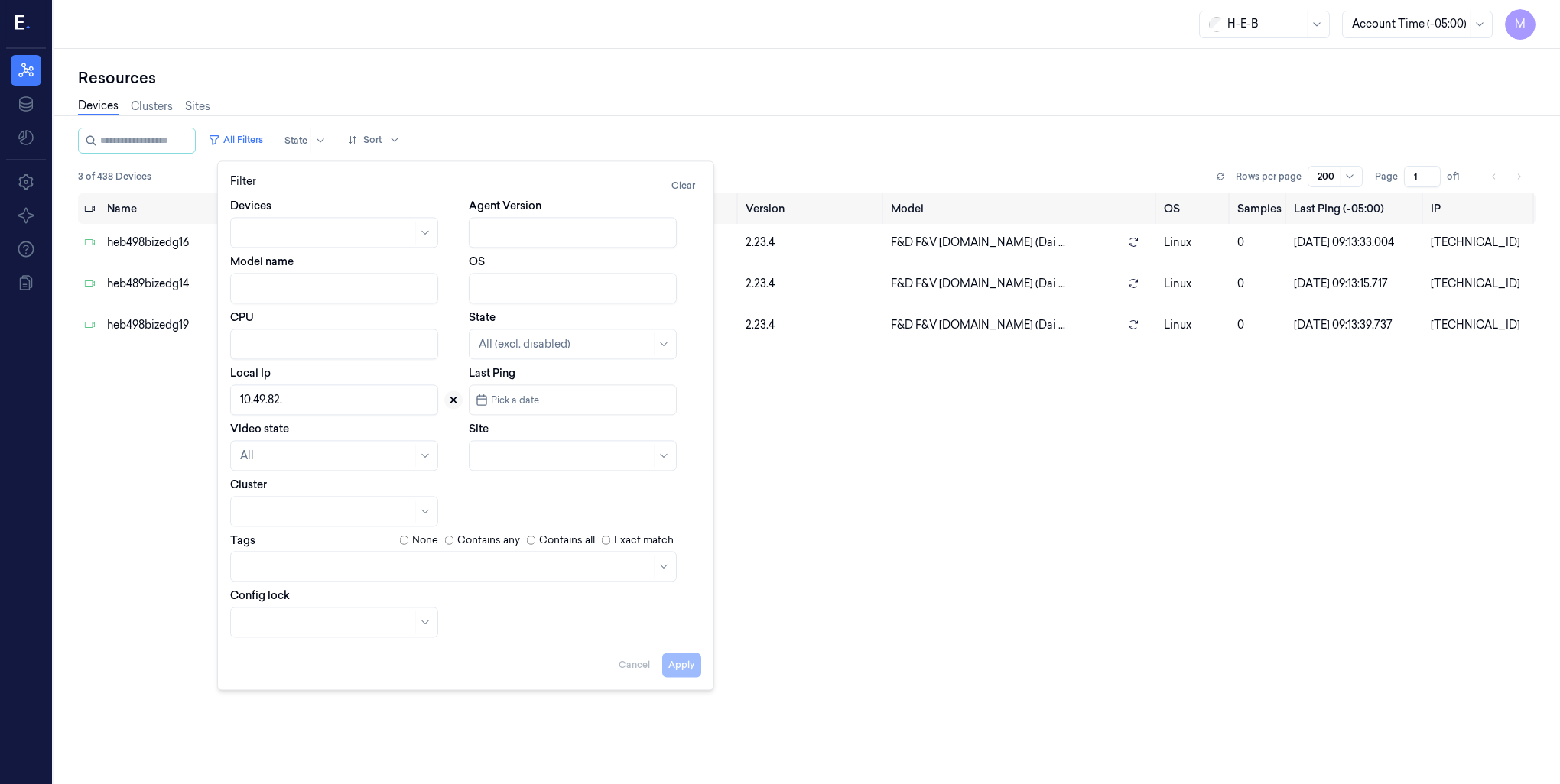
click at [452, 401] on icon at bounding box center [453, 400] width 6 height 6
click at [553, 458] on div at bounding box center [555, 456] width 154 height 16
type input "109"
click at [544, 493] on div "HEB 109 - H54 [GEOGRAPHIC_DATA]" at bounding box center [573, 498] width 188 height 32
click at [674, 671] on button "Apply" at bounding box center [681, 665] width 39 height 24
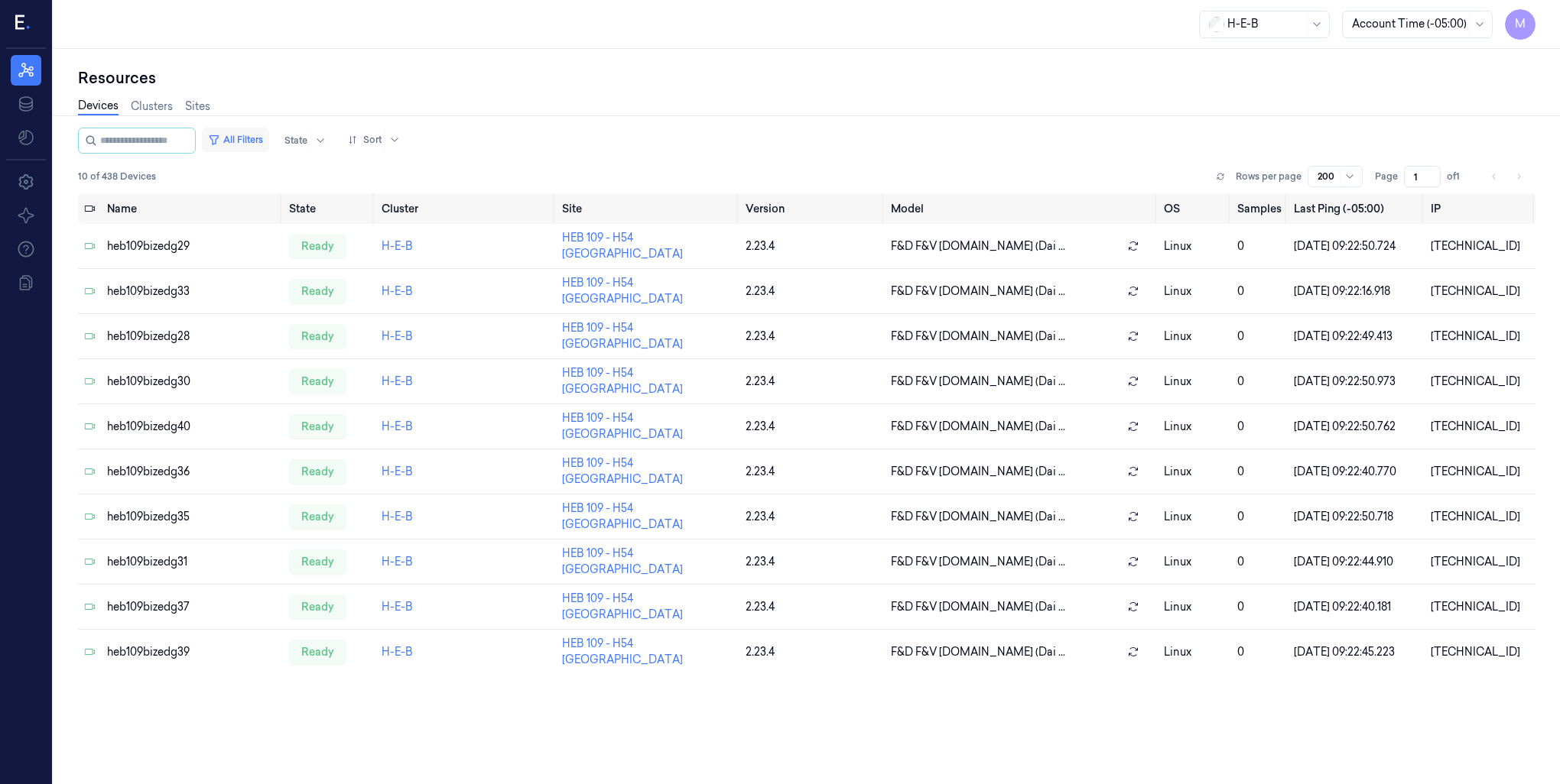
click at [250, 140] on button "All Filters" at bounding box center [235, 140] width 67 height 24
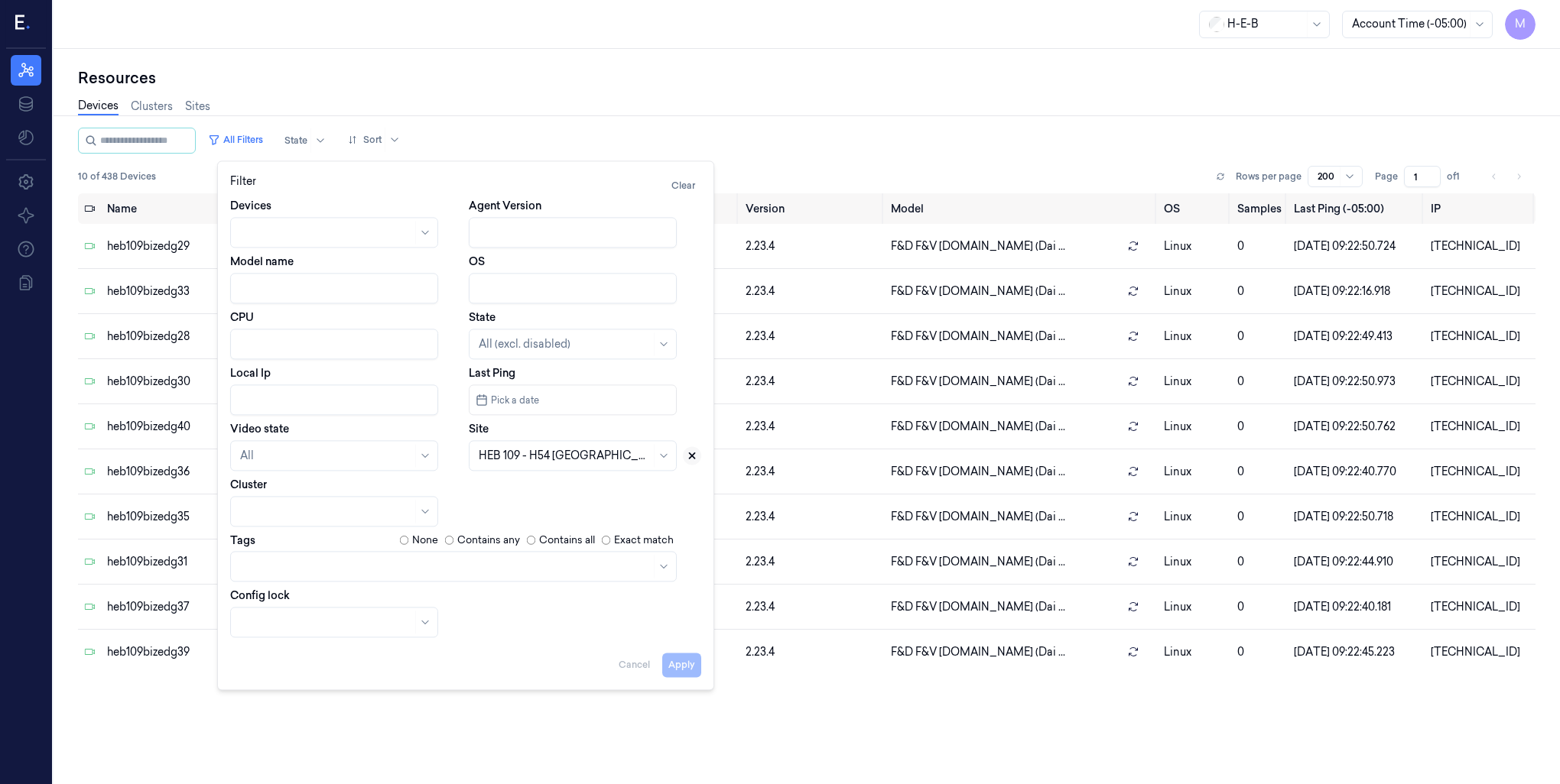
click at [692, 460] on icon at bounding box center [692, 456] width 11 height 11
click at [517, 460] on div at bounding box center [565, 456] width 172 height 16
type input "741"
click at [585, 488] on div "HEB 741 - [GEOGRAPHIC_DATA]" at bounding box center [564, 490] width 171 height 16
click at [674, 666] on button "Apply" at bounding box center [681, 665] width 39 height 24
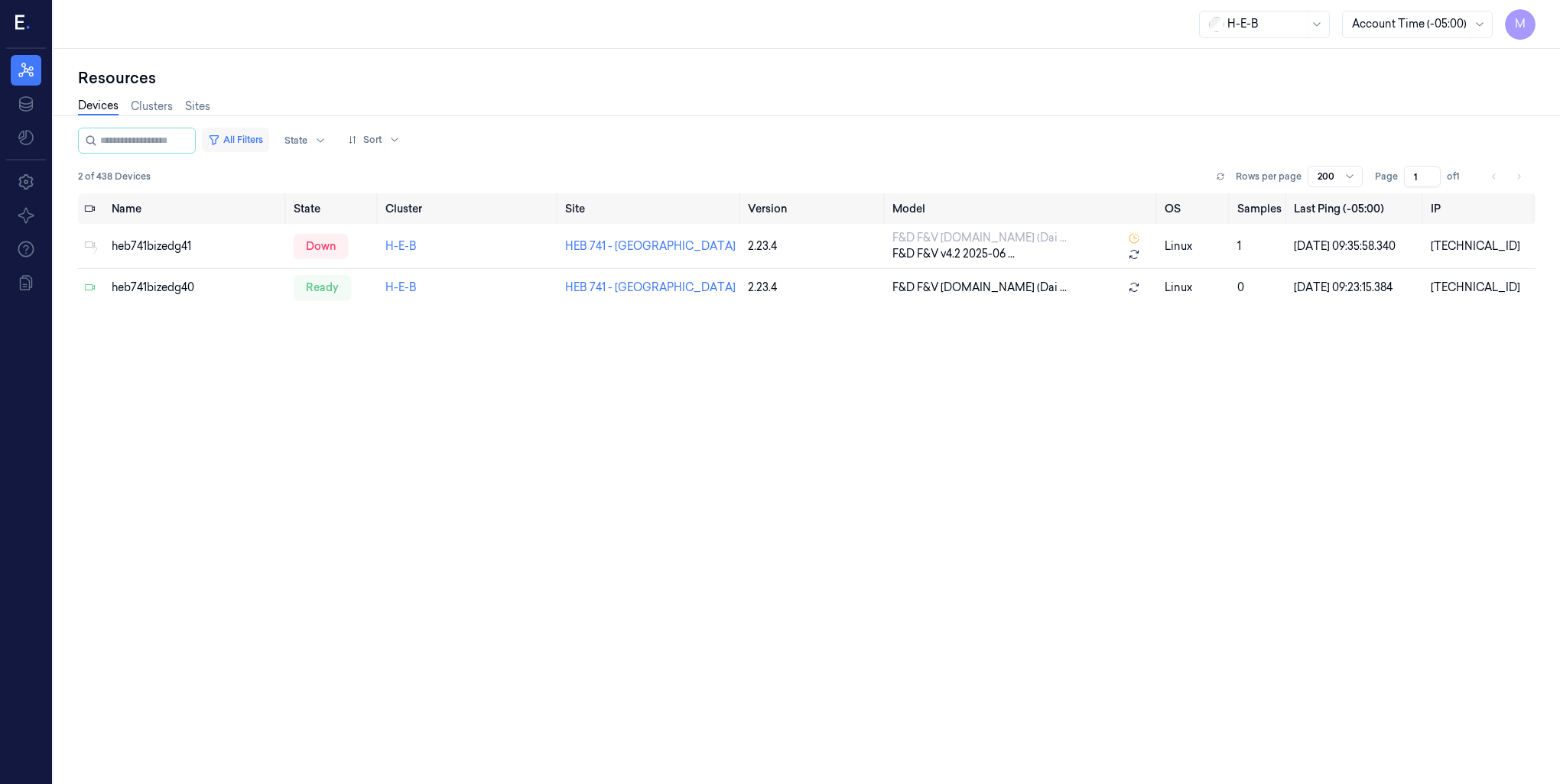
click at [265, 140] on button "All Filters" at bounding box center [235, 140] width 67 height 24
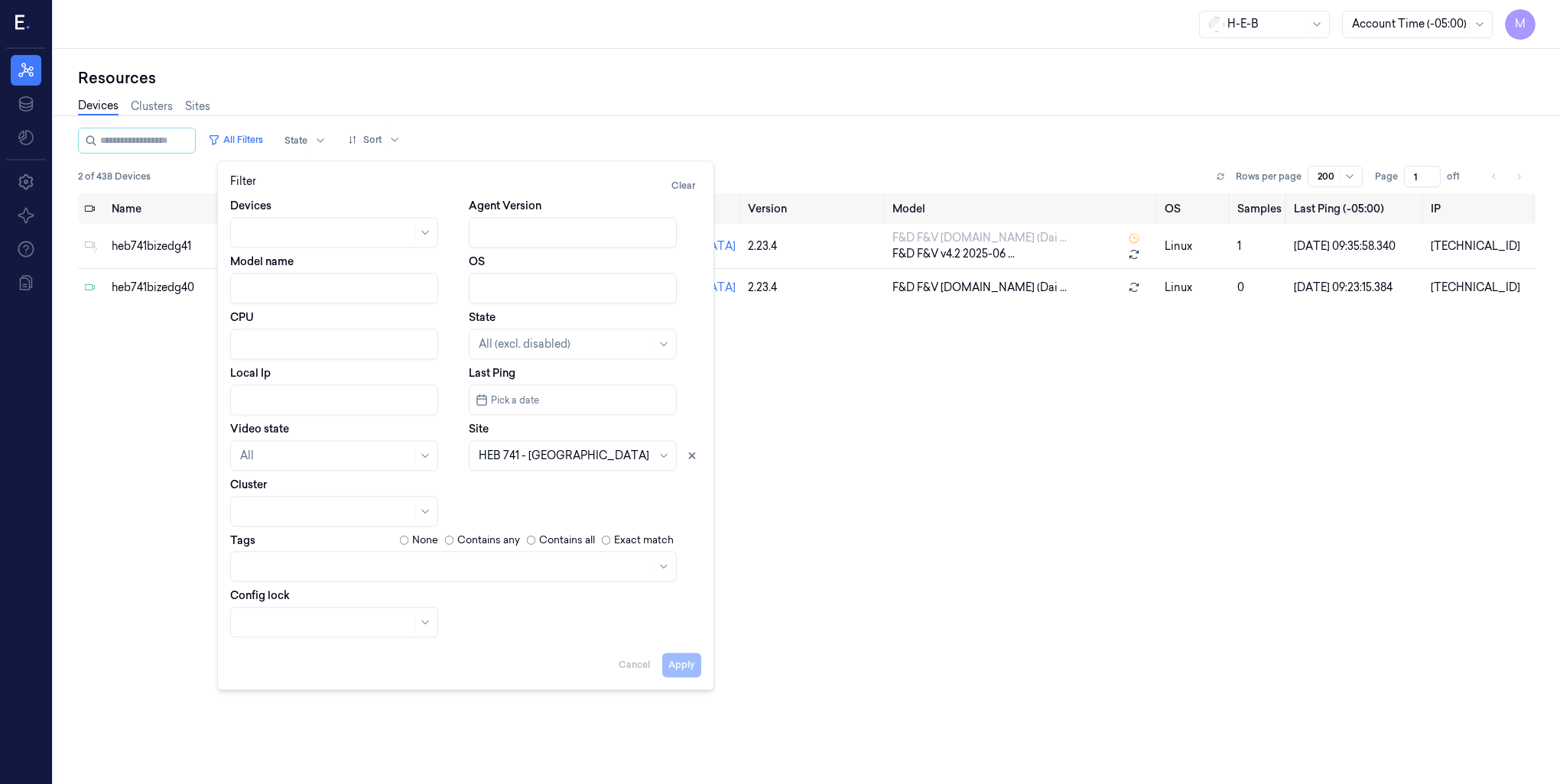
click at [259, 396] on input "Local Ip" at bounding box center [333, 400] width 208 height 31
type input "[TECHNICAL_ID]"
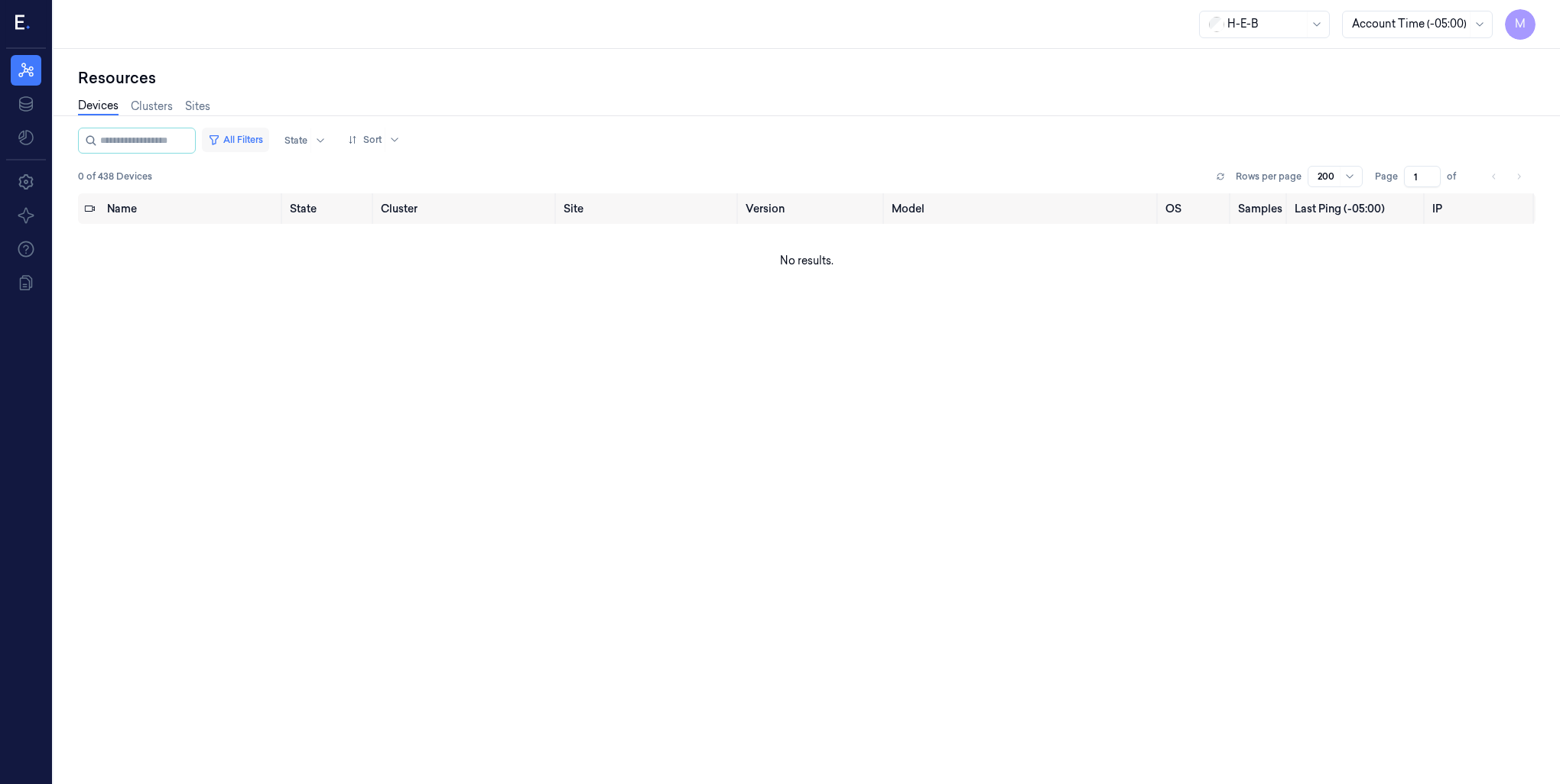
click at [250, 145] on button "All Filters" at bounding box center [235, 140] width 67 height 24
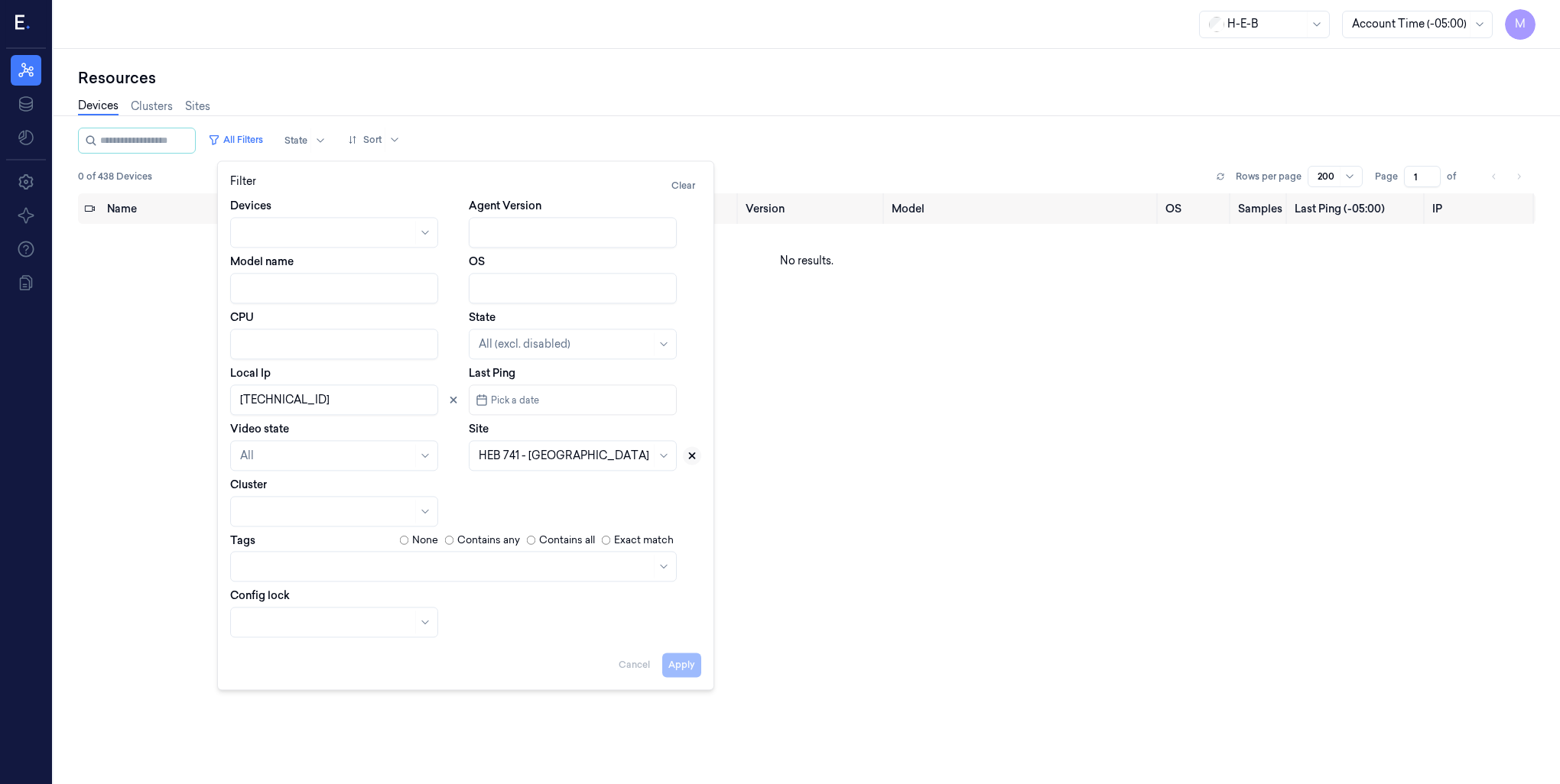
click at [694, 456] on icon at bounding box center [692, 456] width 11 height 11
click at [672, 663] on button "Apply" at bounding box center [681, 665] width 39 height 24
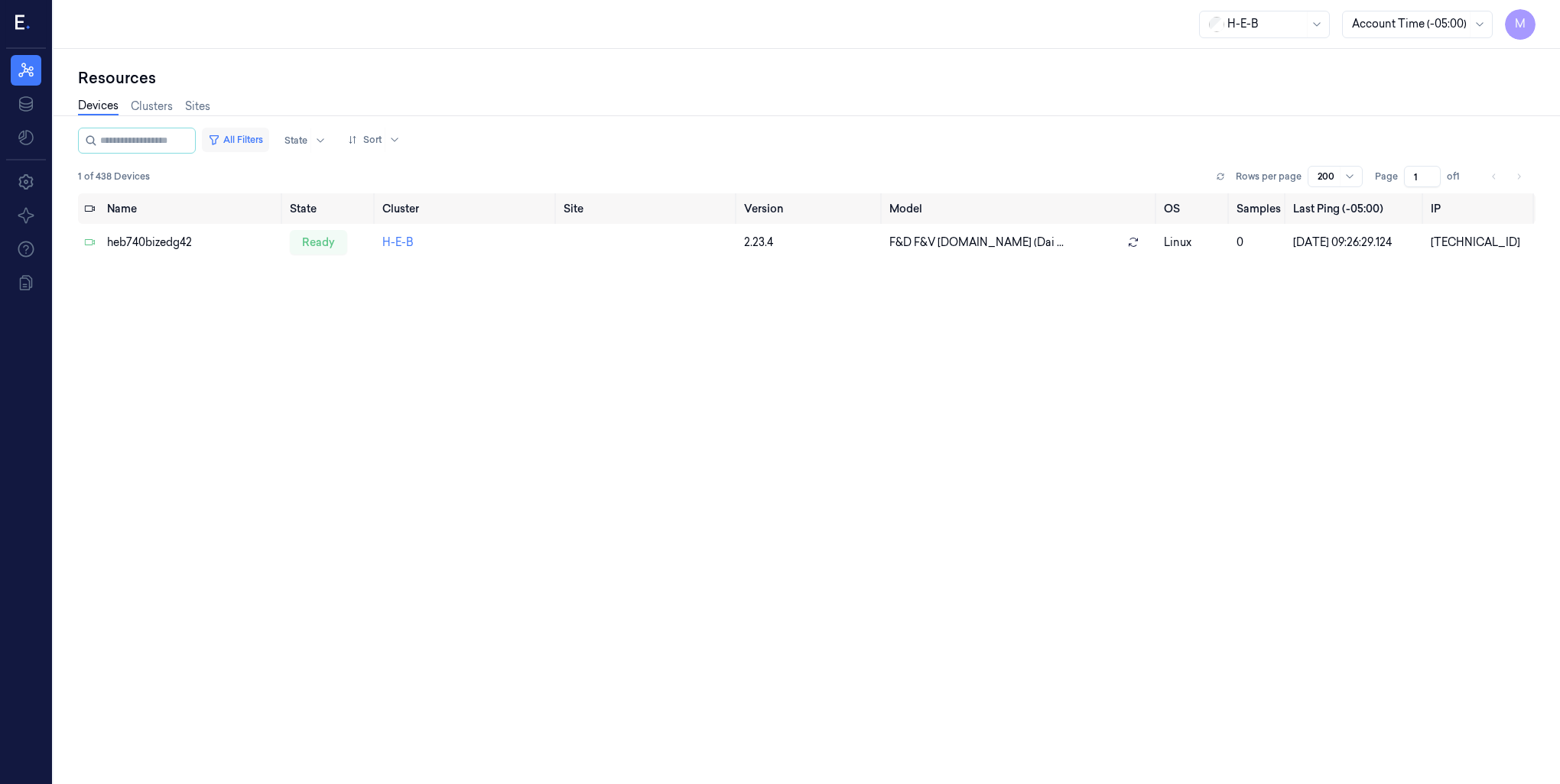
click at [264, 139] on button "All Filters" at bounding box center [235, 140] width 67 height 24
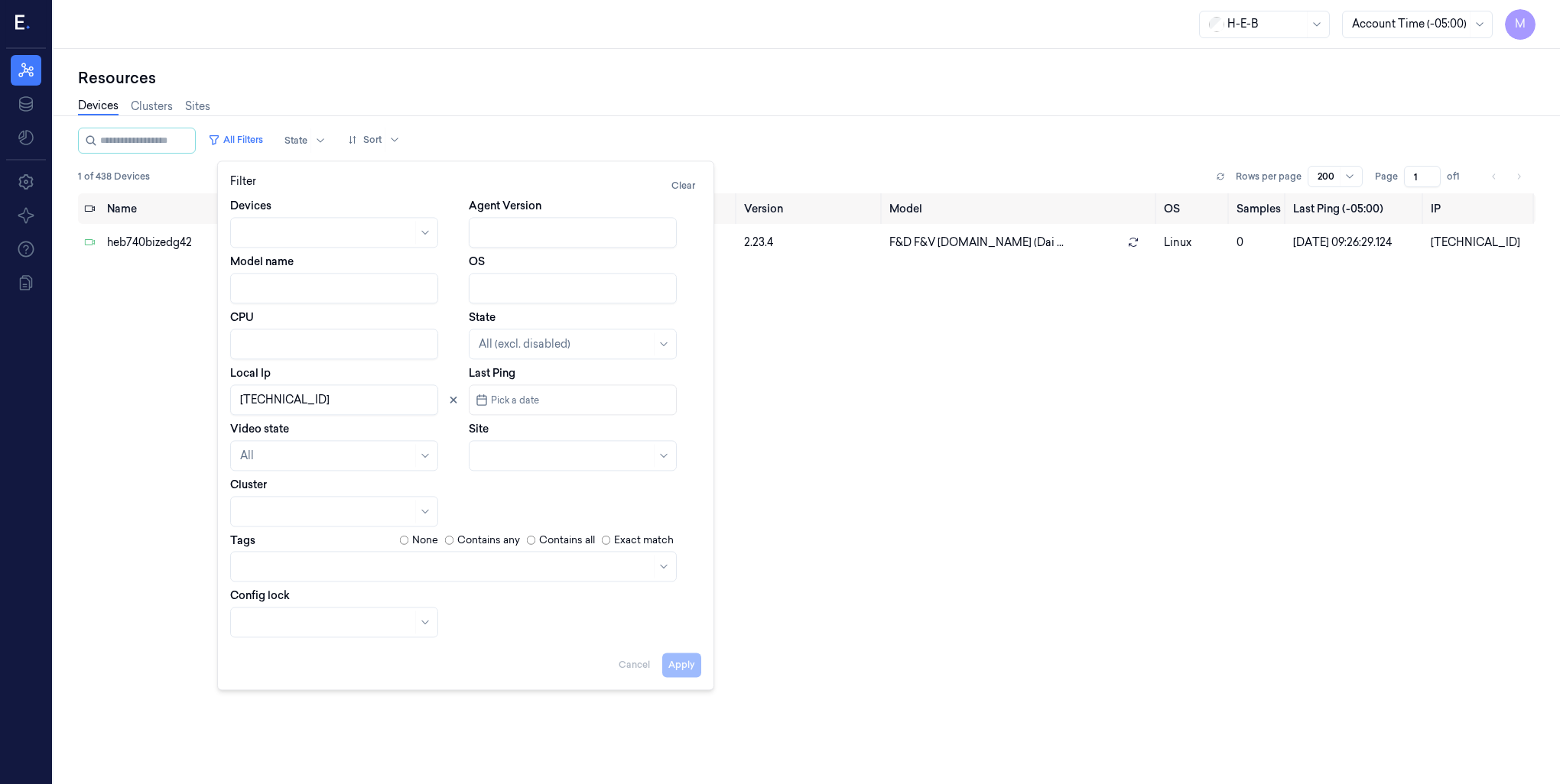
click at [294, 400] on input "Local Ip" at bounding box center [333, 400] width 208 height 31
click at [685, 668] on button "Apply" at bounding box center [681, 665] width 39 height 24
type input "10.74.12."
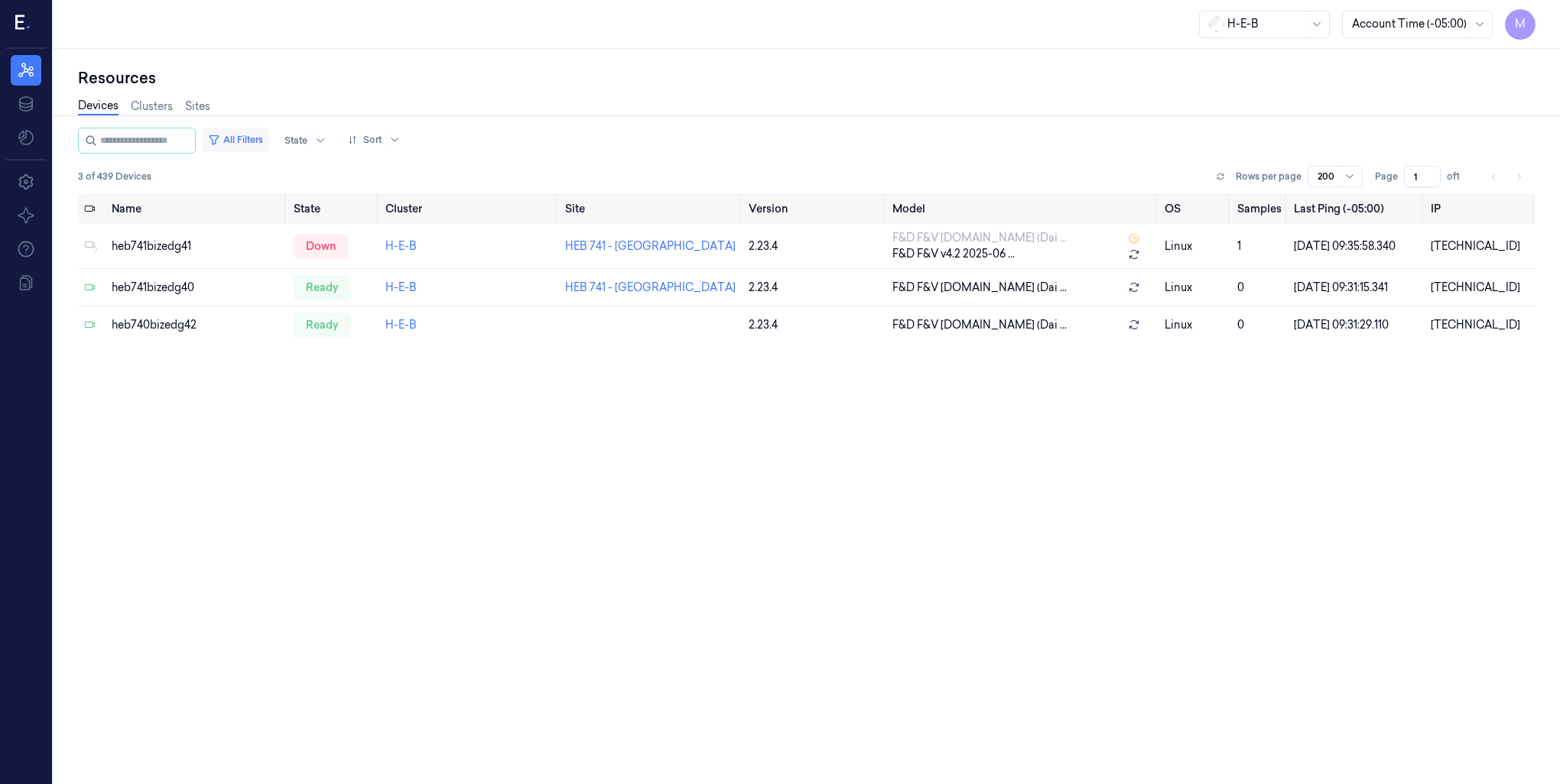
click at [239, 137] on button "All Filters" at bounding box center [235, 140] width 67 height 24
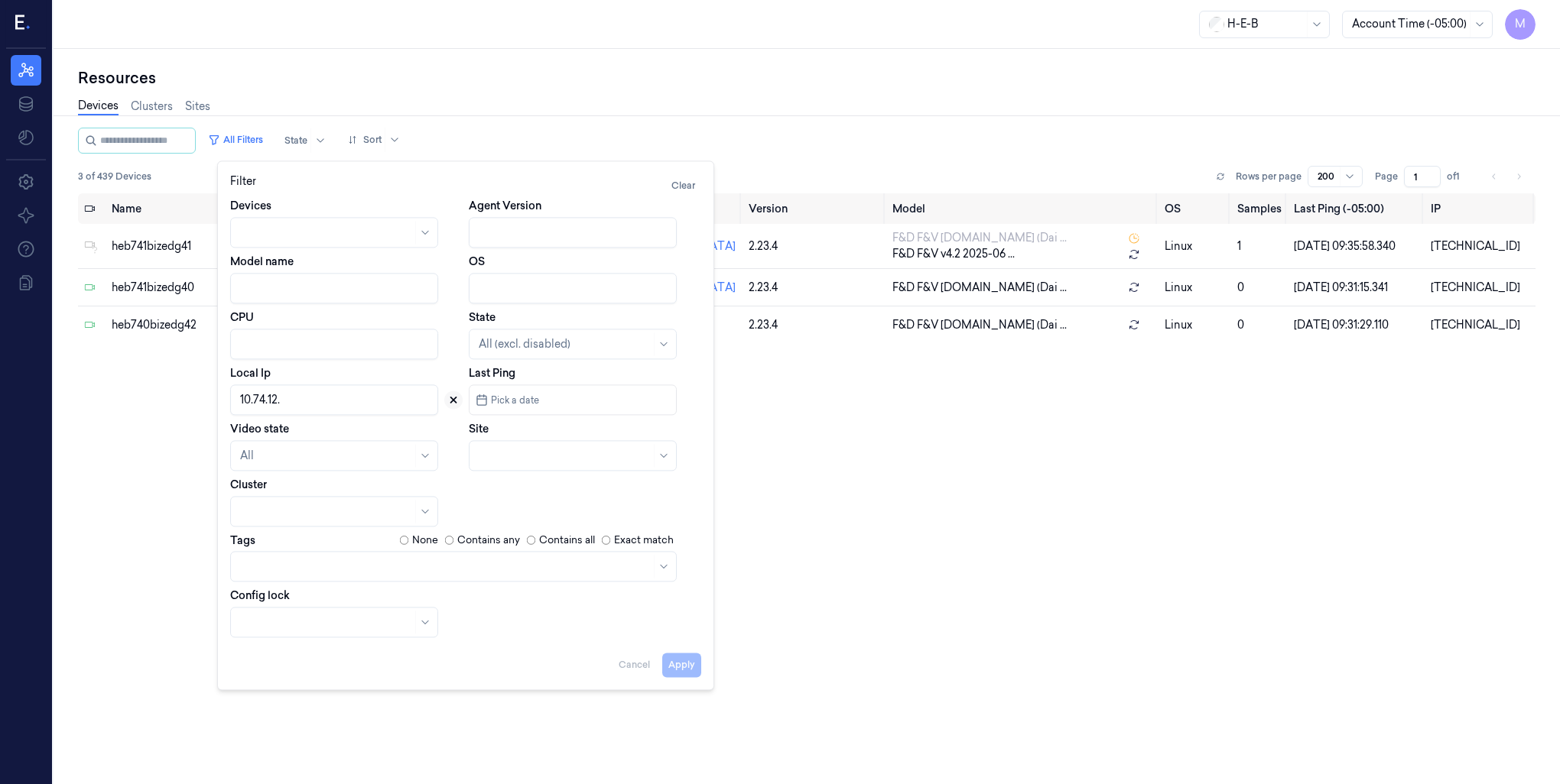
click at [451, 400] on icon at bounding box center [453, 400] width 11 height 11
click at [501, 460] on div at bounding box center [555, 456] width 154 height 16
type input "498"
click at [505, 487] on div "HEB 498 - Atascocita" at bounding box center [532, 490] width 107 height 16
click at [683, 663] on button "Apply" at bounding box center [681, 665] width 39 height 24
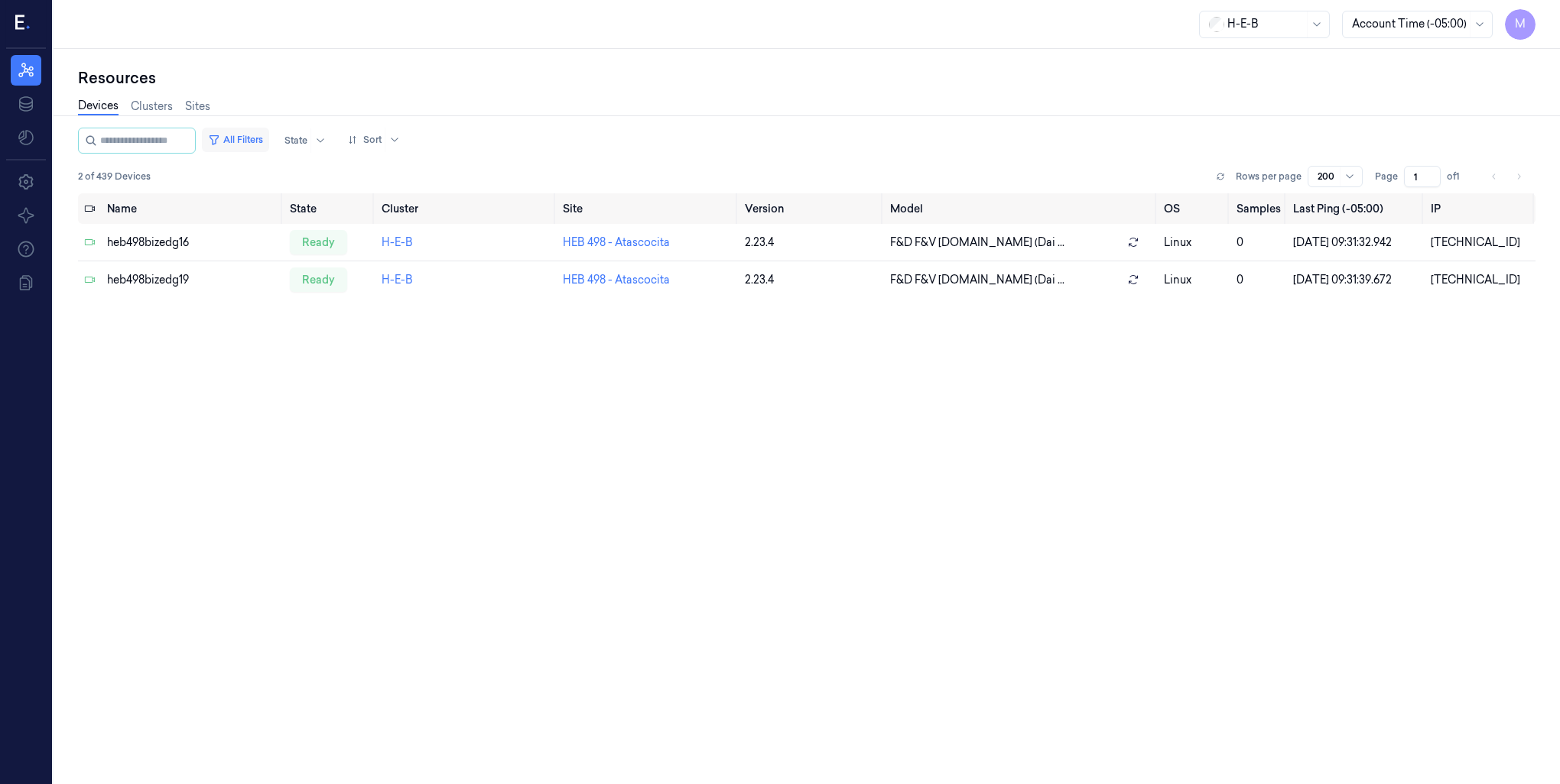
click at [250, 139] on button "All Filters" at bounding box center [235, 140] width 67 height 24
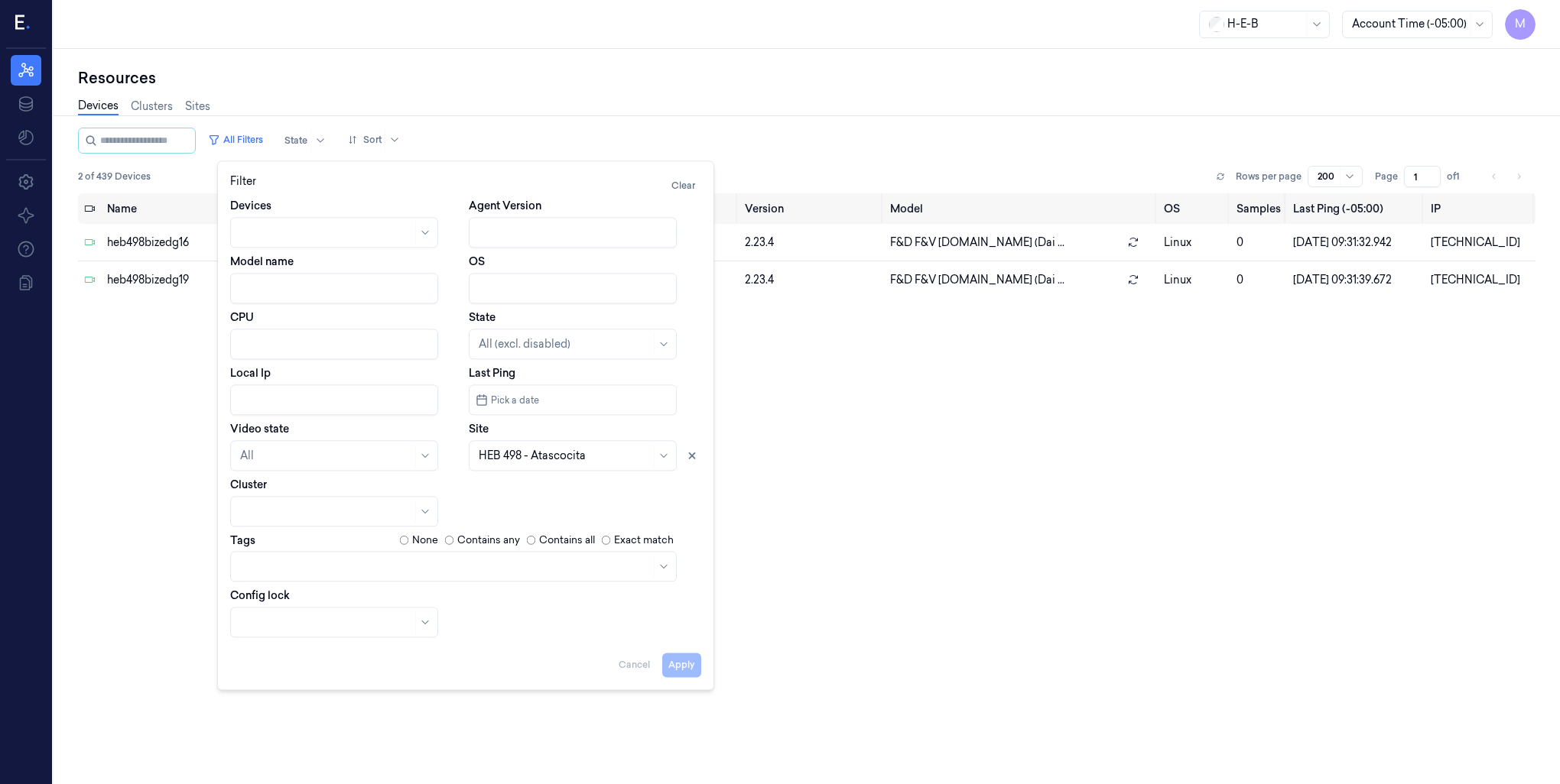
drag, startPoint x: 695, startPoint y: 457, endPoint x: 615, endPoint y: 455, distance: 80.0
click at [696, 457] on icon at bounding box center [692, 456] width 11 height 11
click at [269, 399] on input "Local Ip" at bounding box center [333, 400] width 208 height 31
click at [674, 670] on button "Apply" at bounding box center [681, 665] width 39 height 24
type input "10.49.82"
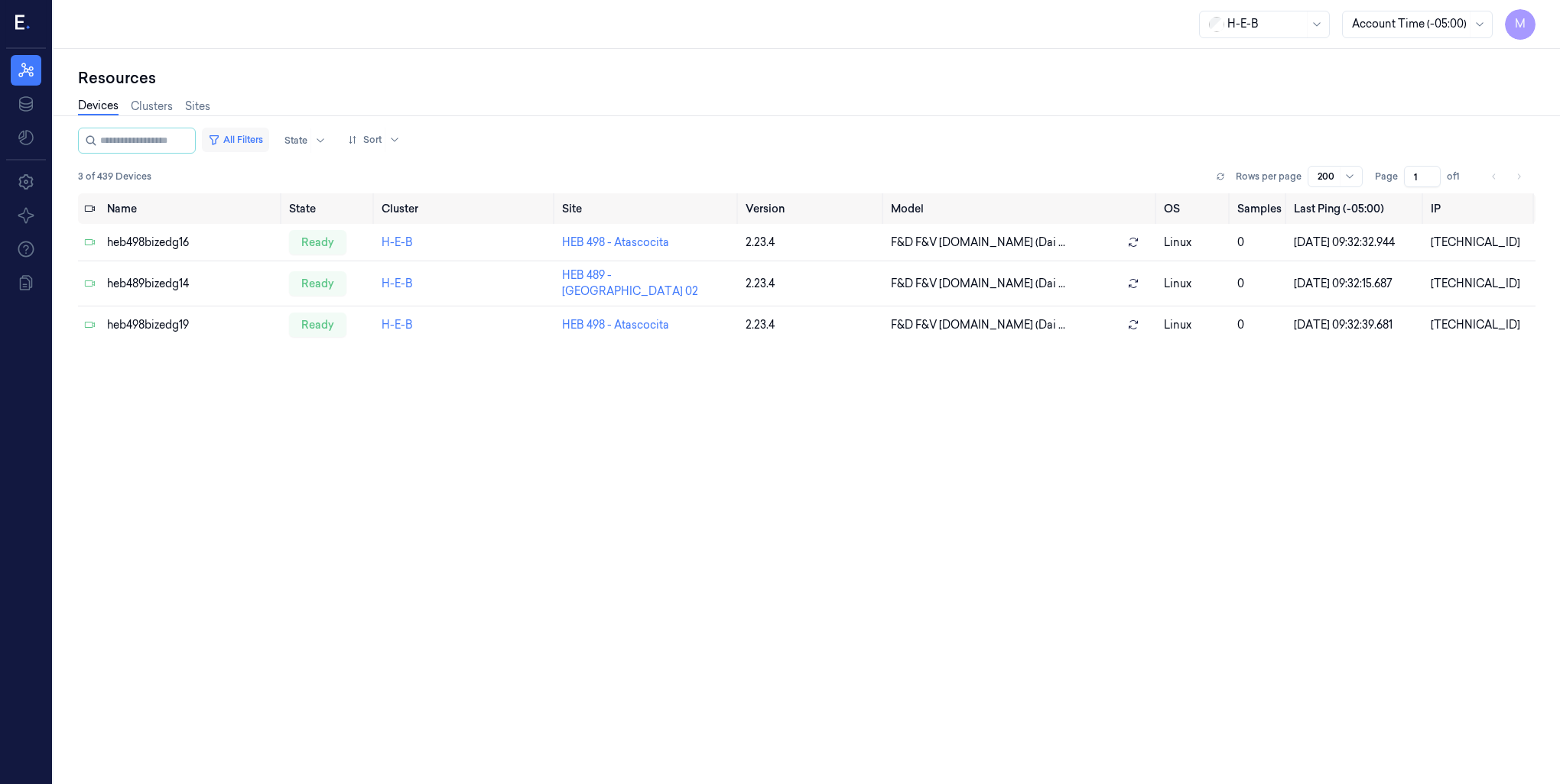
click at [267, 145] on button "All Filters" at bounding box center [235, 140] width 67 height 24
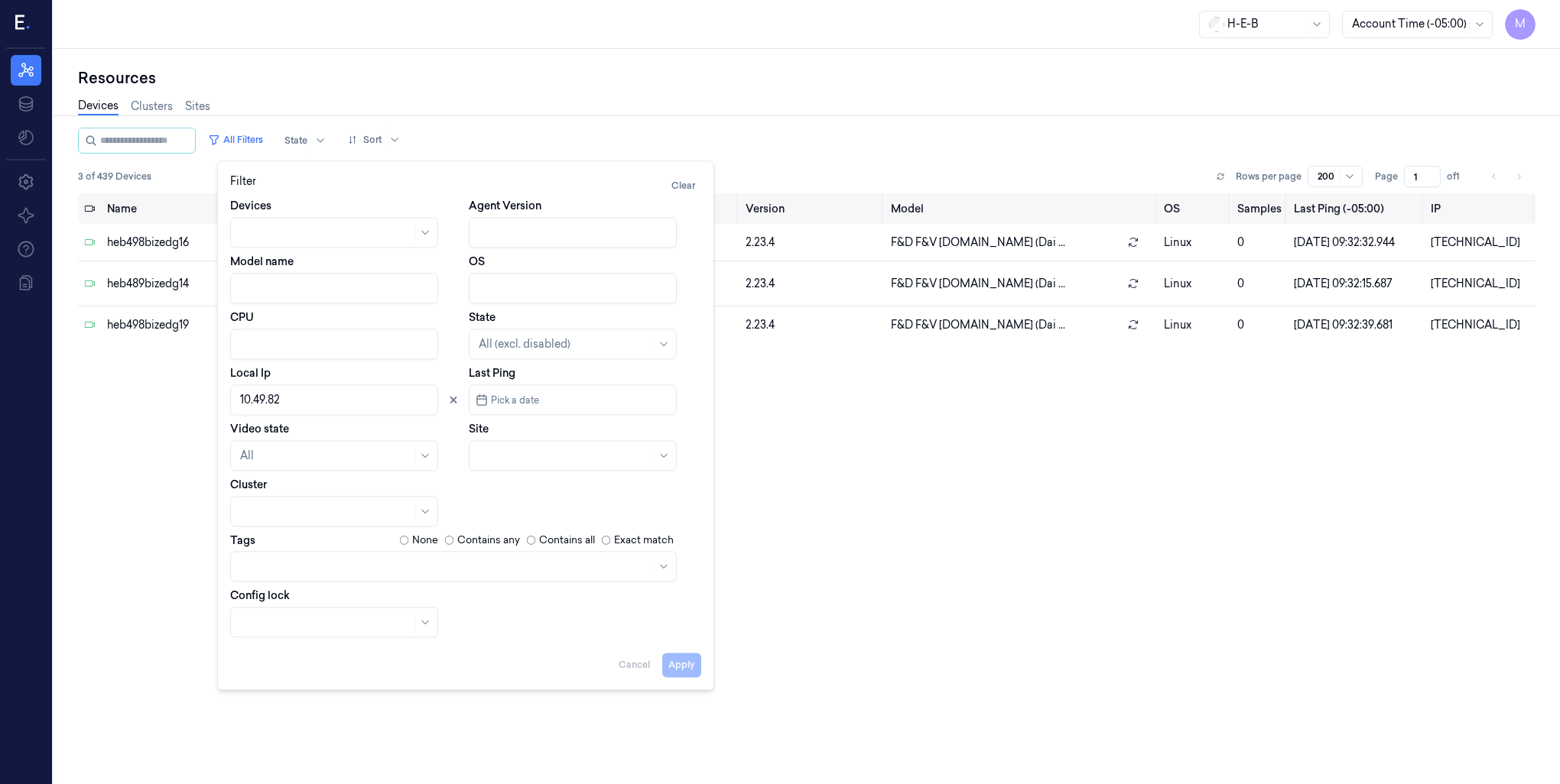
click at [298, 398] on input "Local Ip" at bounding box center [333, 400] width 208 height 31
click at [685, 668] on button "Apply" at bounding box center [681, 665] width 39 height 24
type input "10.41.42"
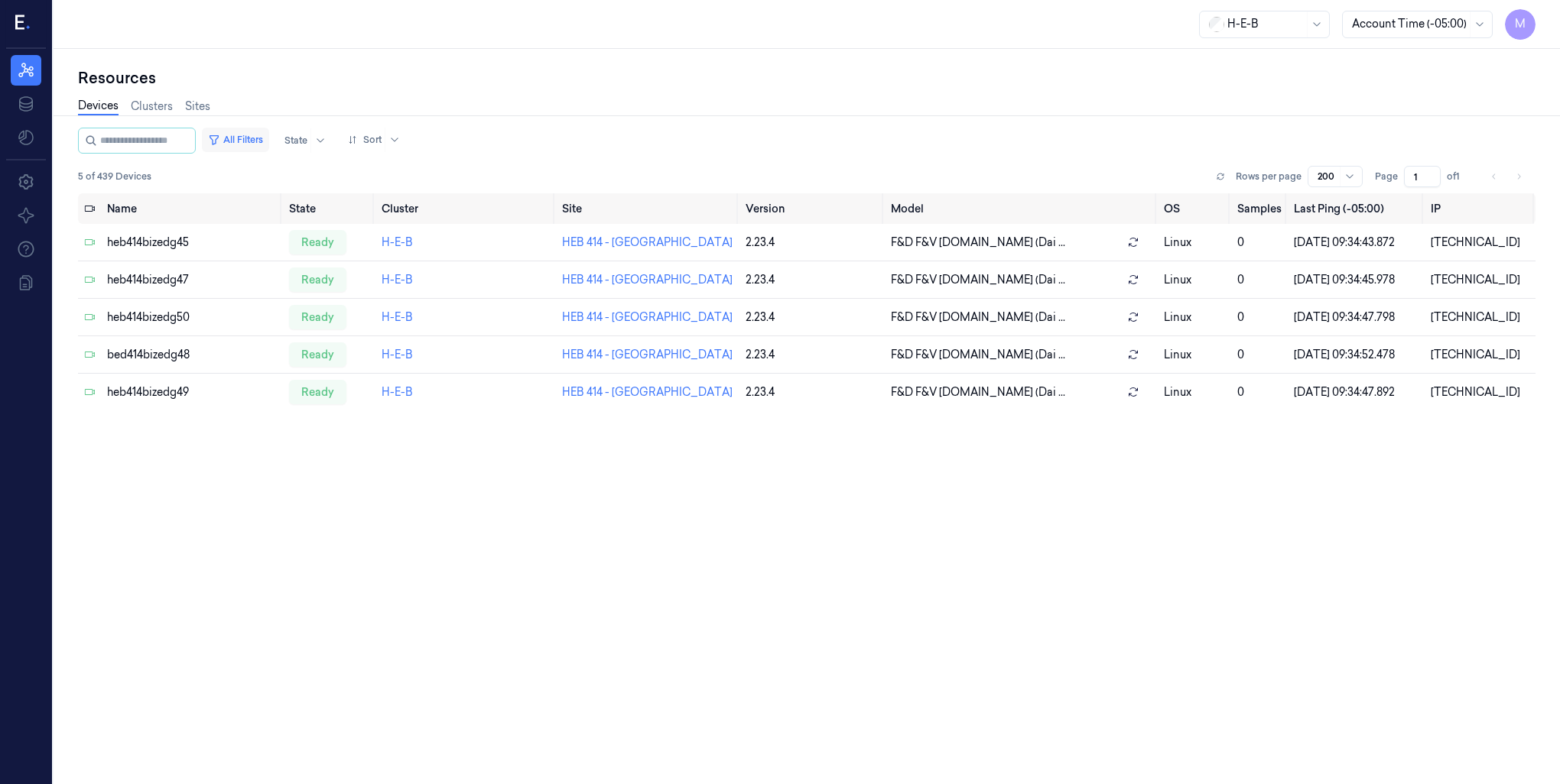
click at [264, 135] on button "All Filters" at bounding box center [235, 140] width 67 height 24
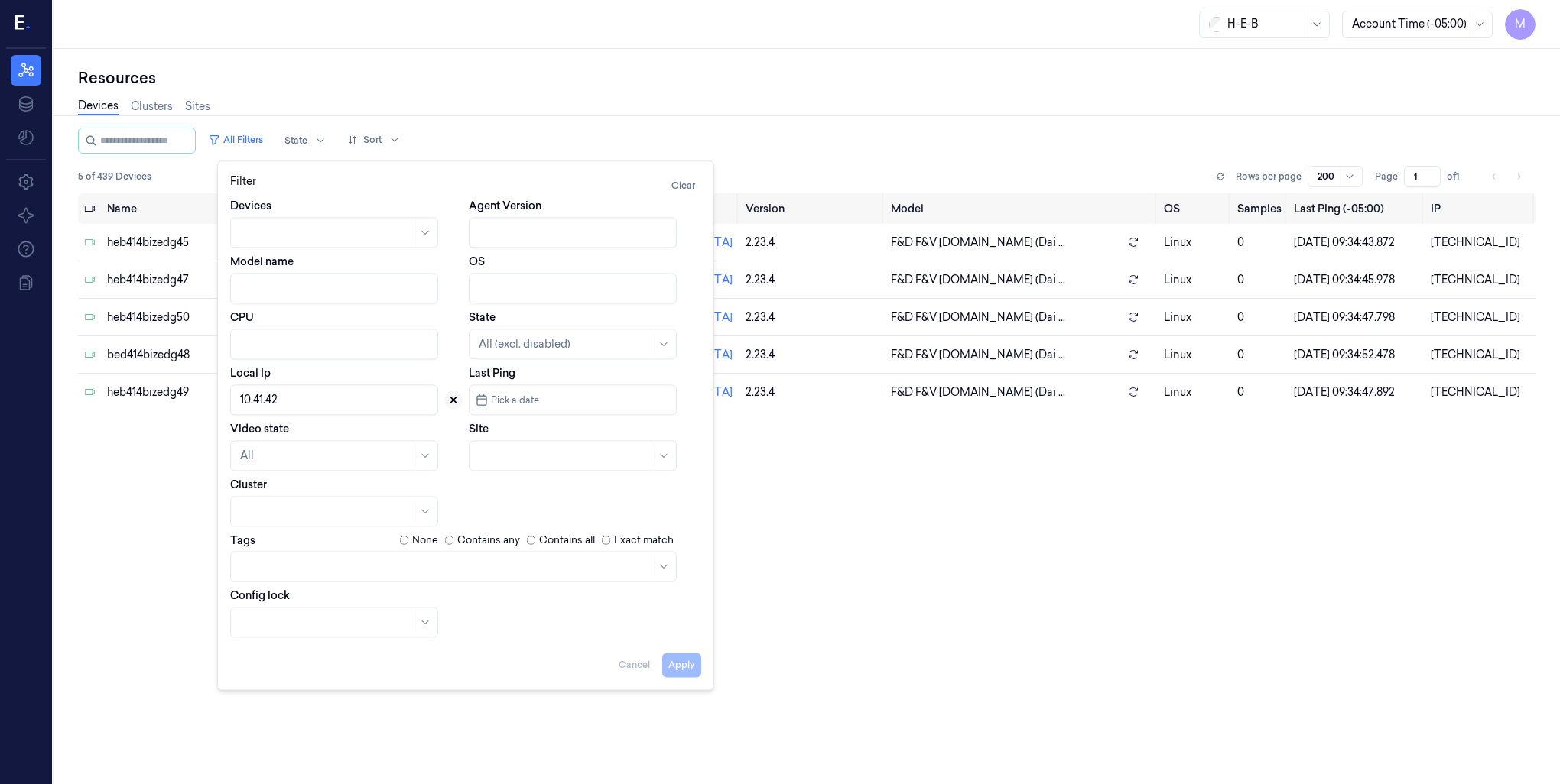
click at [454, 402] on icon at bounding box center [453, 400] width 11 height 11
click at [493, 459] on div at bounding box center [565, 456] width 172 height 16
type input "630"
click at [505, 490] on div "HEB 630 - H58 [US_STATE]" at bounding box center [549, 490] width 141 height 16
click at [679, 666] on button "Apply" at bounding box center [681, 665] width 39 height 24
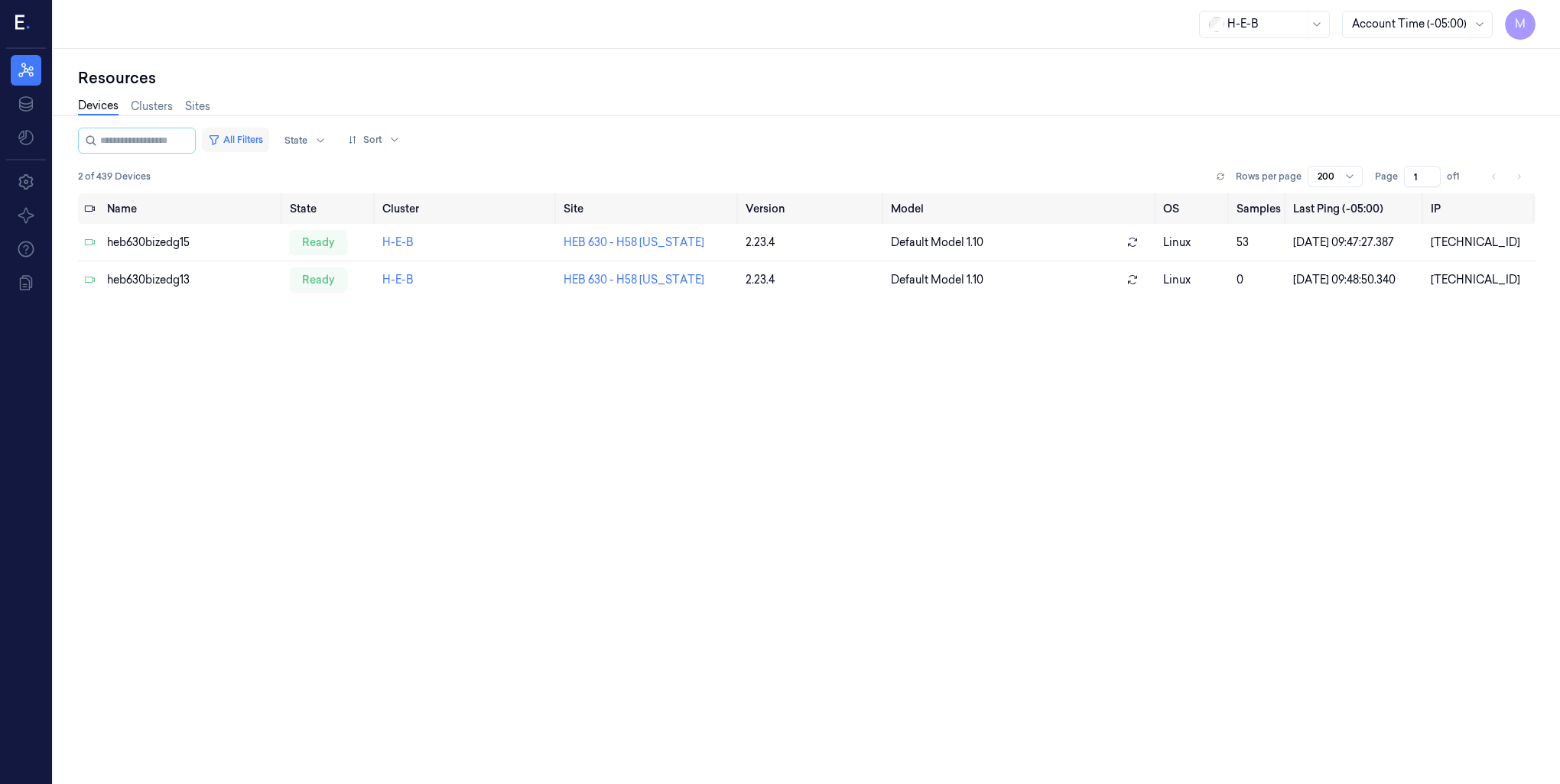
click at [269, 136] on button "All Filters" at bounding box center [235, 140] width 67 height 24
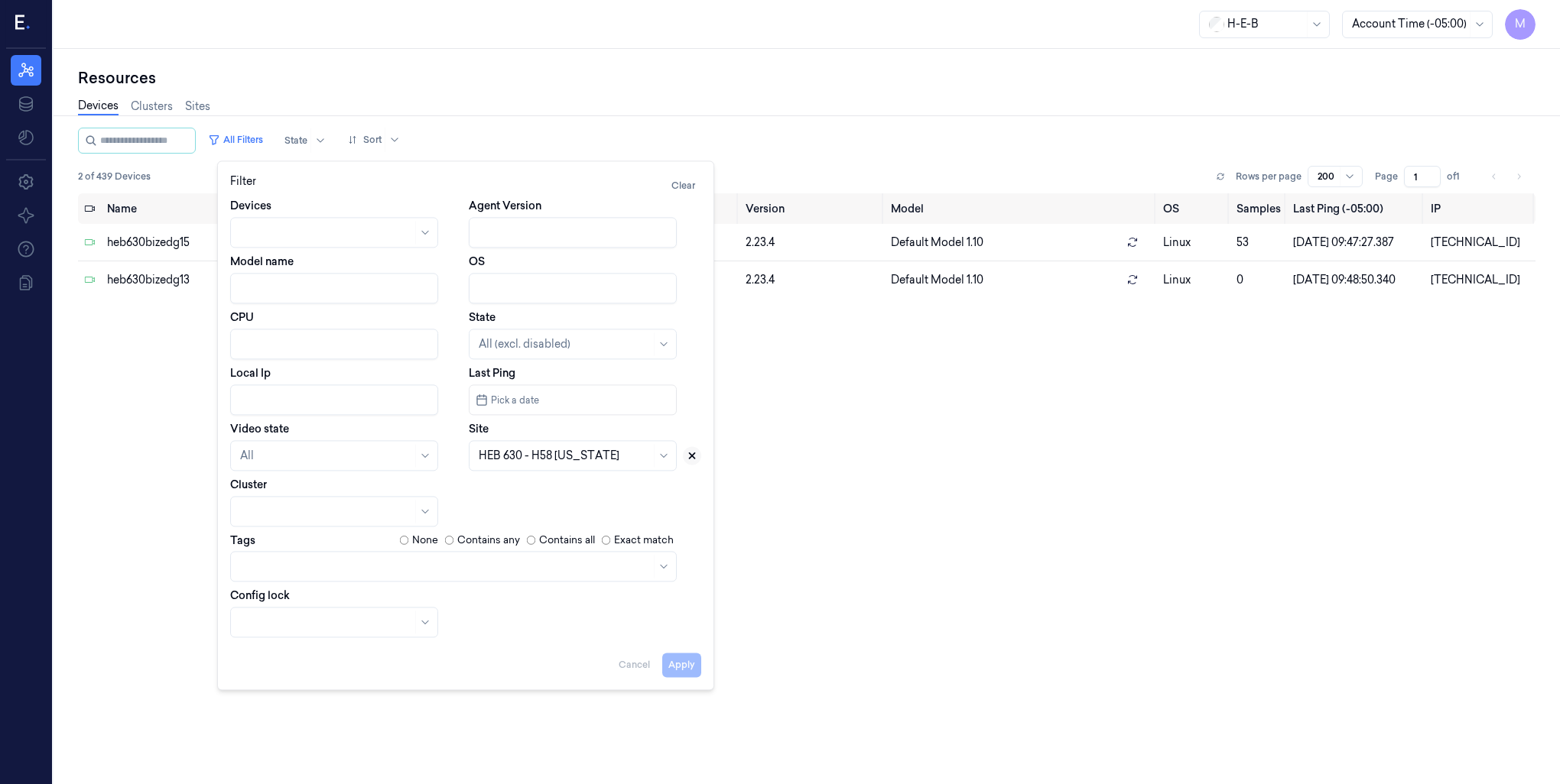
click at [691, 454] on icon at bounding box center [692, 456] width 6 height 6
click at [532, 451] on div at bounding box center [555, 456] width 154 height 16
type input "109"
click at [529, 488] on div "HEB 109 - H54 [GEOGRAPHIC_DATA]" at bounding box center [573, 498] width 188 height 32
click at [689, 668] on button "Apply" at bounding box center [681, 665] width 39 height 24
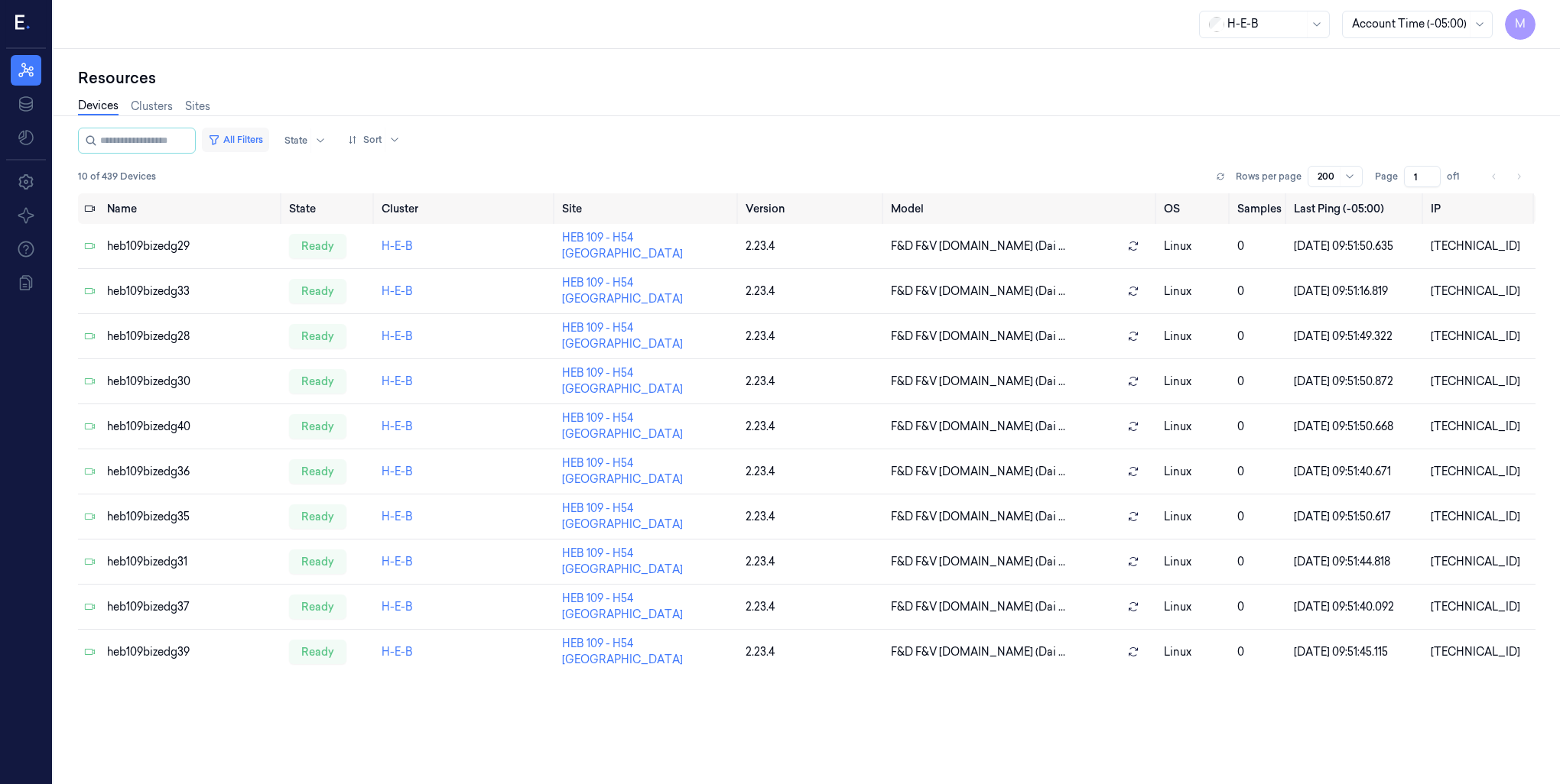
click at [252, 136] on button "All Filters" at bounding box center [235, 140] width 67 height 24
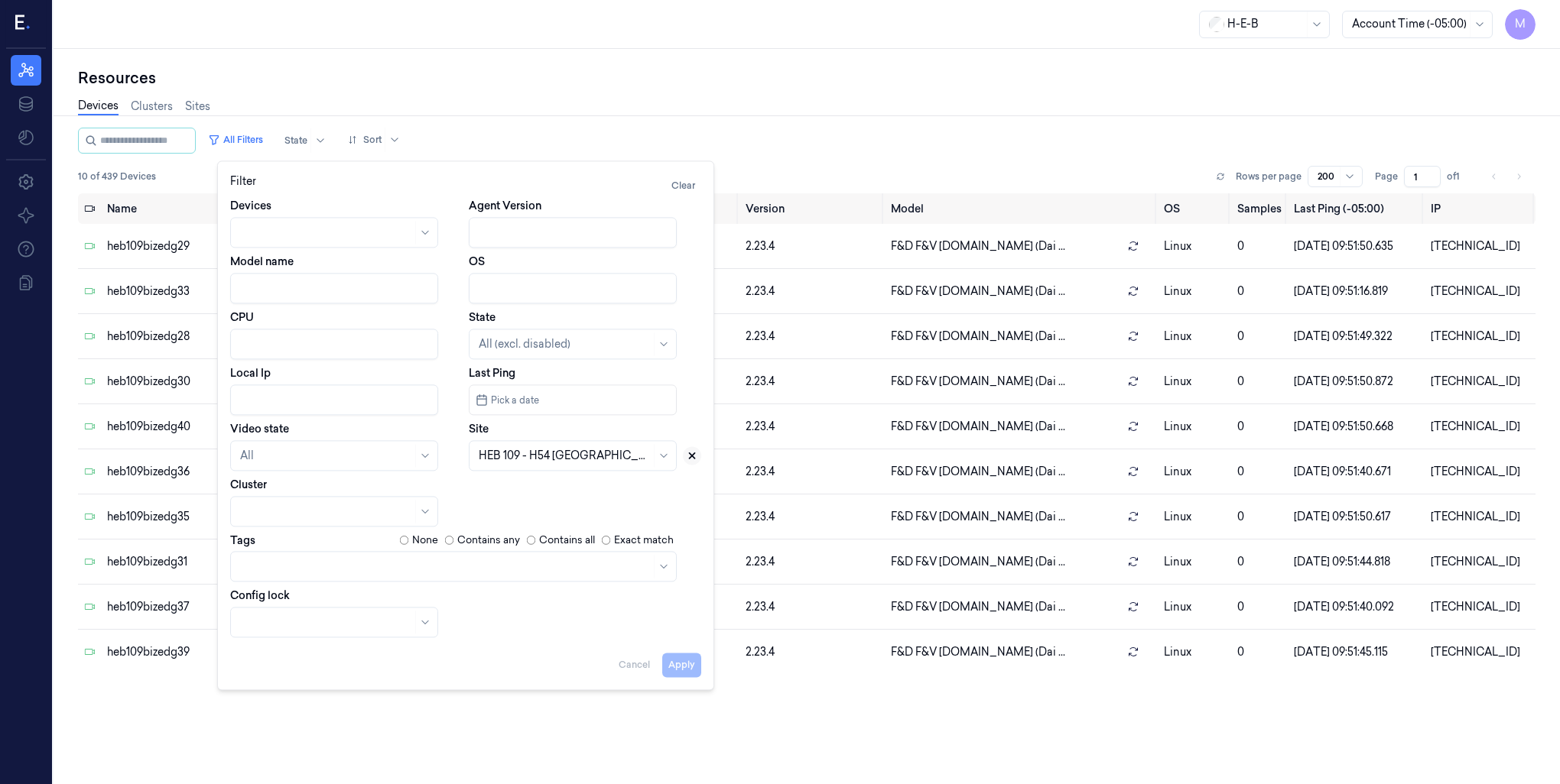
click at [691, 460] on icon at bounding box center [692, 456] width 11 height 11
click at [250, 412] on input "Local Ip" at bounding box center [333, 400] width 208 height 31
click at [674, 670] on button "Apply" at bounding box center [681, 665] width 39 height 24
type input "[TECHNICAL_ID]"
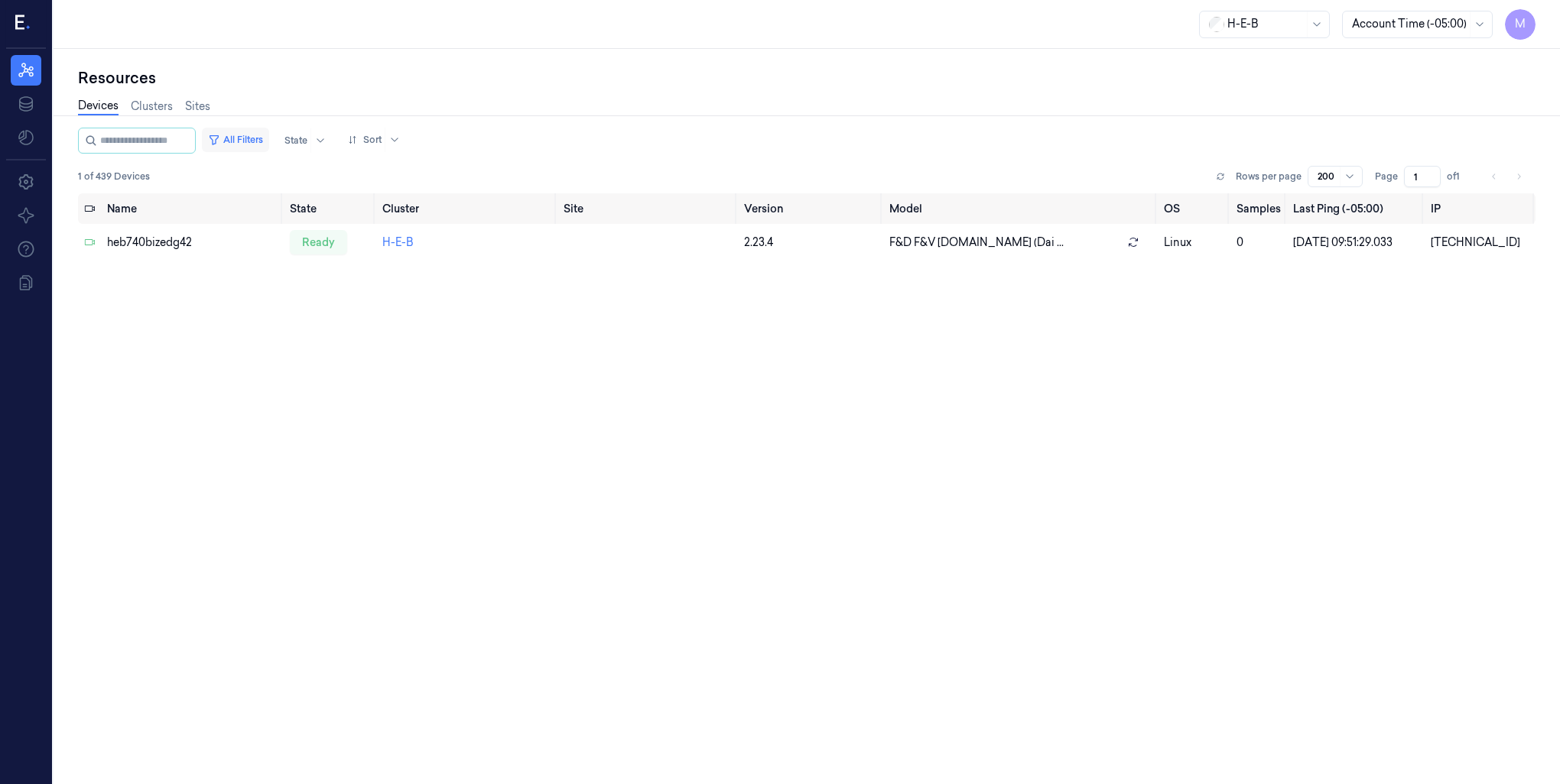
click at [246, 139] on button "All Filters" at bounding box center [235, 140] width 67 height 24
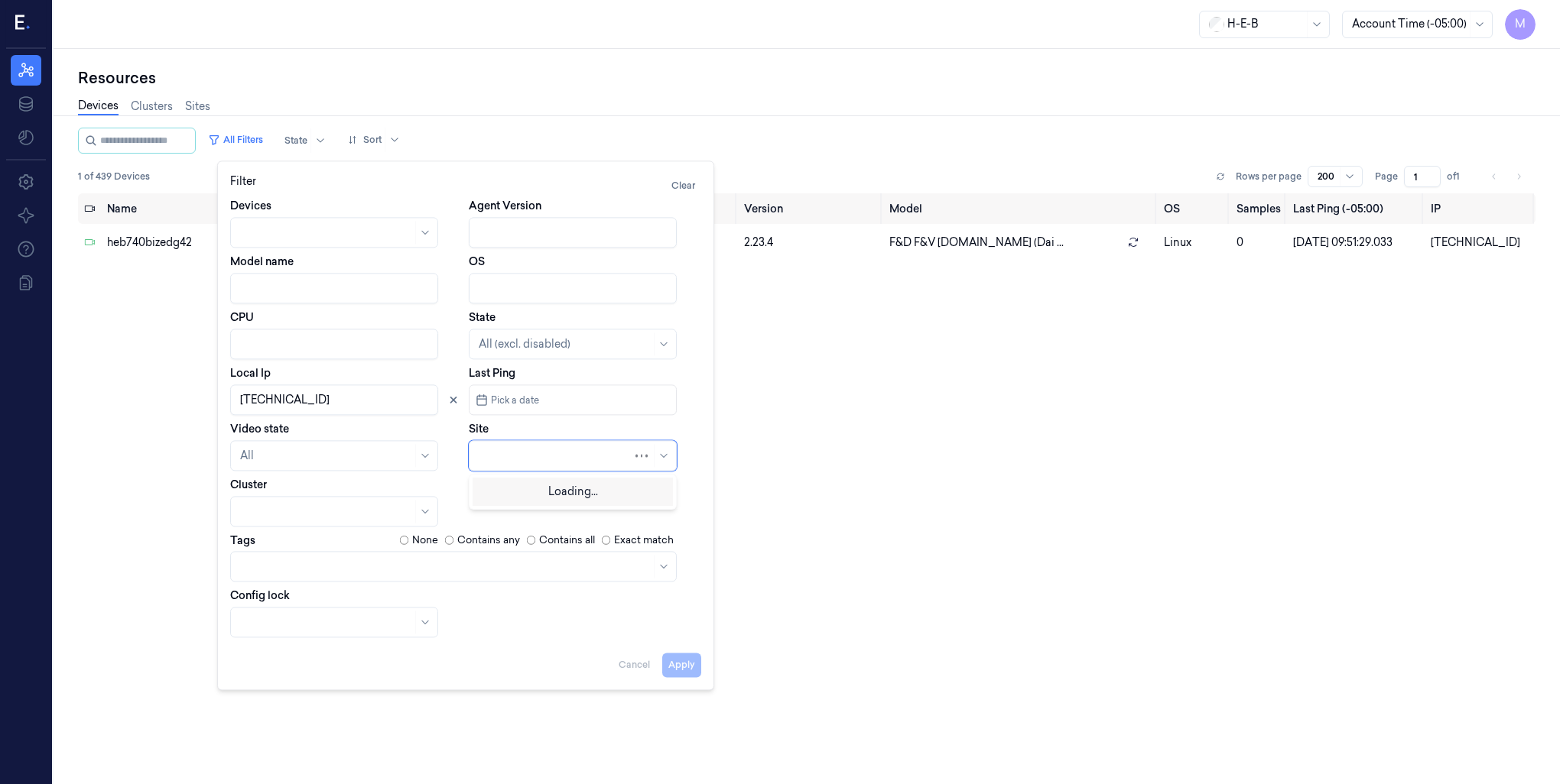
click at [564, 460] on div at bounding box center [555, 456] width 154 height 16
click at [457, 398] on button at bounding box center [453, 400] width 18 height 18
click at [483, 451] on div at bounding box center [565, 456] width 172 height 16
type input "741"
click at [577, 493] on div "HEB 741 - [GEOGRAPHIC_DATA]" at bounding box center [564, 490] width 171 height 16
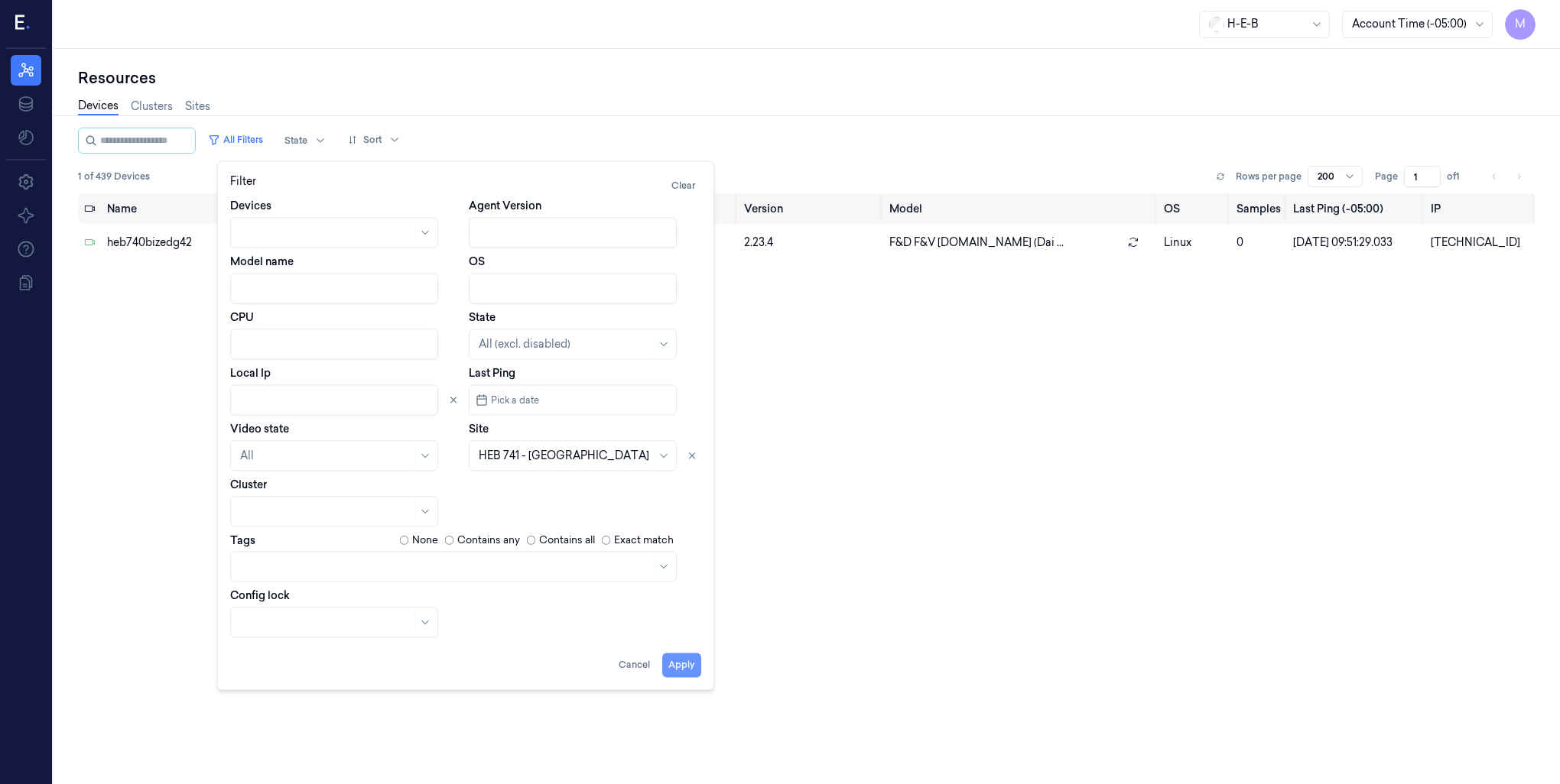
click at [682, 663] on button "Apply" at bounding box center [681, 665] width 39 height 24
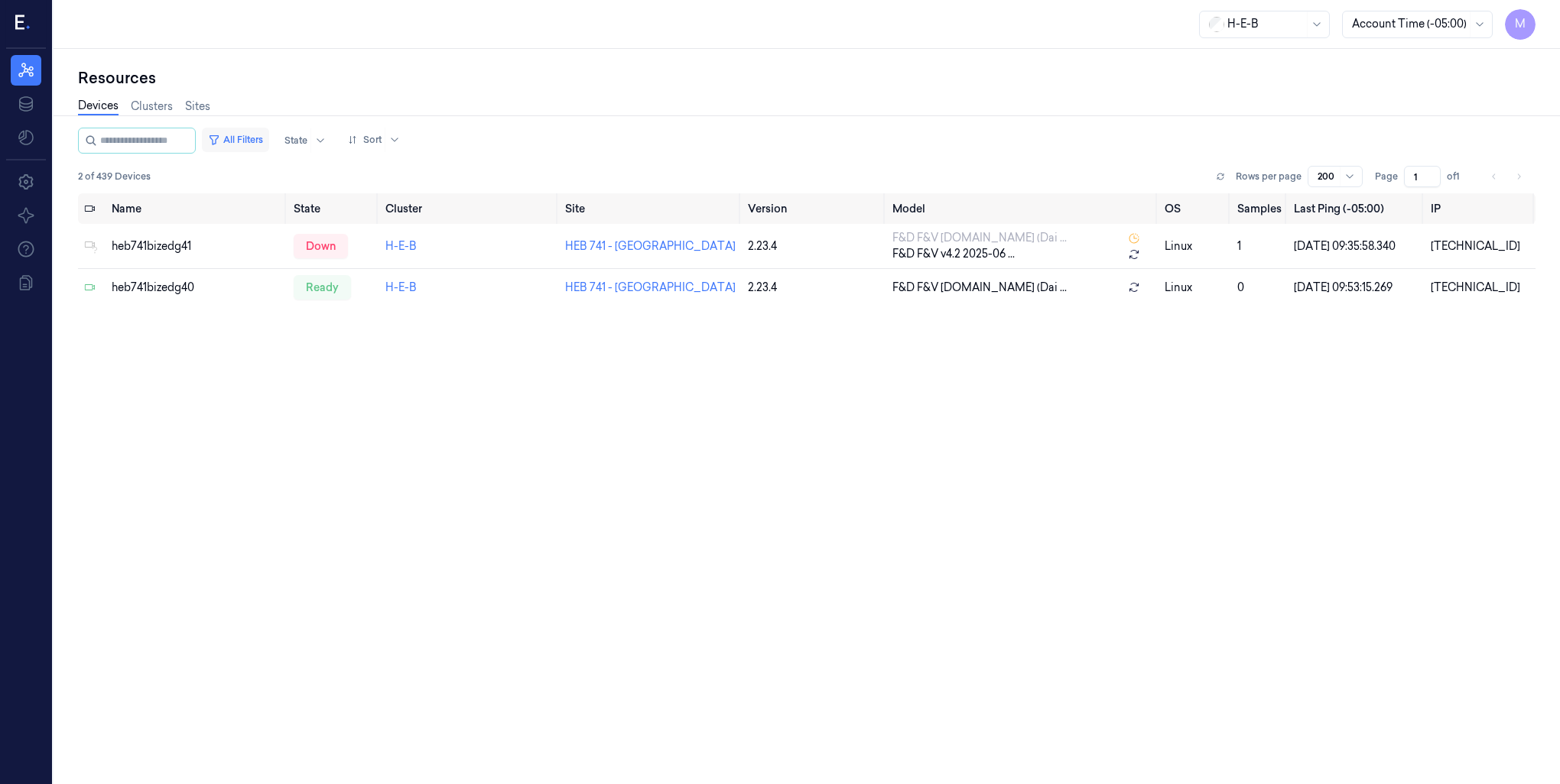
click at [254, 141] on button "All Filters" at bounding box center [235, 140] width 67 height 24
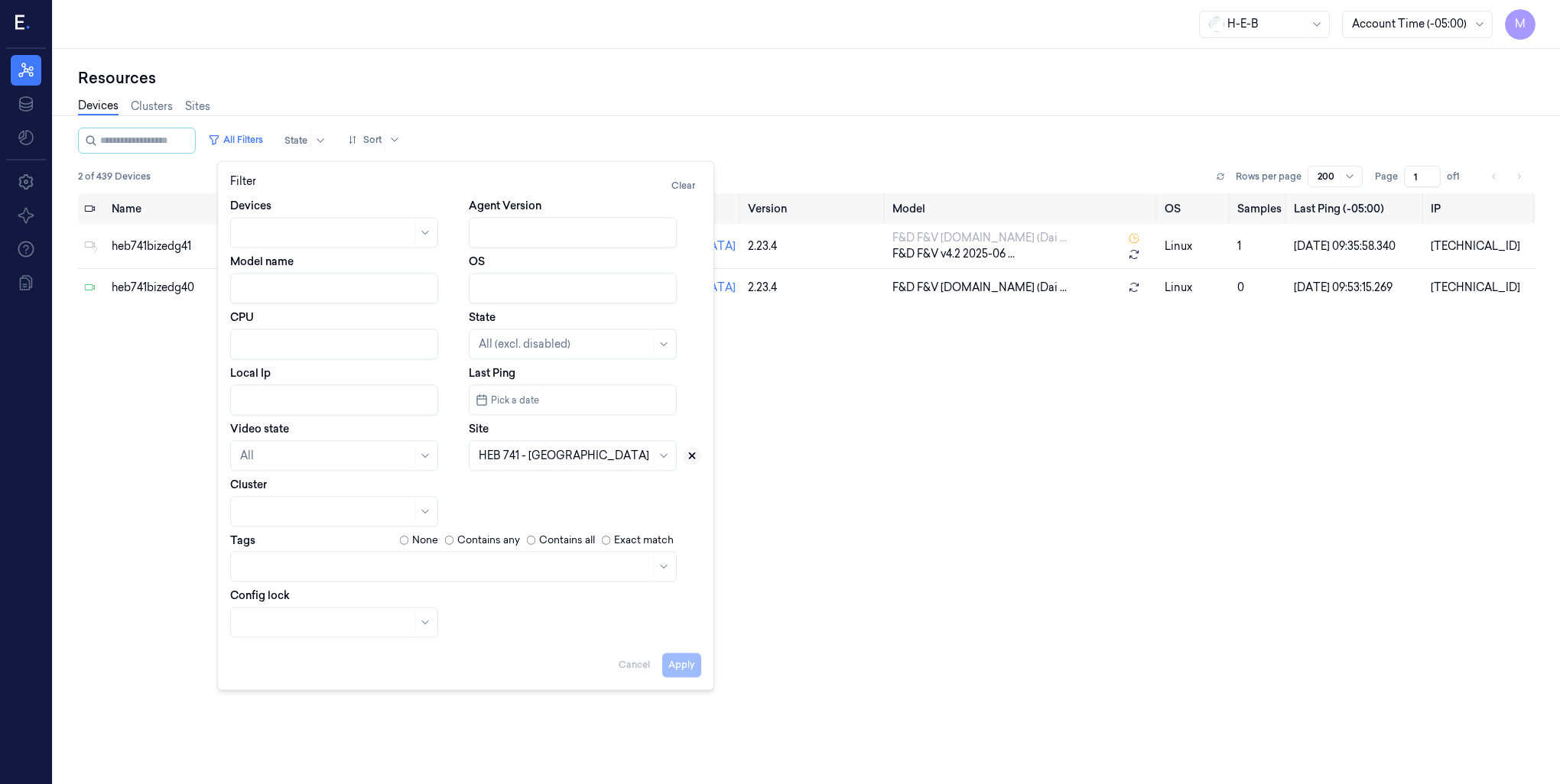
click at [694, 458] on icon at bounding box center [692, 456] width 6 height 6
click at [274, 400] on input "Local Ip" at bounding box center [333, 400] width 208 height 31
click at [276, 407] on input "Local Ip" at bounding box center [333, 400] width 208 height 31
click at [686, 666] on button "Apply" at bounding box center [681, 665] width 39 height 24
type input "[TECHNICAL_ID]"
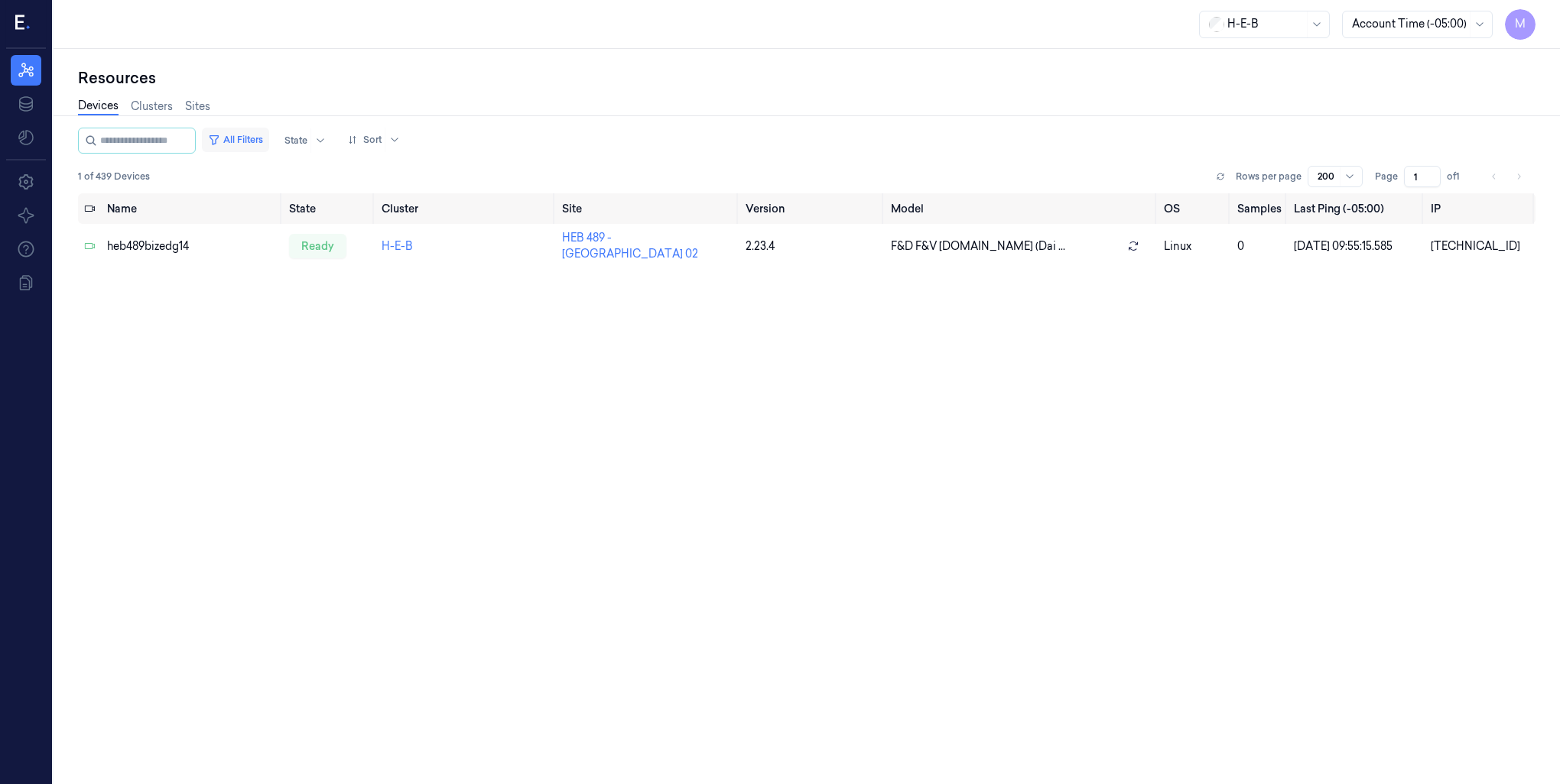
click at [266, 139] on button "All Filters" at bounding box center [235, 140] width 67 height 24
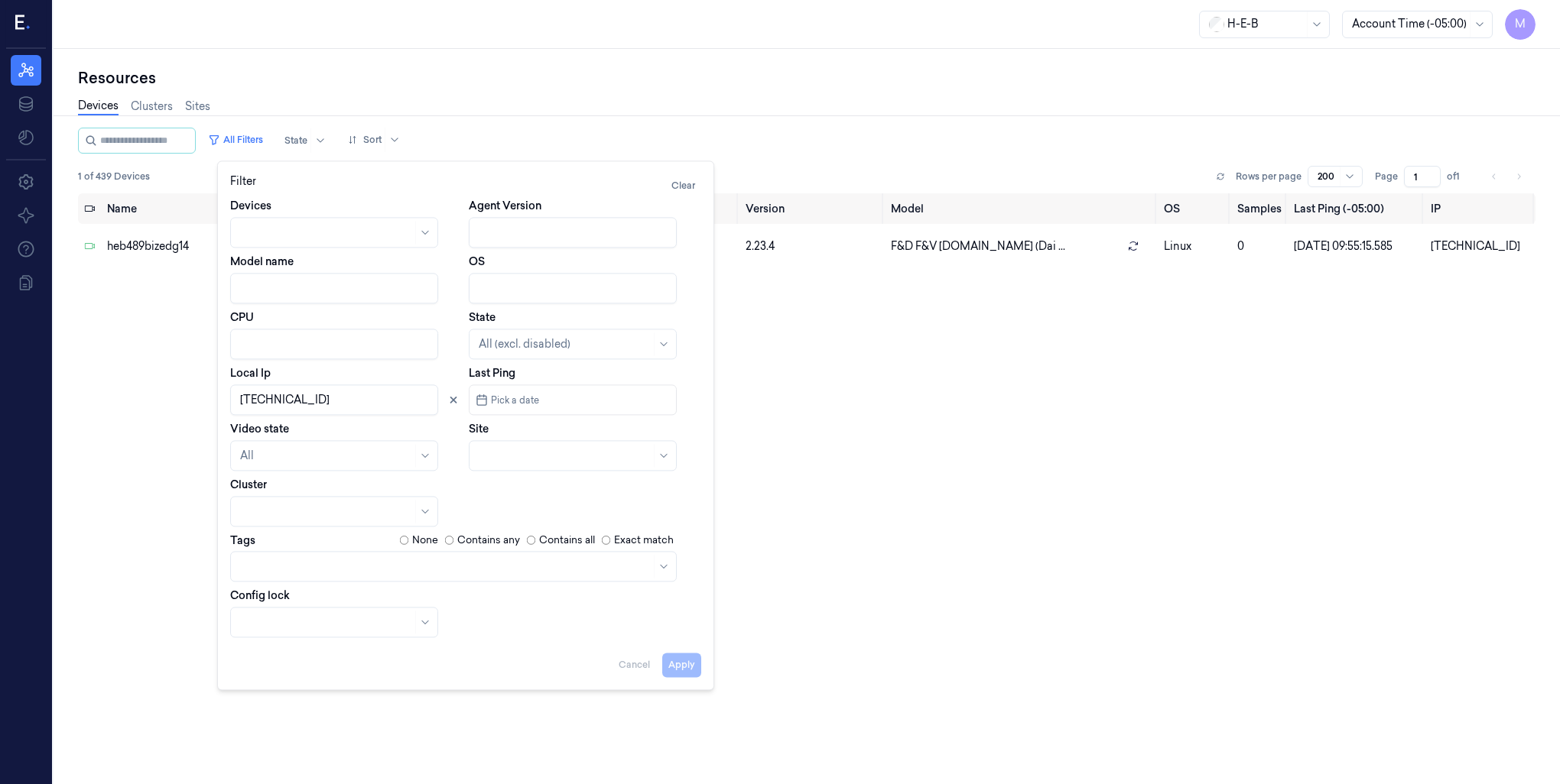
click at [315, 402] on input "Local Ip" at bounding box center [333, 400] width 208 height 31
click at [696, 666] on button "Apply" at bounding box center [681, 665] width 39 height 24
type input "10.49.82"
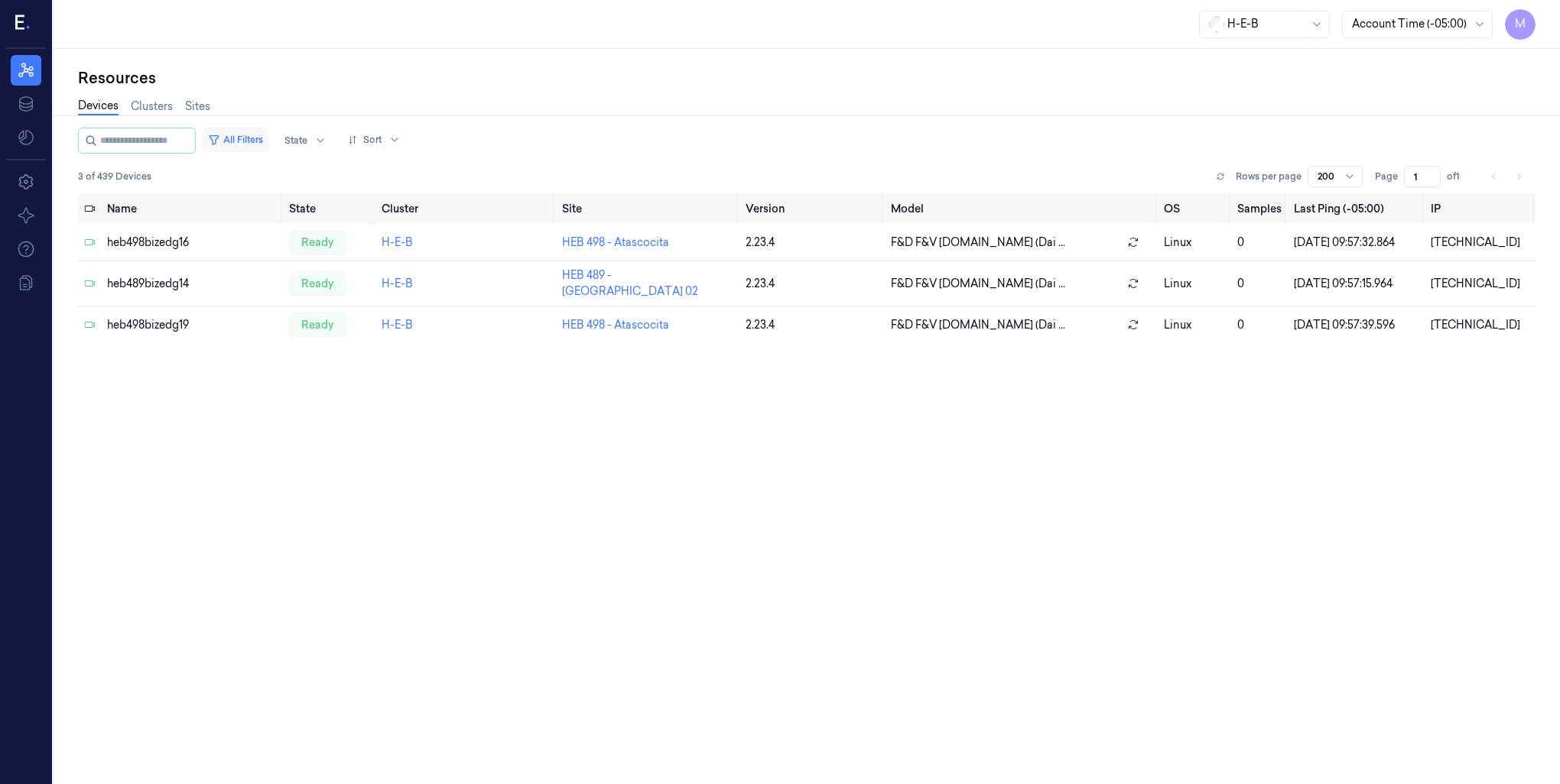
click at [265, 140] on button "All Filters" at bounding box center [235, 140] width 67 height 24
click at [265, 139] on button "All Filters" at bounding box center [235, 140] width 67 height 24
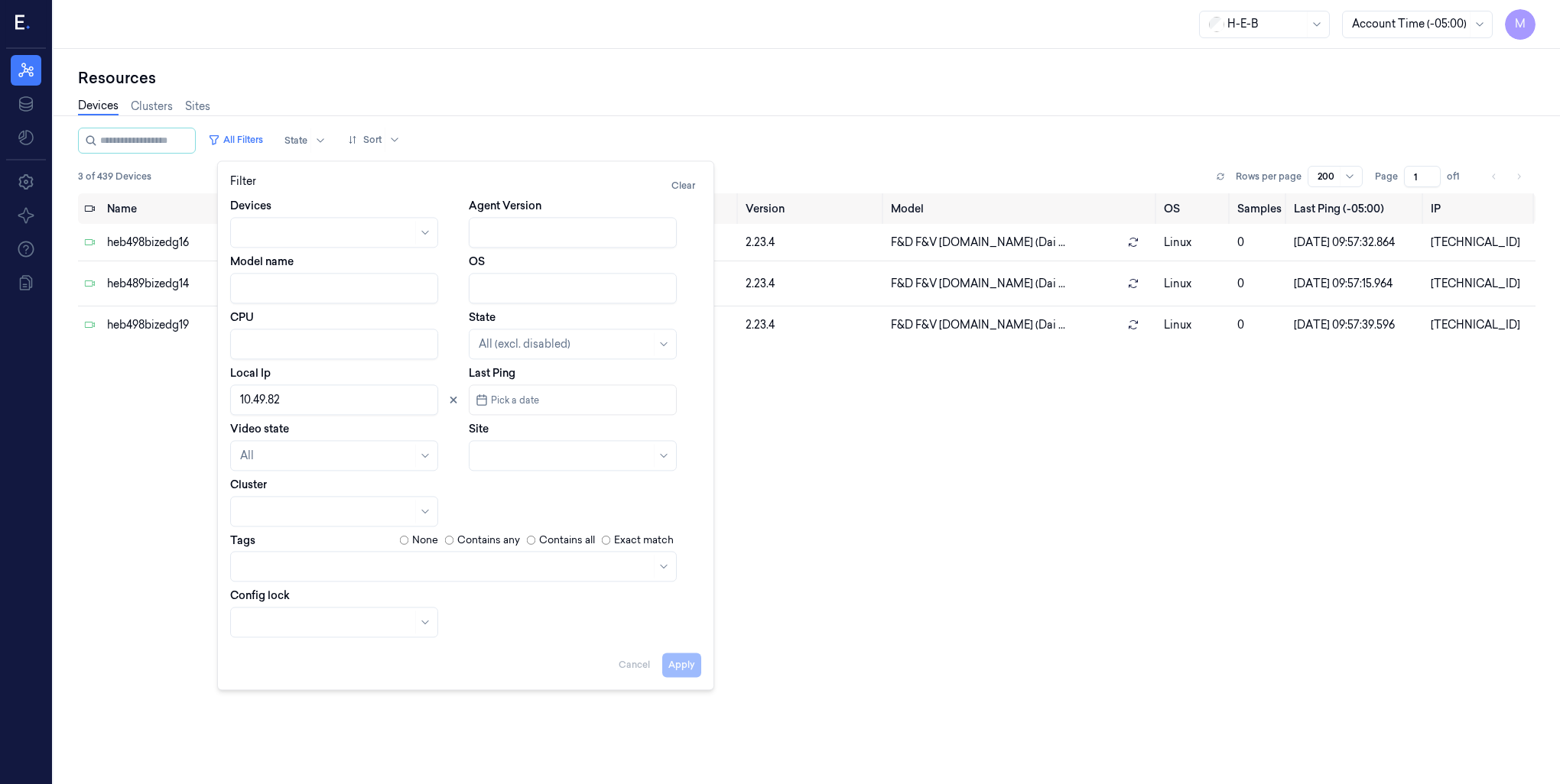
click at [567, 458] on div at bounding box center [565, 456] width 172 height 16
type input "498"
click at [544, 496] on div "HEB 498 - Atascocita" at bounding box center [532, 490] width 107 height 16
click at [453, 400] on icon at bounding box center [453, 400] width 6 height 6
click at [690, 664] on button "Apply" at bounding box center [681, 665] width 39 height 24
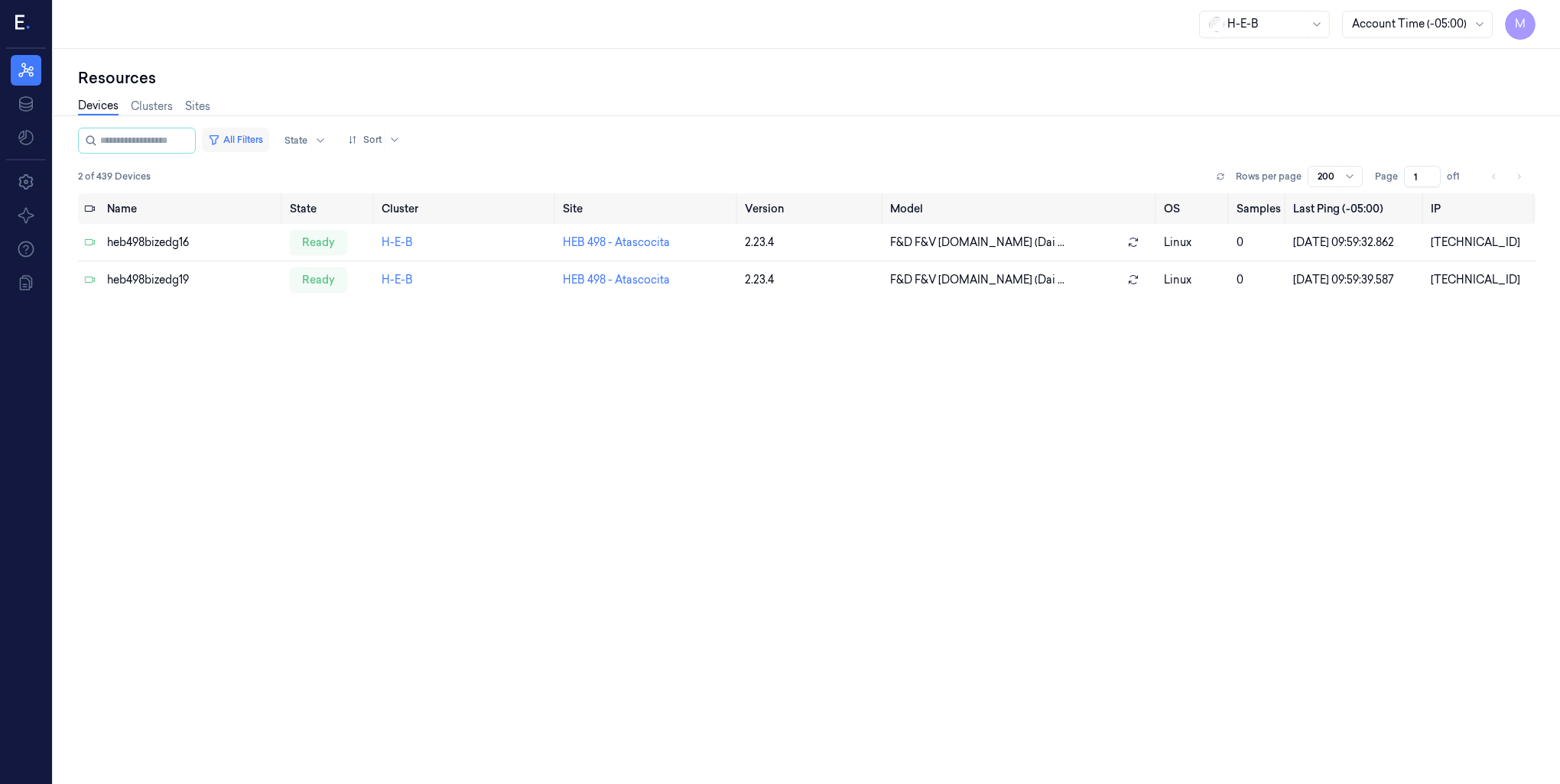
click at [259, 140] on button "All Filters" at bounding box center [235, 140] width 67 height 24
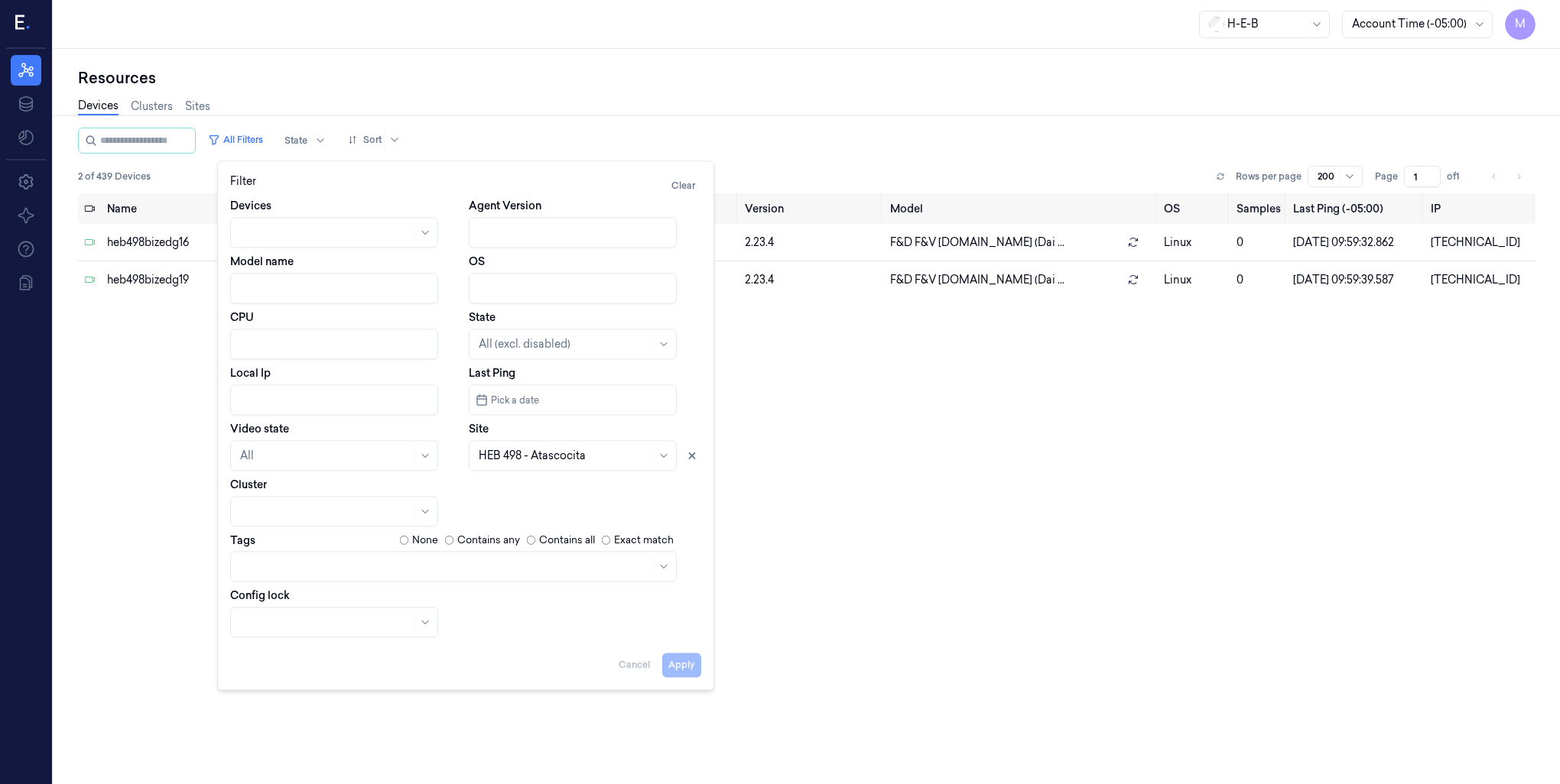
click at [276, 401] on input "Local Ip" at bounding box center [333, 400] width 208 height 31
click at [694, 459] on icon at bounding box center [692, 456] width 11 height 11
click at [684, 665] on button "Apply" at bounding box center [681, 665] width 39 height 24
type input "10.49.82"
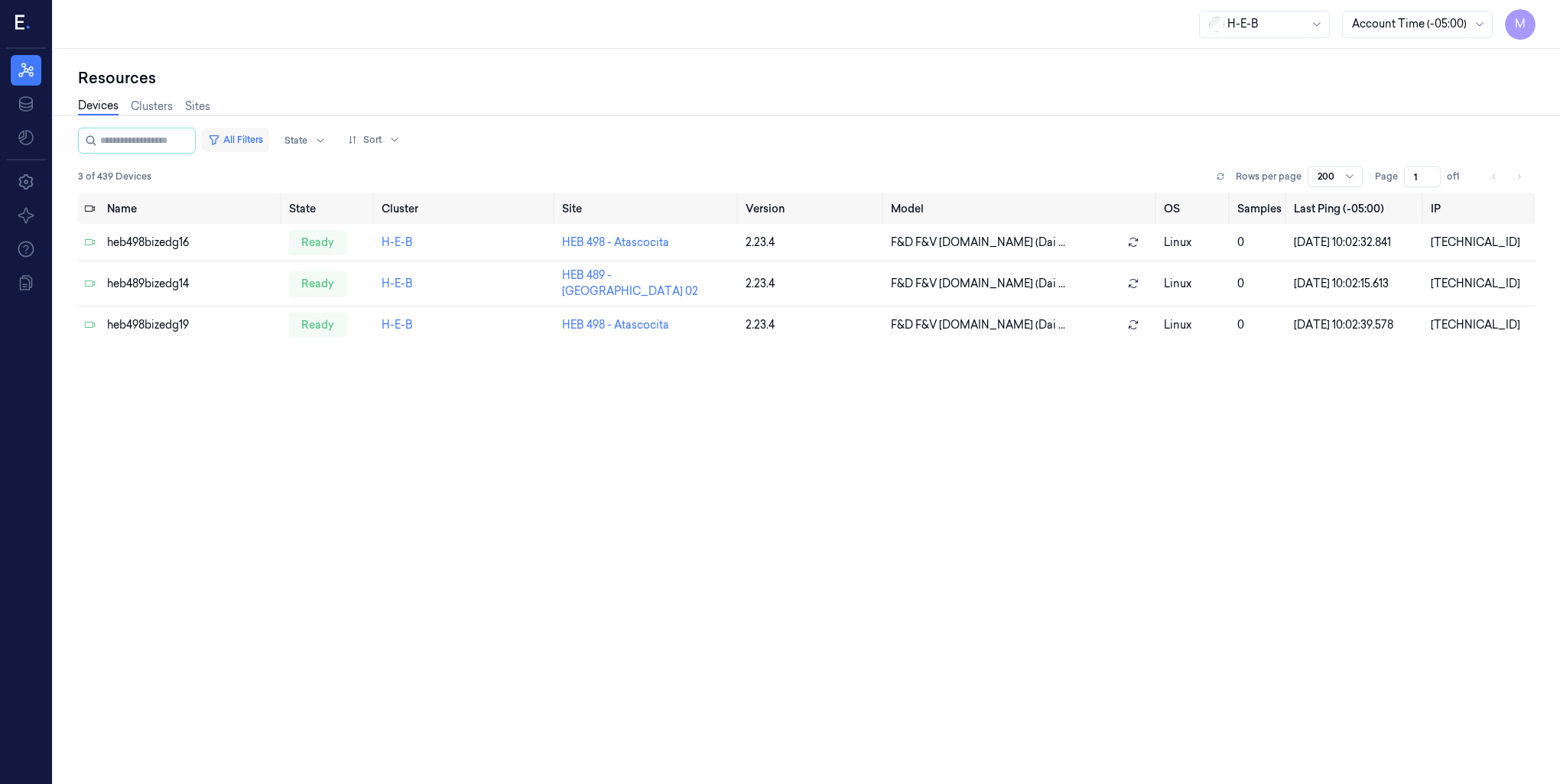
click at [254, 137] on button "All Filters" at bounding box center [235, 140] width 67 height 24
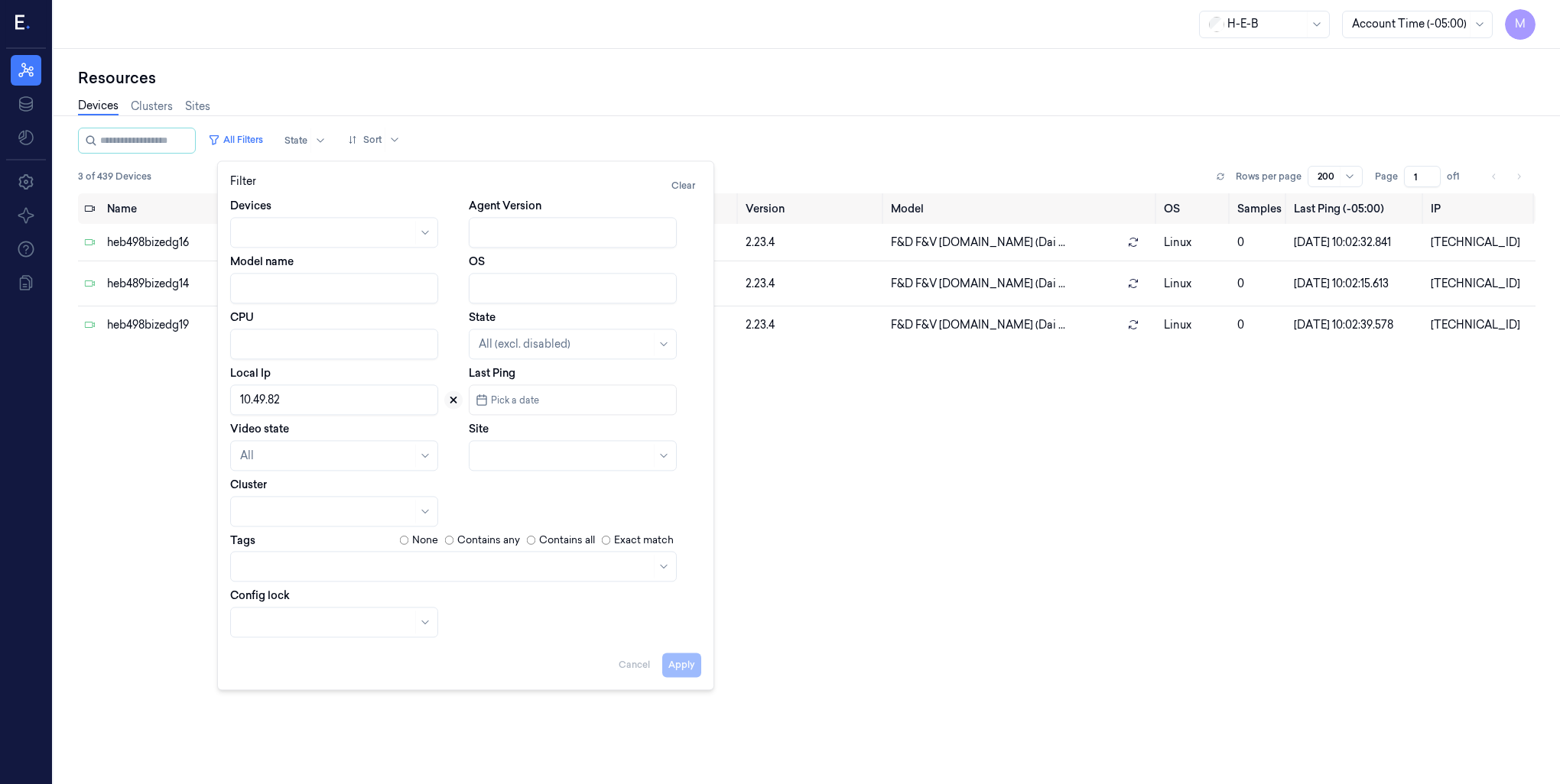
click at [450, 399] on icon at bounding box center [453, 400] width 11 height 11
click at [497, 457] on div at bounding box center [565, 456] width 172 height 16
type input "414"
click at [565, 493] on div "HEB 414 - [GEOGRAPHIC_DATA]" at bounding box center [564, 490] width 171 height 16
